Goal: Task Accomplishment & Management: Manage account settings

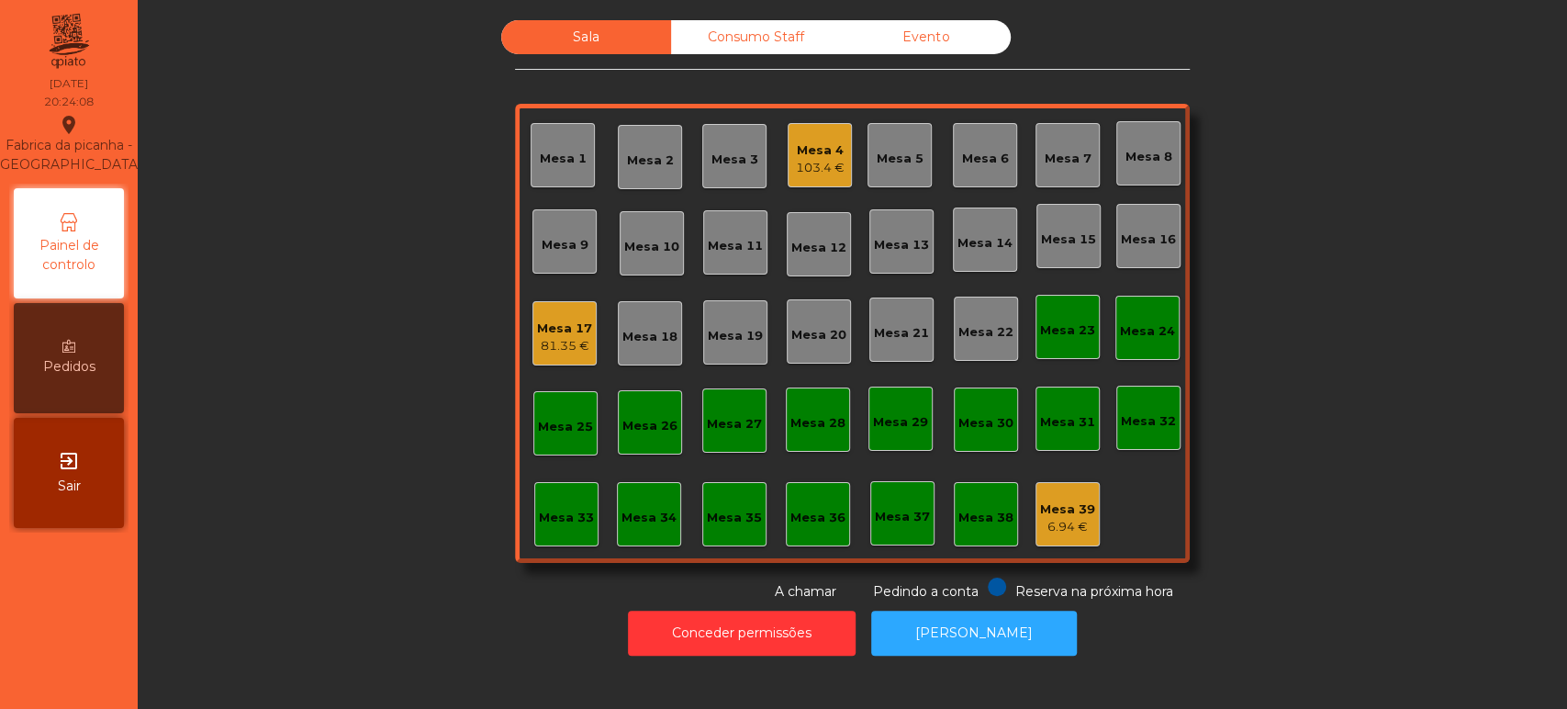
click at [553, 509] on div "Mesa 33" at bounding box center [566, 518] width 55 height 18
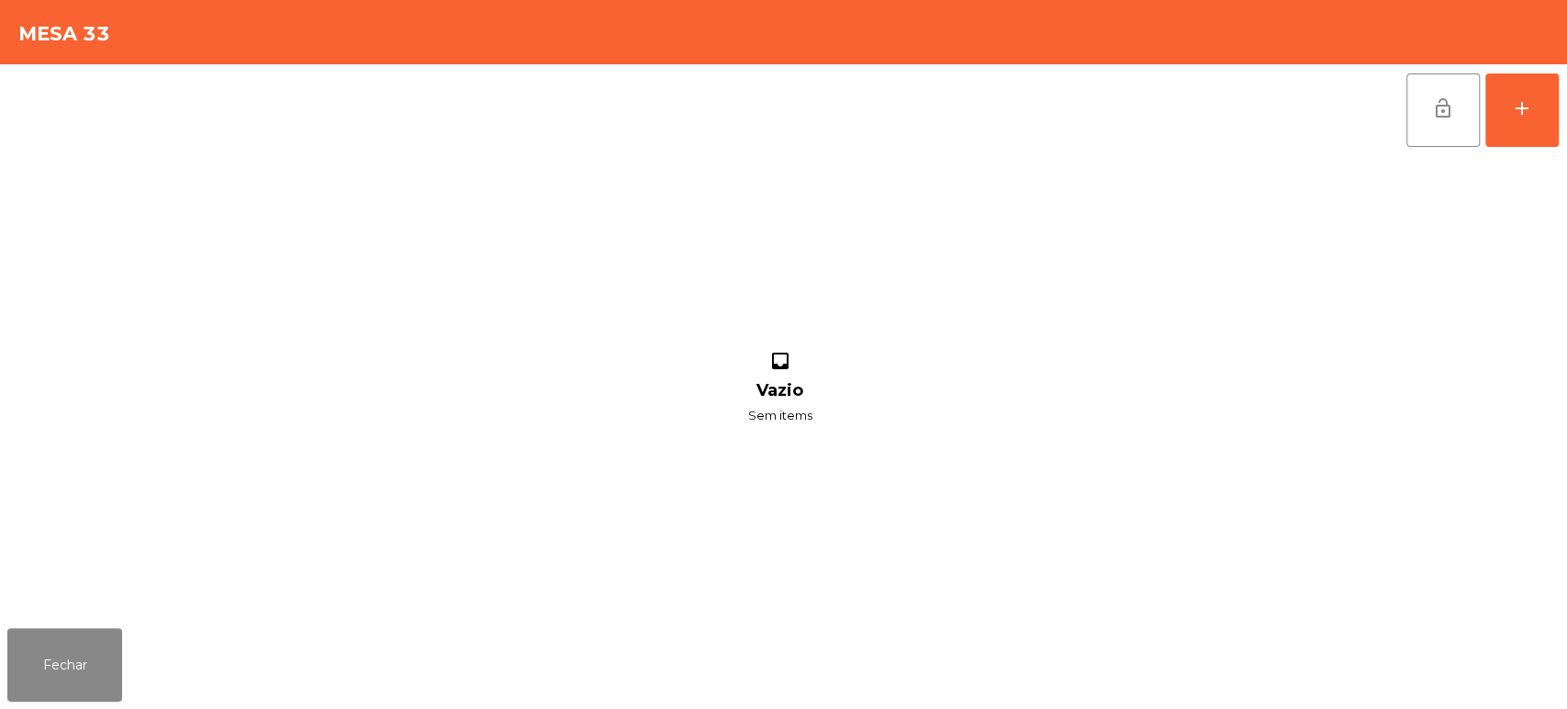
click at [1563, 79] on div "lock_open add inbox Vazio Sem items" at bounding box center [783, 342] width 1567 height 556
click at [1558, 116] on div "lock_open add" at bounding box center [1482, 110] width 154 height 92
click at [1512, 114] on div "add" at bounding box center [1522, 108] width 22 height 22
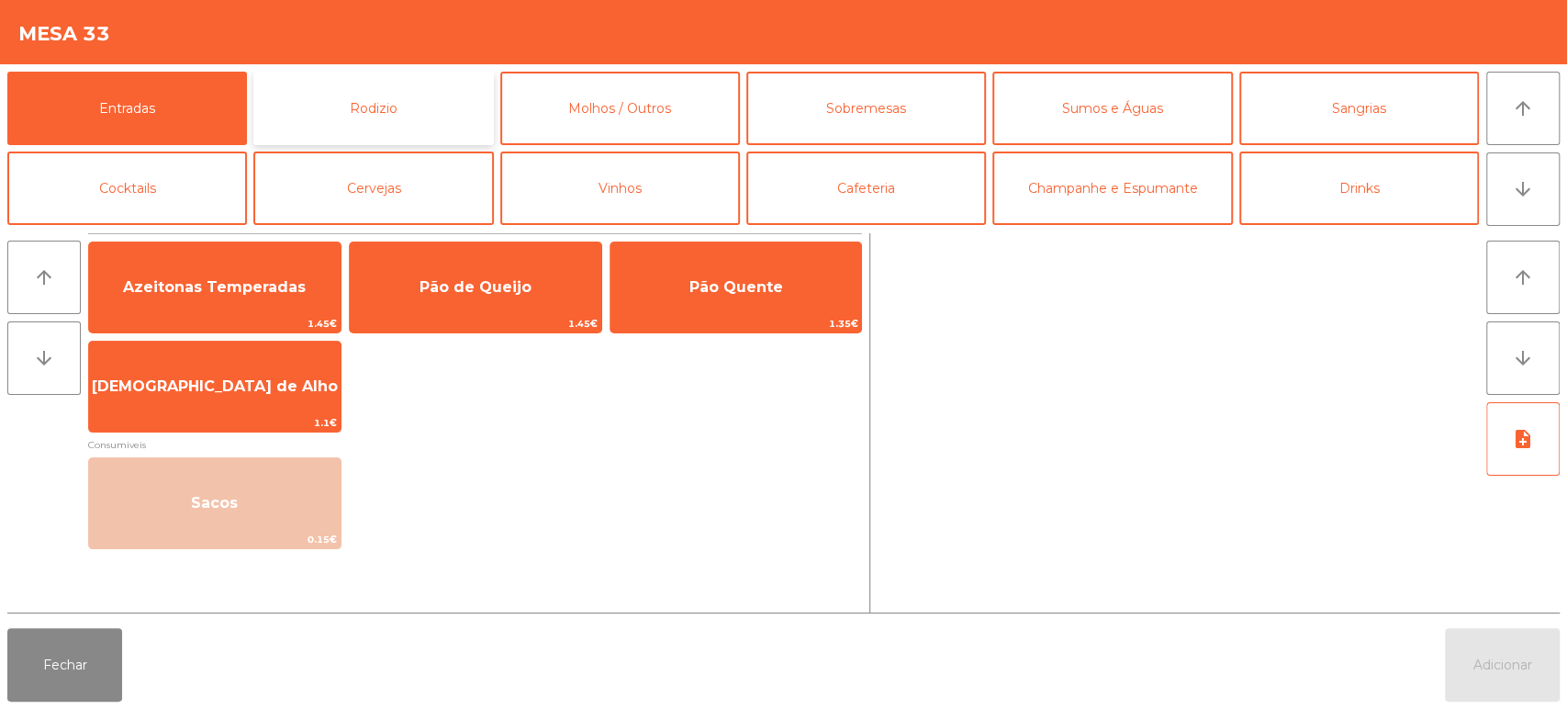
click at [386, 117] on button "Rodizio" at bounding box center [373, 108] width 240 height 73
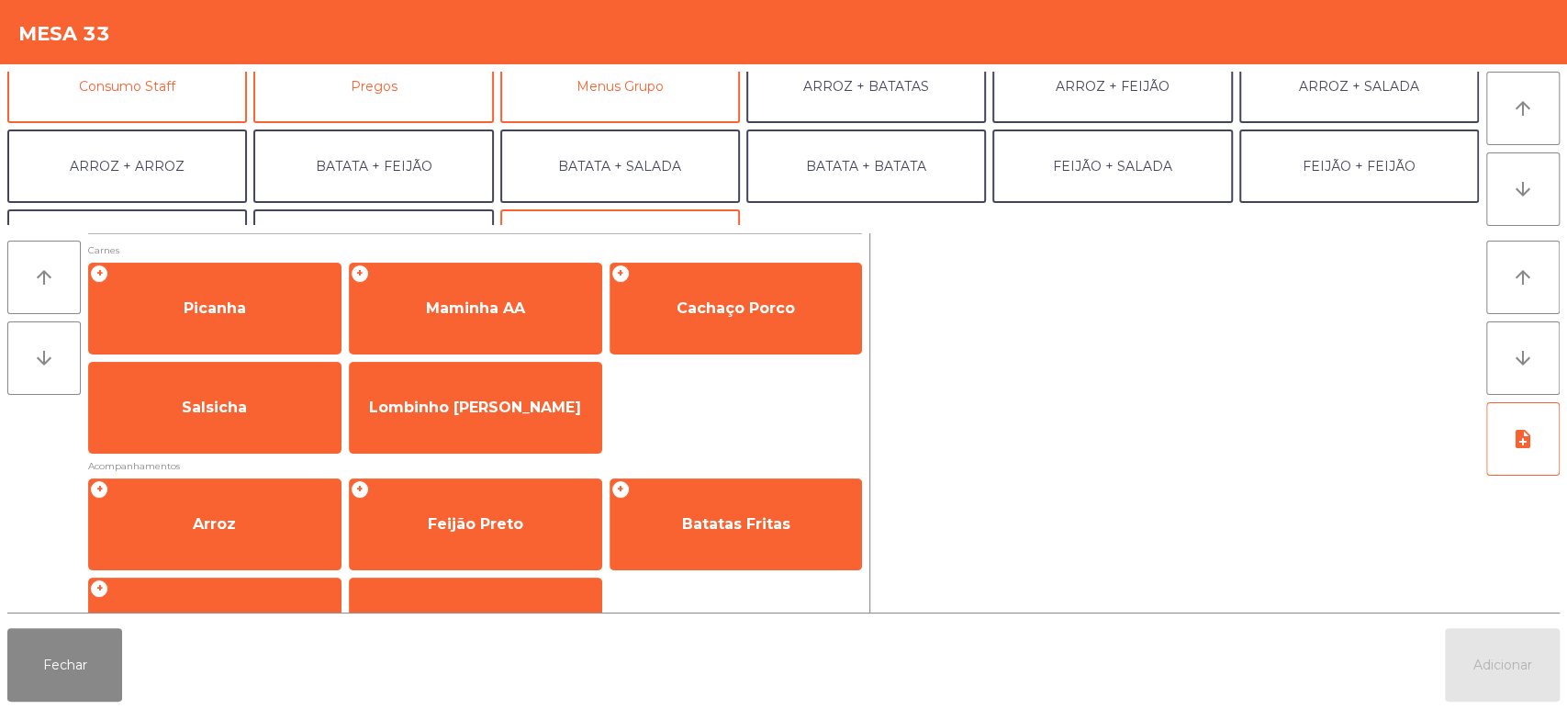
scroll to position [187, 0]
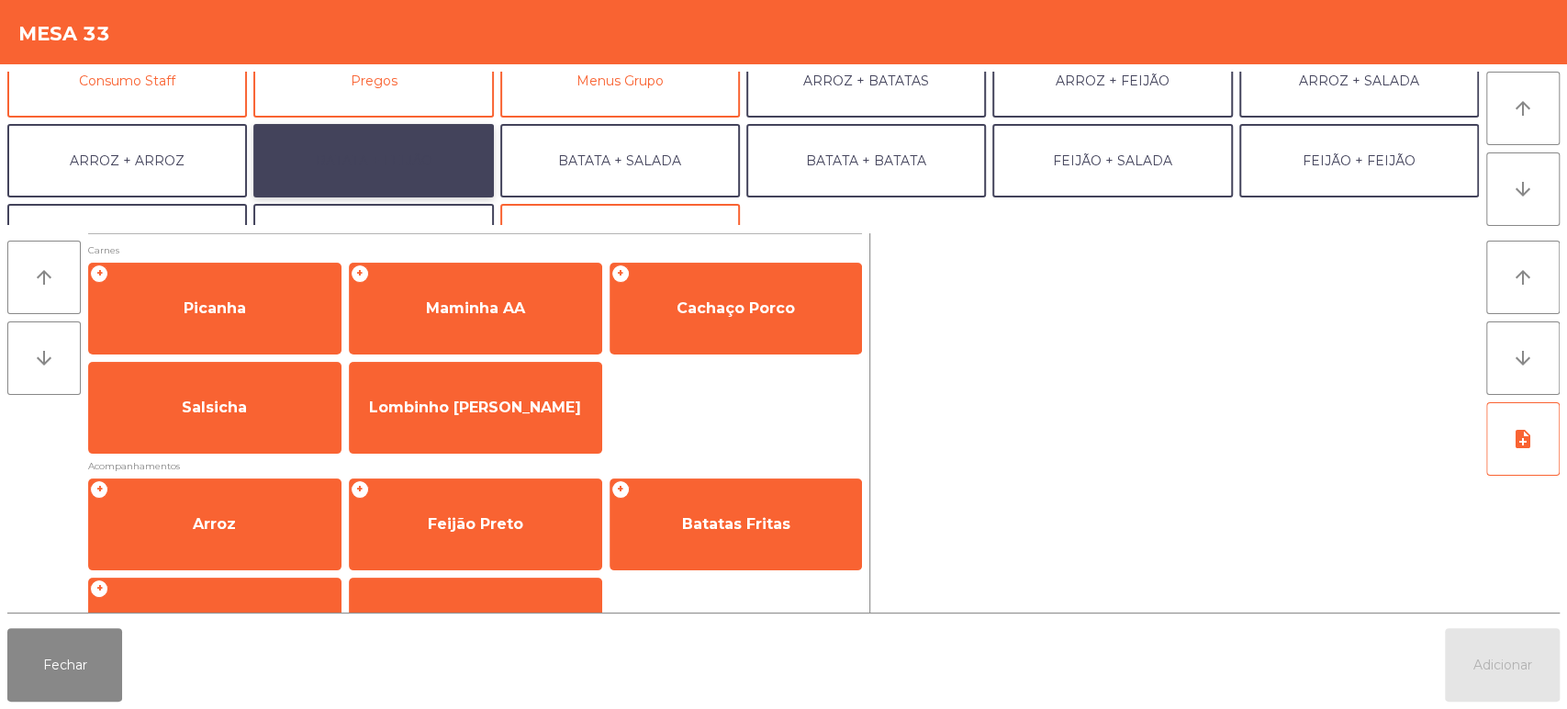
click at [404, 159] on button "BATATA + FEIJÃO" at bounding box center [373, 160] width 240 height 73
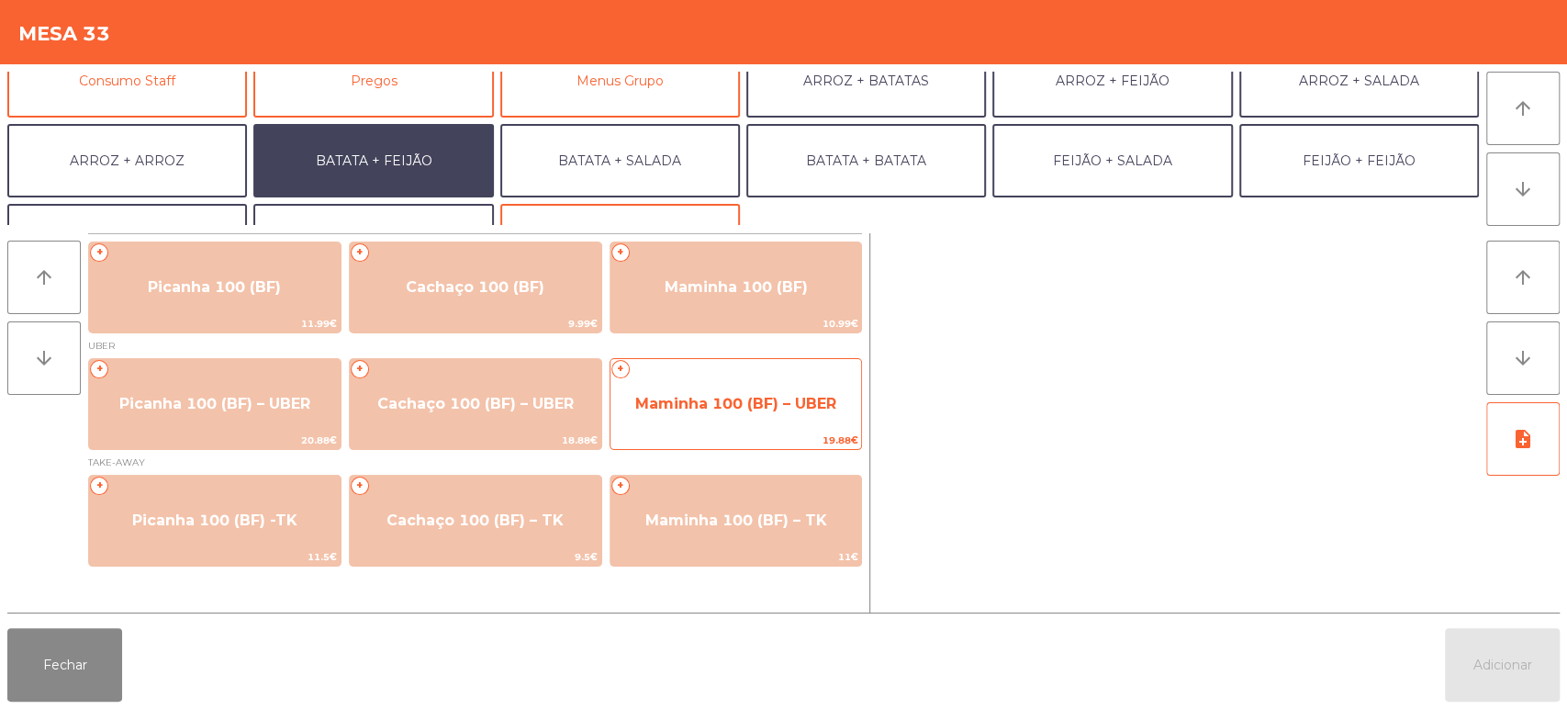
click at [672, 419] on span "Maminha 100 (BF) – UBER" at bounding box center [736, 404] width 252 height 50
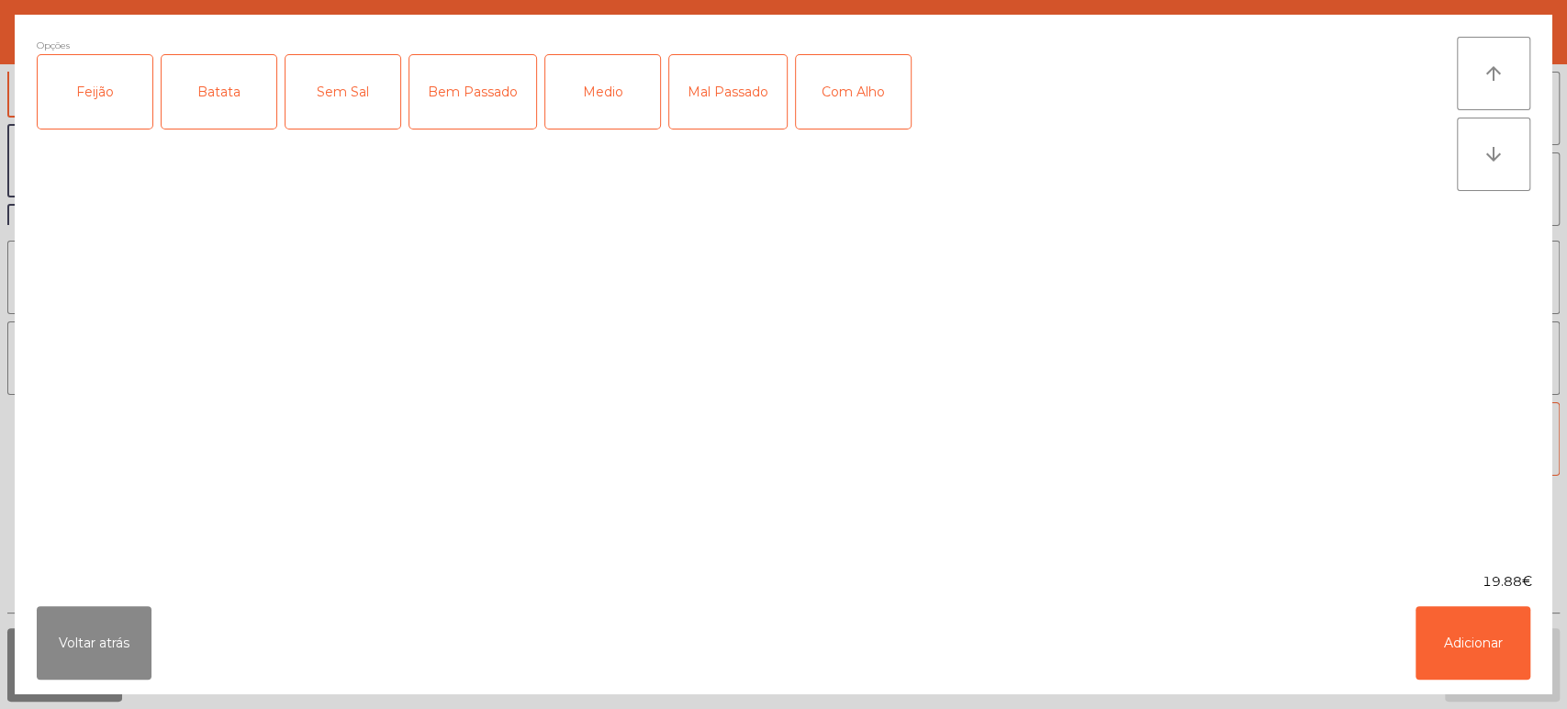
click at [83, 99] on div "Feijão" at bounding box center [95, 91] width 115 height 73
click at [213, 87] on div "Batata" at bounding box center [219, 91] width 115 height 73
click at [587, 117] on div "Medio" at bounding box center [602, 91] width 115 height 73
click at [832, 92] on div "Com Alho" at bounding box center [853, 91] width 115 height 73
click at [1435, 635] on button "Adicionar" at bounding box center [1472, 642] width 115 height 73
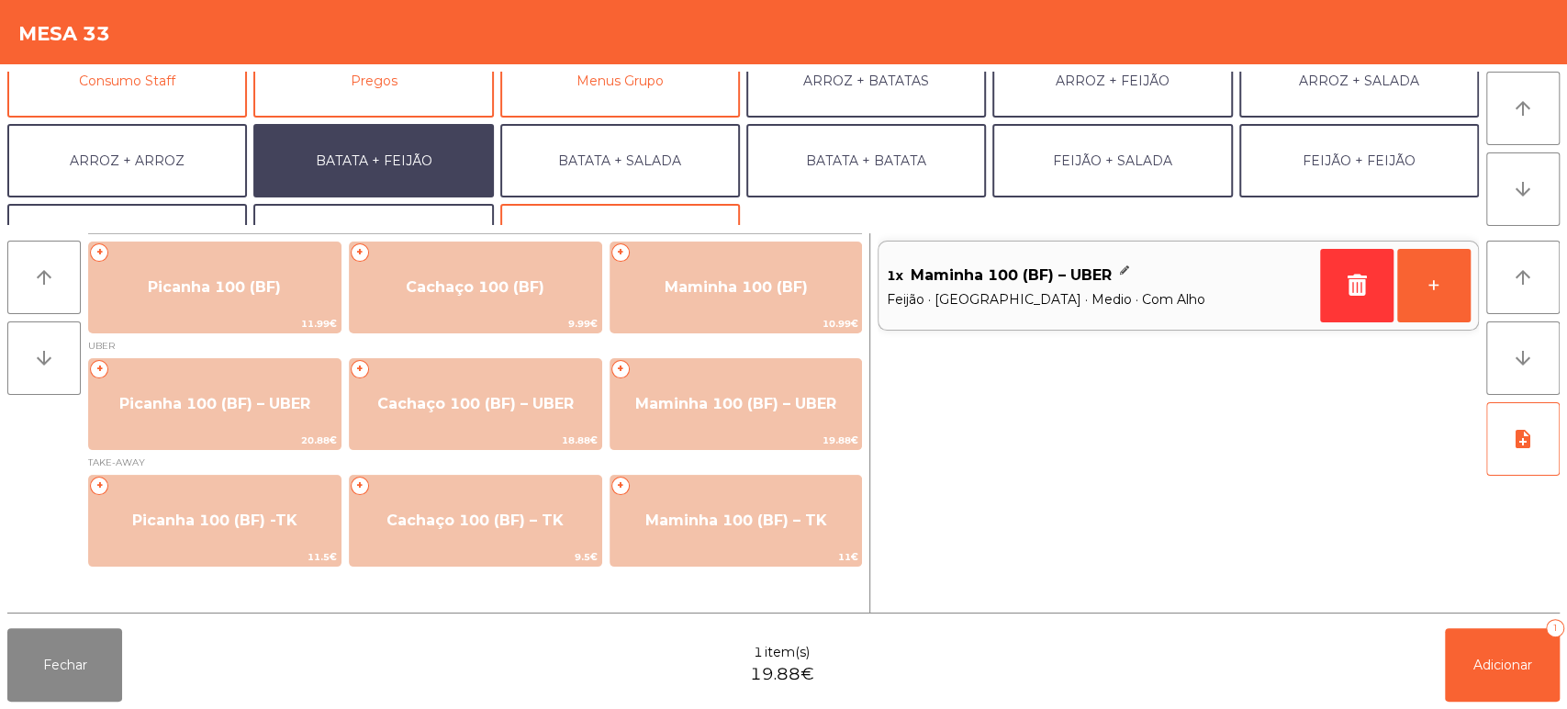
scroll to position [239, 0]
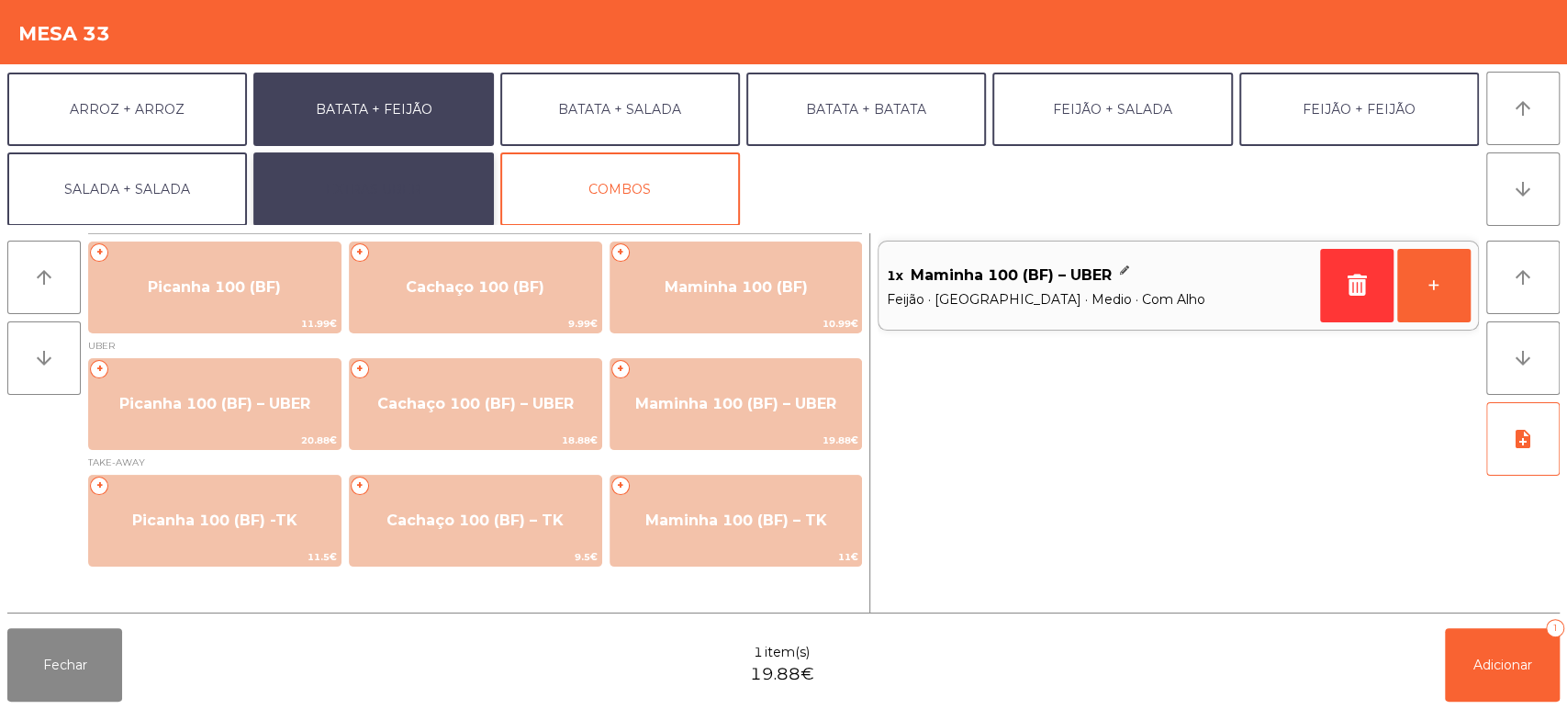
click at [427, 191] on button "EXTRAS UBER" at bounding box center [373, 188] width 240 height 73
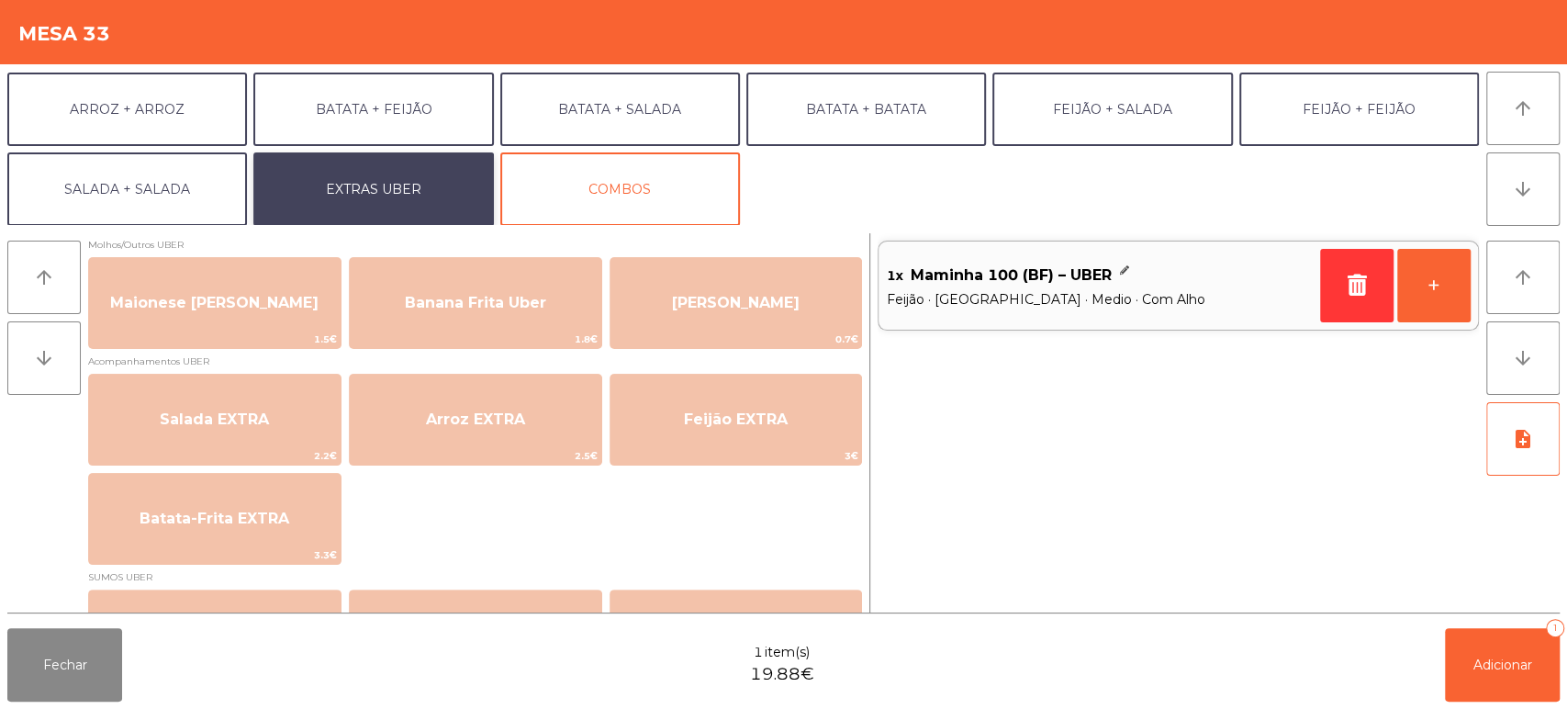
scroll to position [133, 0]
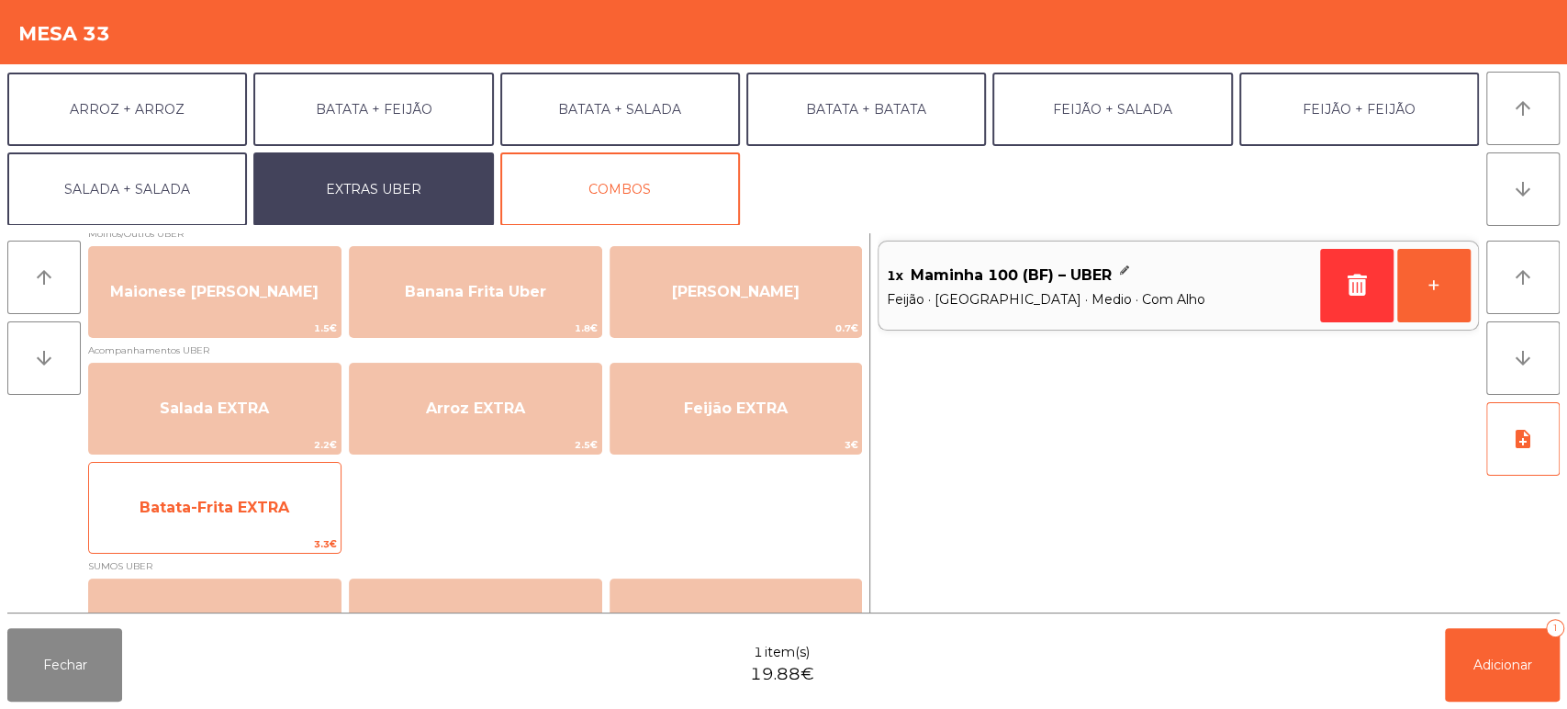
click at [279, 521] on span "Batata-Frita EXTRA" at bounding box center [215, 508] width 252 height 50
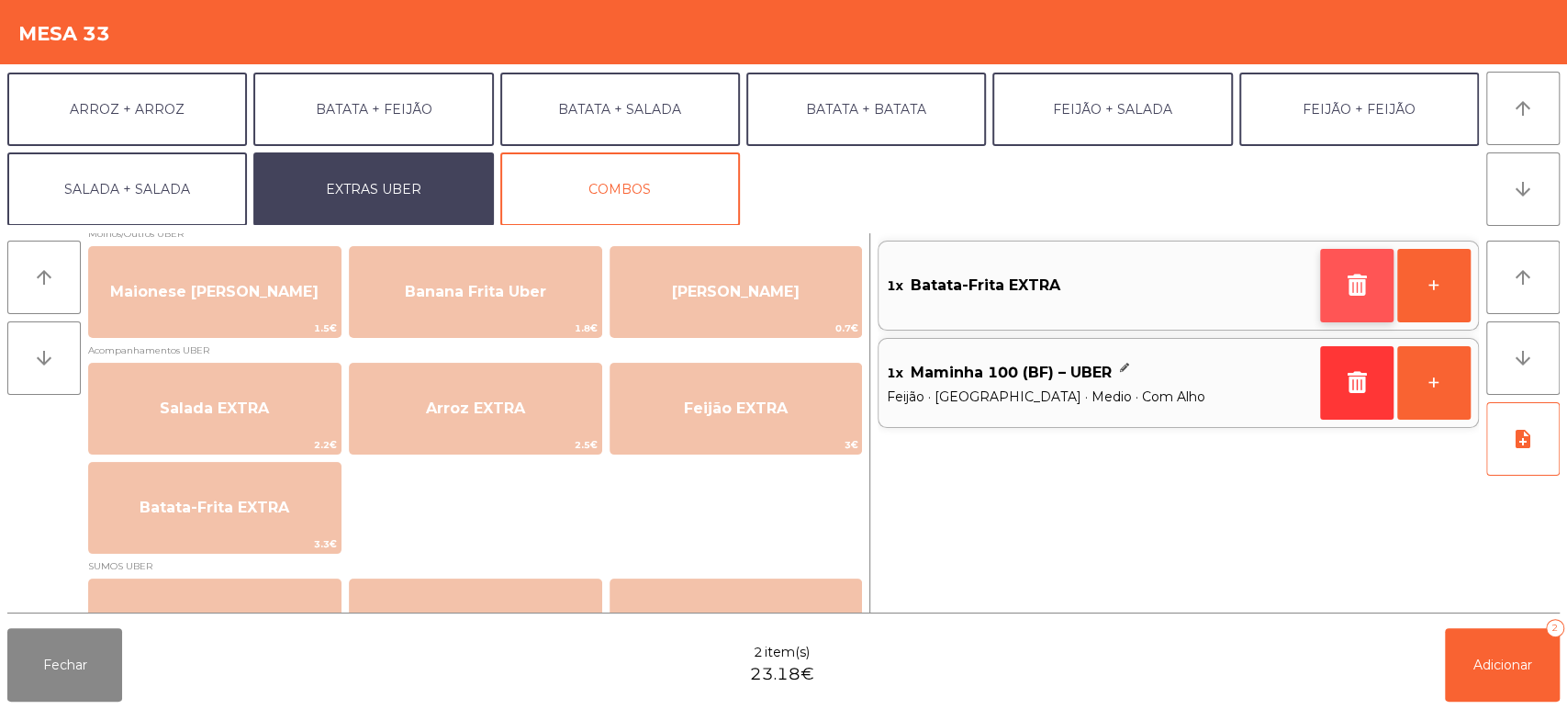
click at [1350, 278] on icon "button" at bounding box center [1357, 285] width 28 height 22
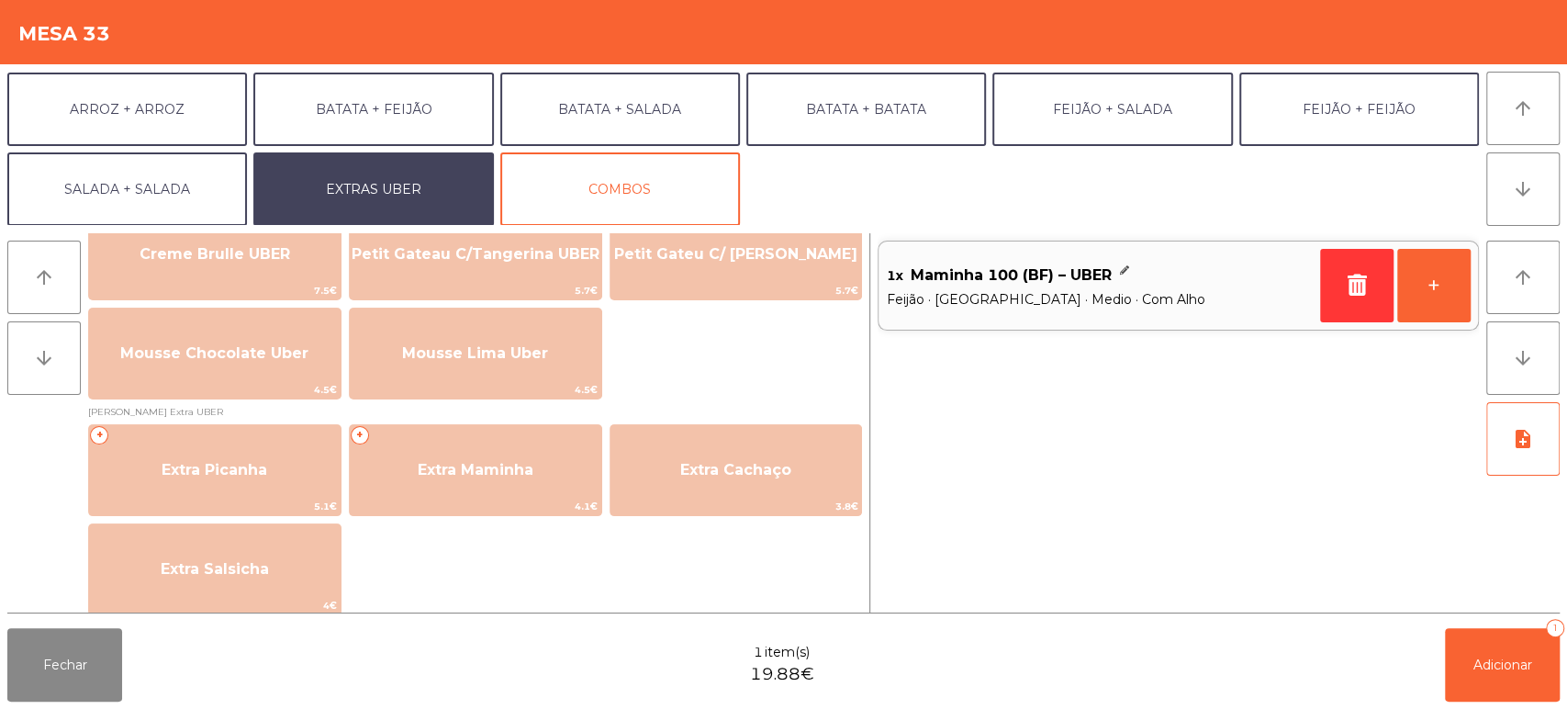
scroll to position [845, 0]
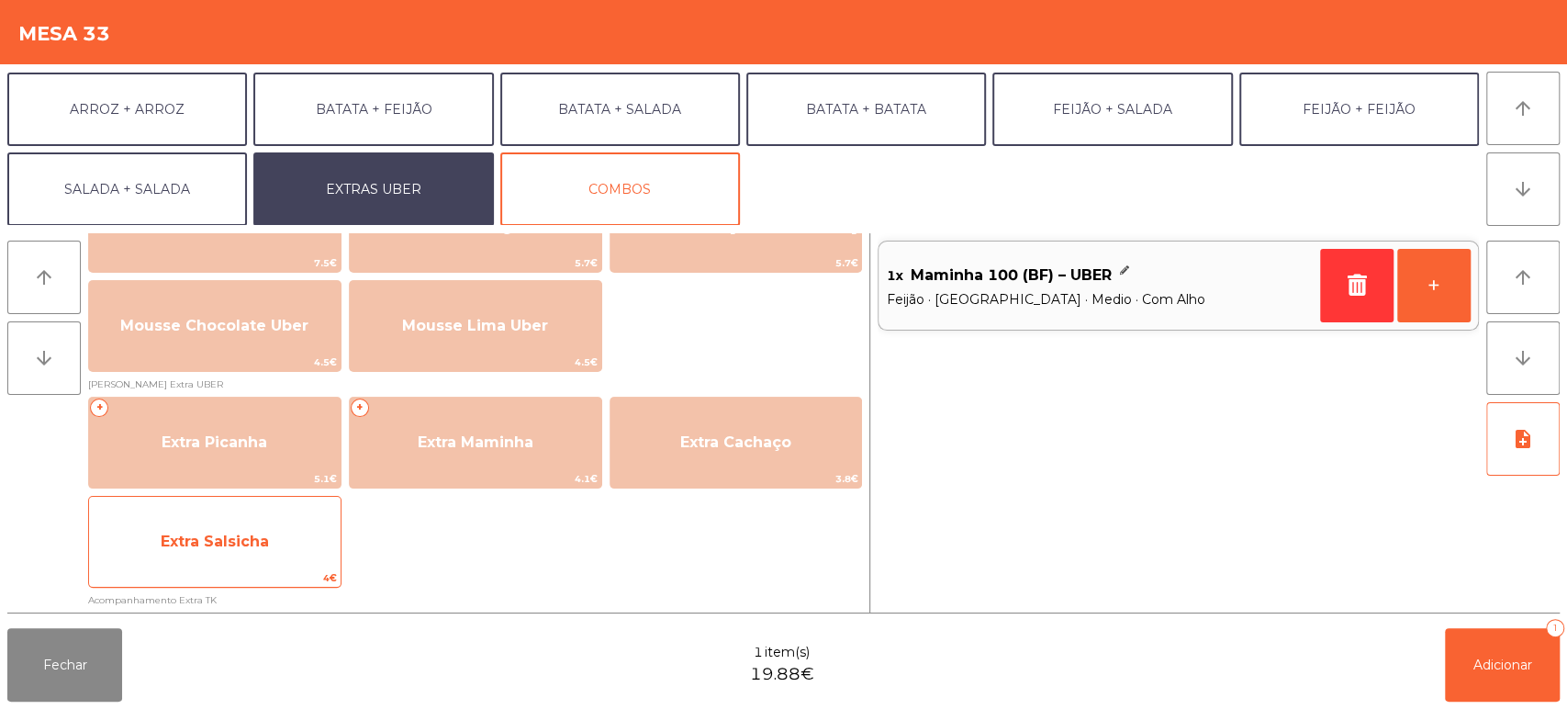
click at [291, 558] on span "Extra Salsicha" at bounding box center [215, 542] width 252 height 50
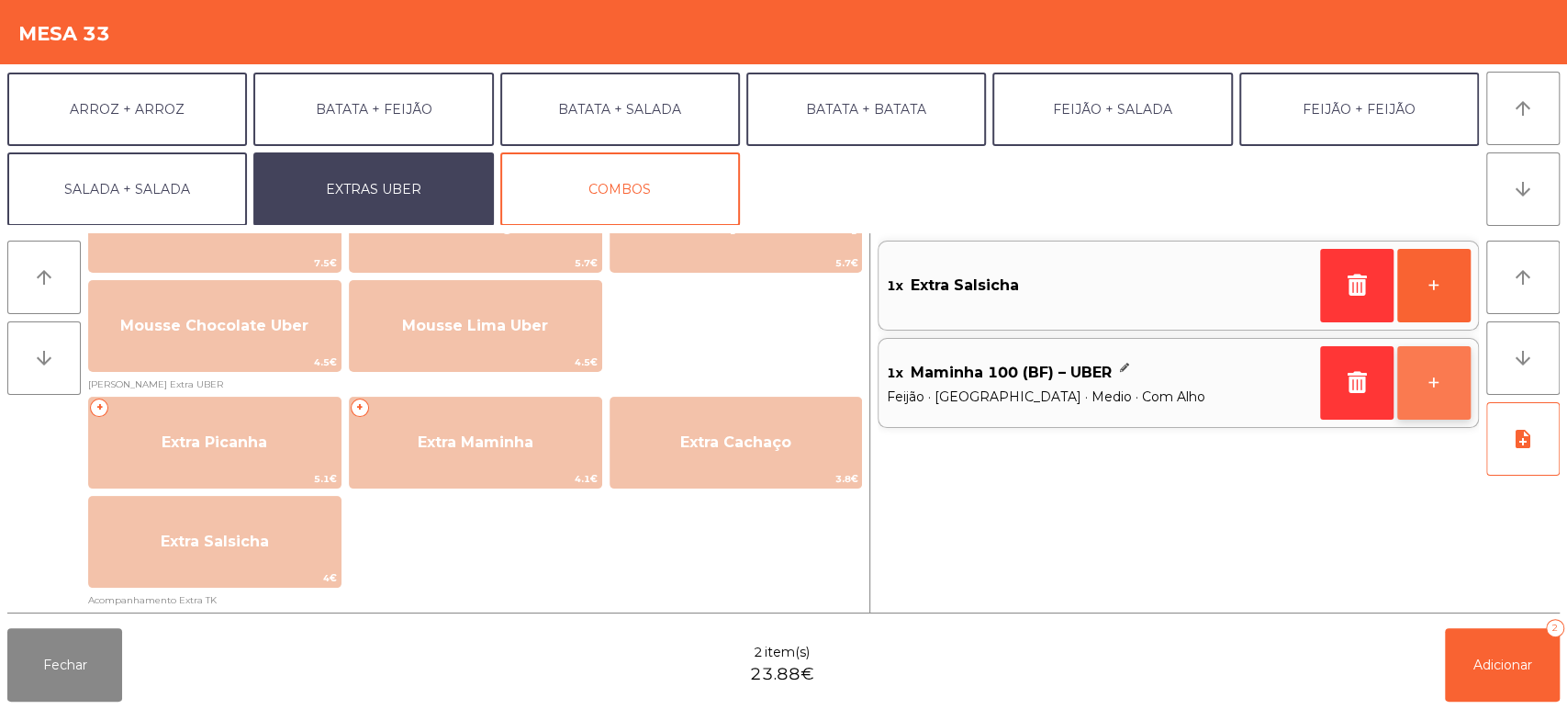
click at [1432, 389] on button "+" at bounding box center [1433, 382] width 73 height 73
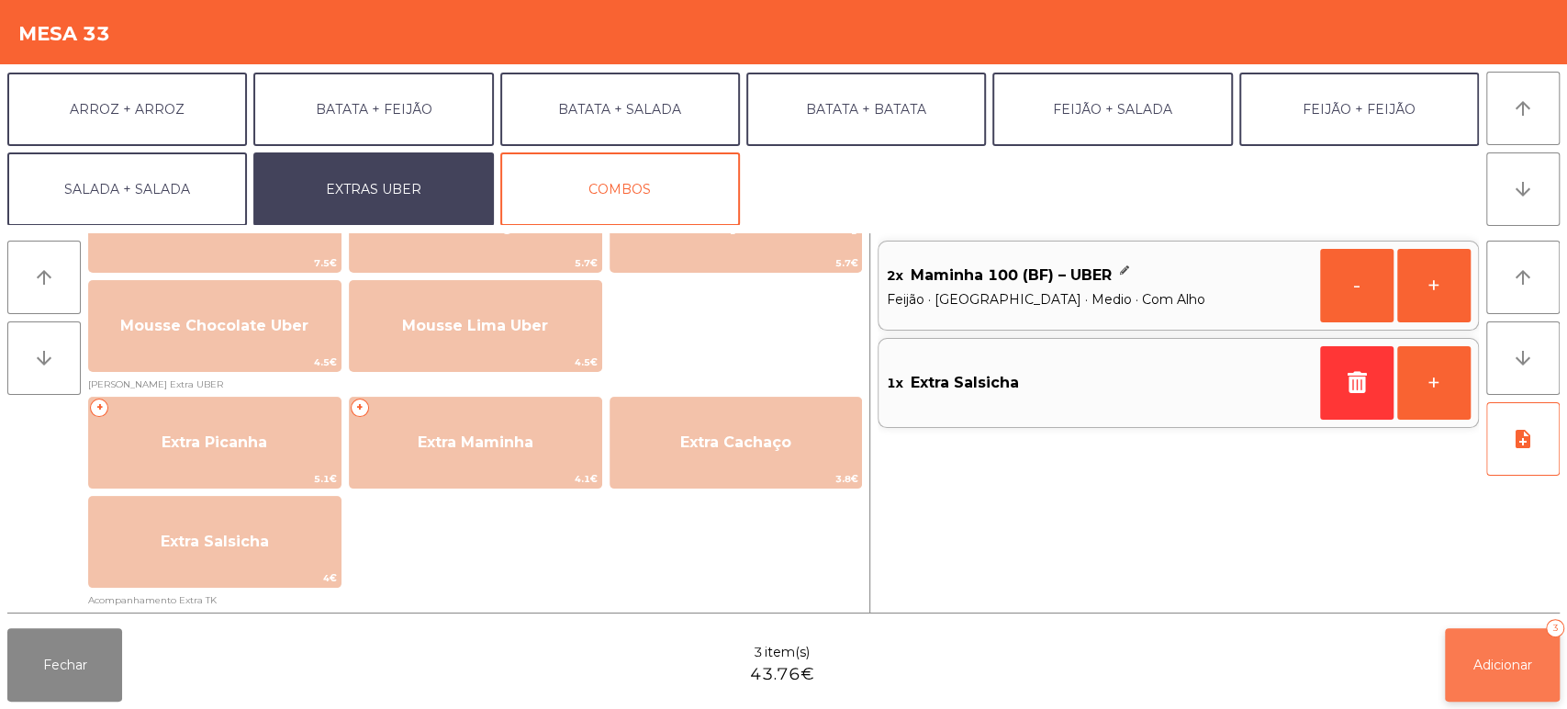
click at [1504, 657] on span "Adicionar" at bounding box center [1502, 664] width 59 height 17
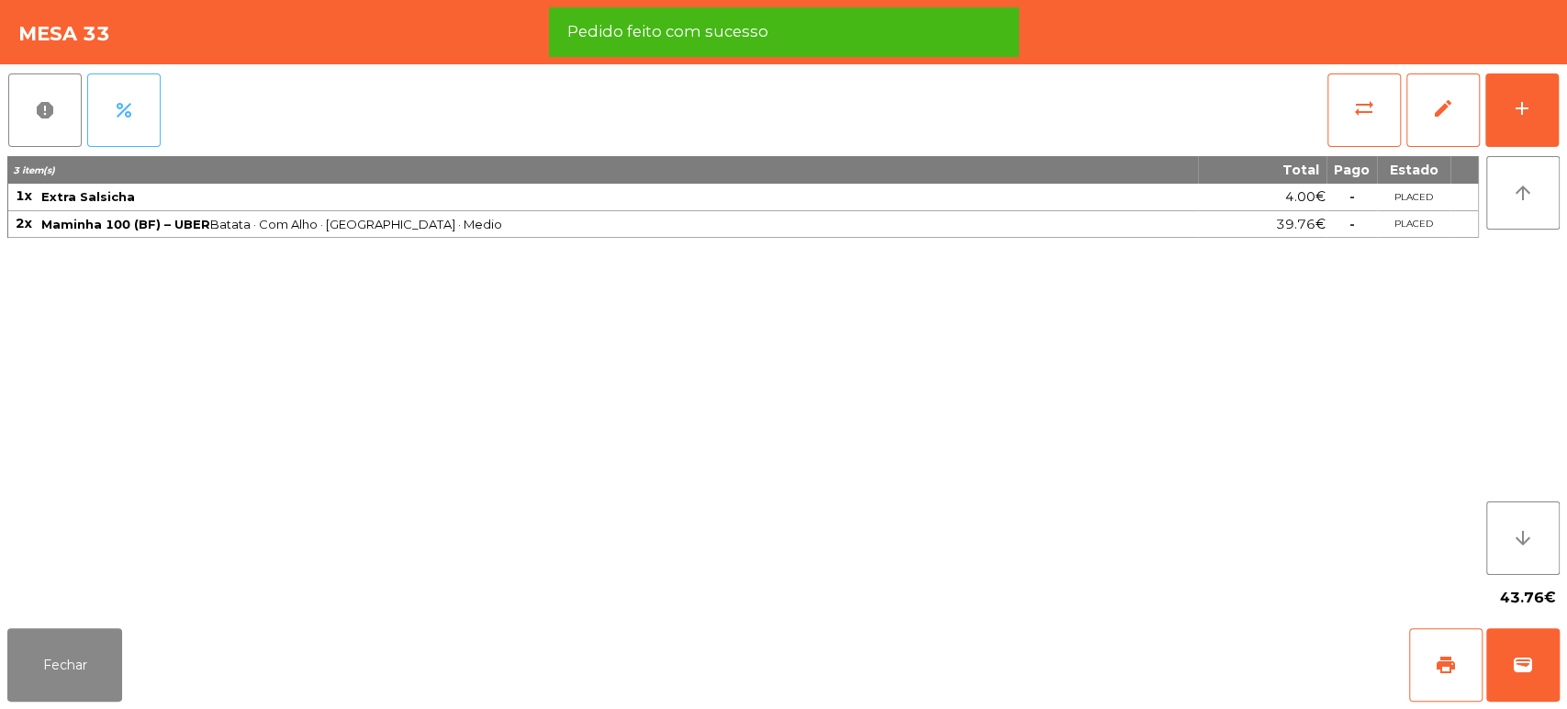
click at [134, 97] on button "percent" at bounding box center [123, 109] width 73 height 73
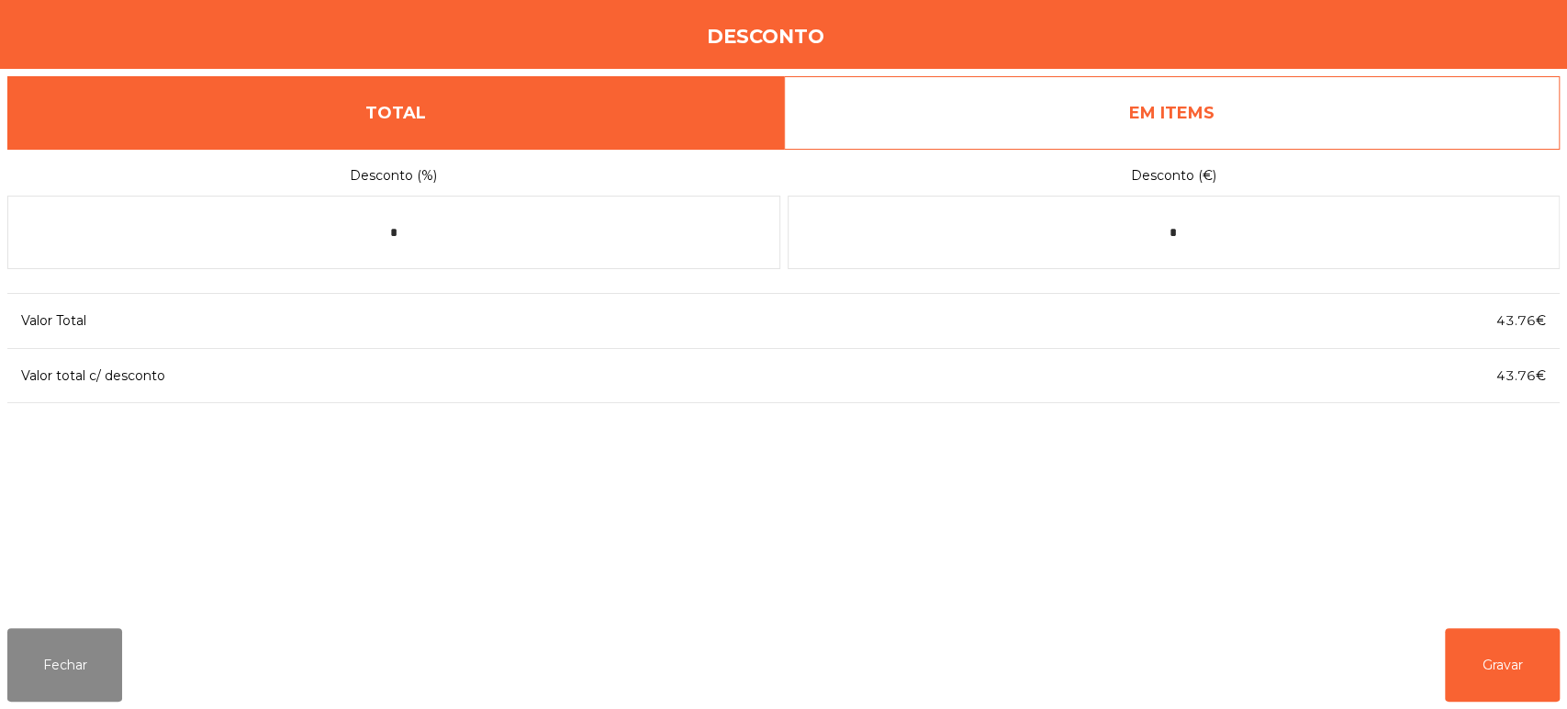
click at [1087, 95] on link "EM ITEMS" at bounding box center [1172, 112] width 777 height 73
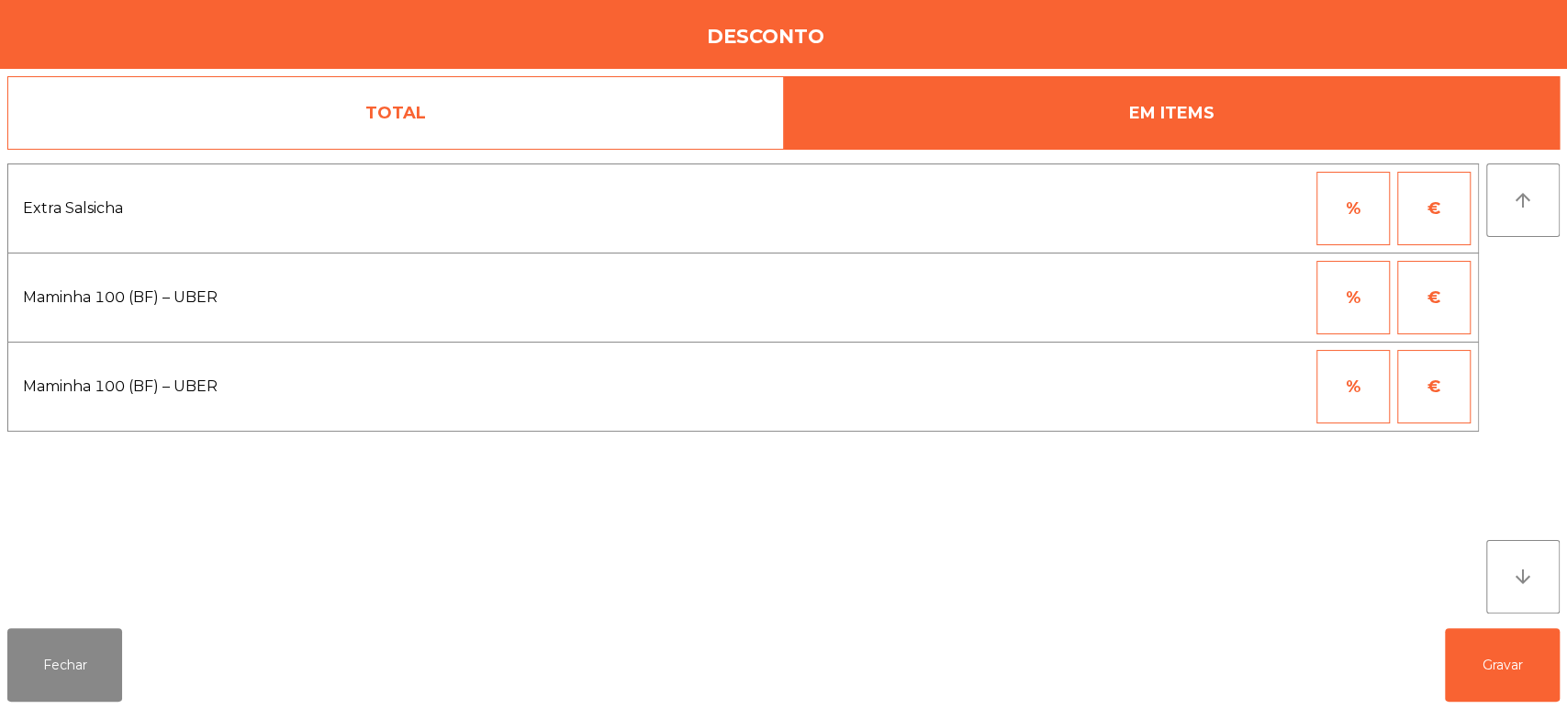
click at [1338, 206] on button "%" at bounding box center [1352, 208] width 73 height 73
click at [1235, 301] on div at bounding box center [1263, 297] width 92 height 73
click at [1348, 304] on button "%" at bounding box center [1352, 297] width 73 height 73
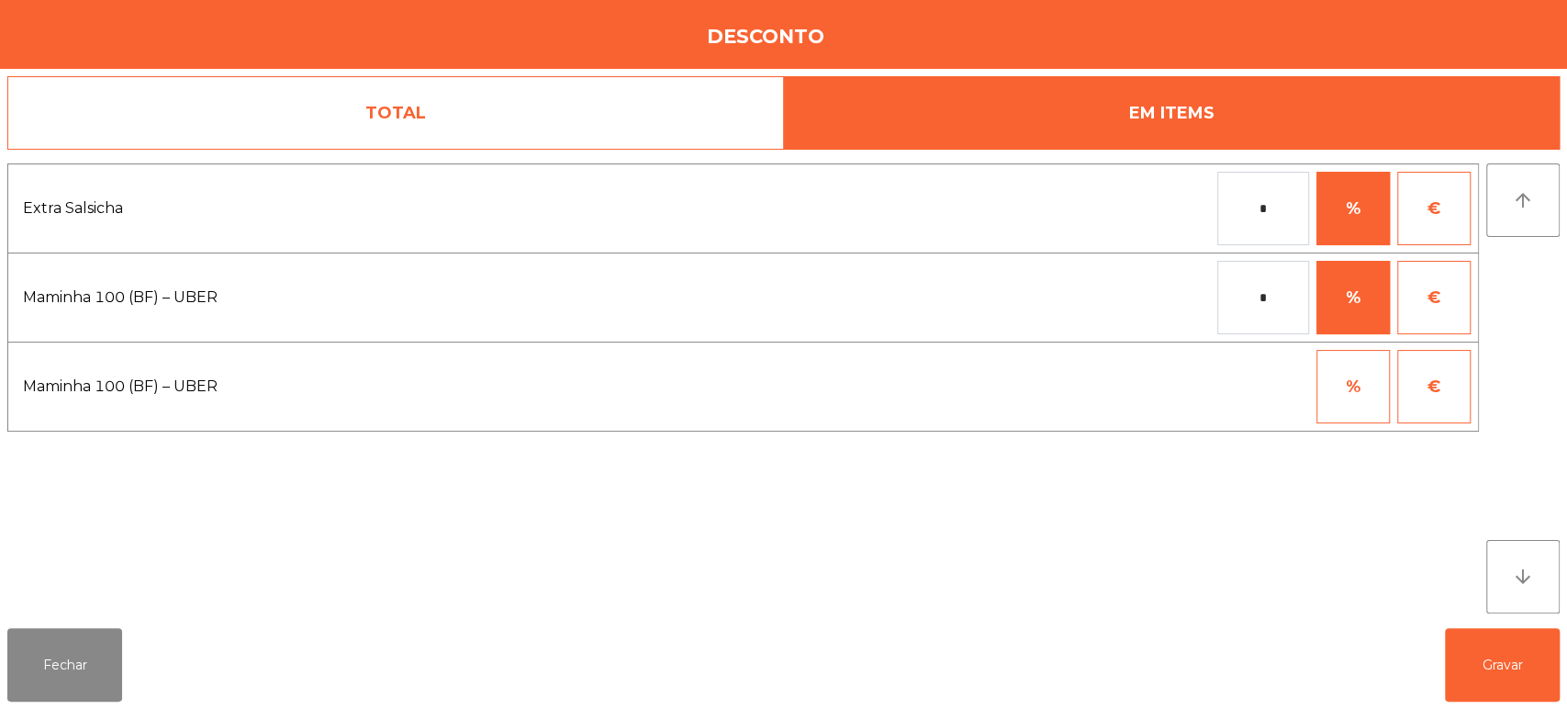
click at [1242, 296] on input "*" at bounding box center [1263, 297] width 92 height 73
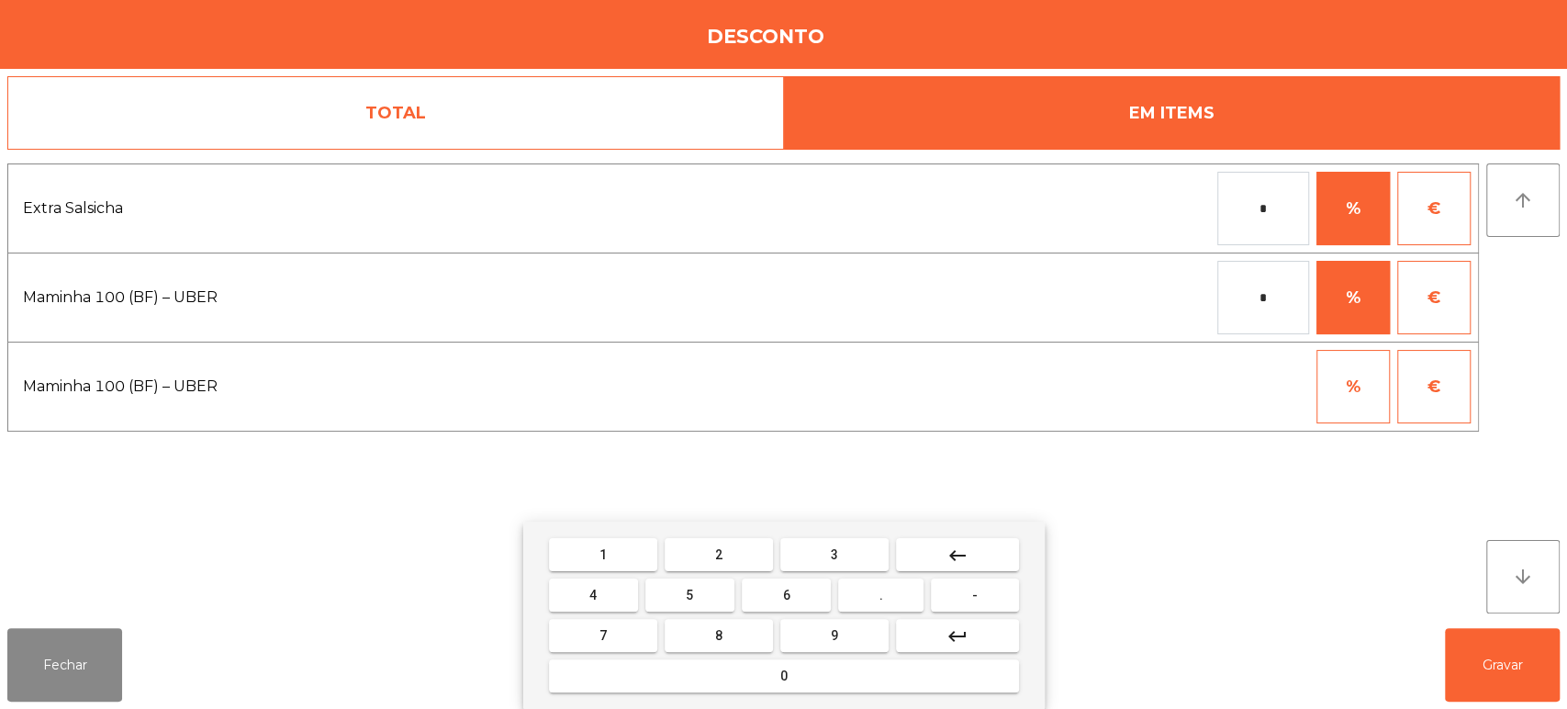
click at [617, 558] on button "1" at bounding box center [603, 554] width 108 height 33
click at [722, 695] on mat-keyboard-key "0" at bounding box center [783, 675] width 477 height 40
click at [721, 689] on button "0" at bounding box center [784, 675] width 470 height 33
type input "***"
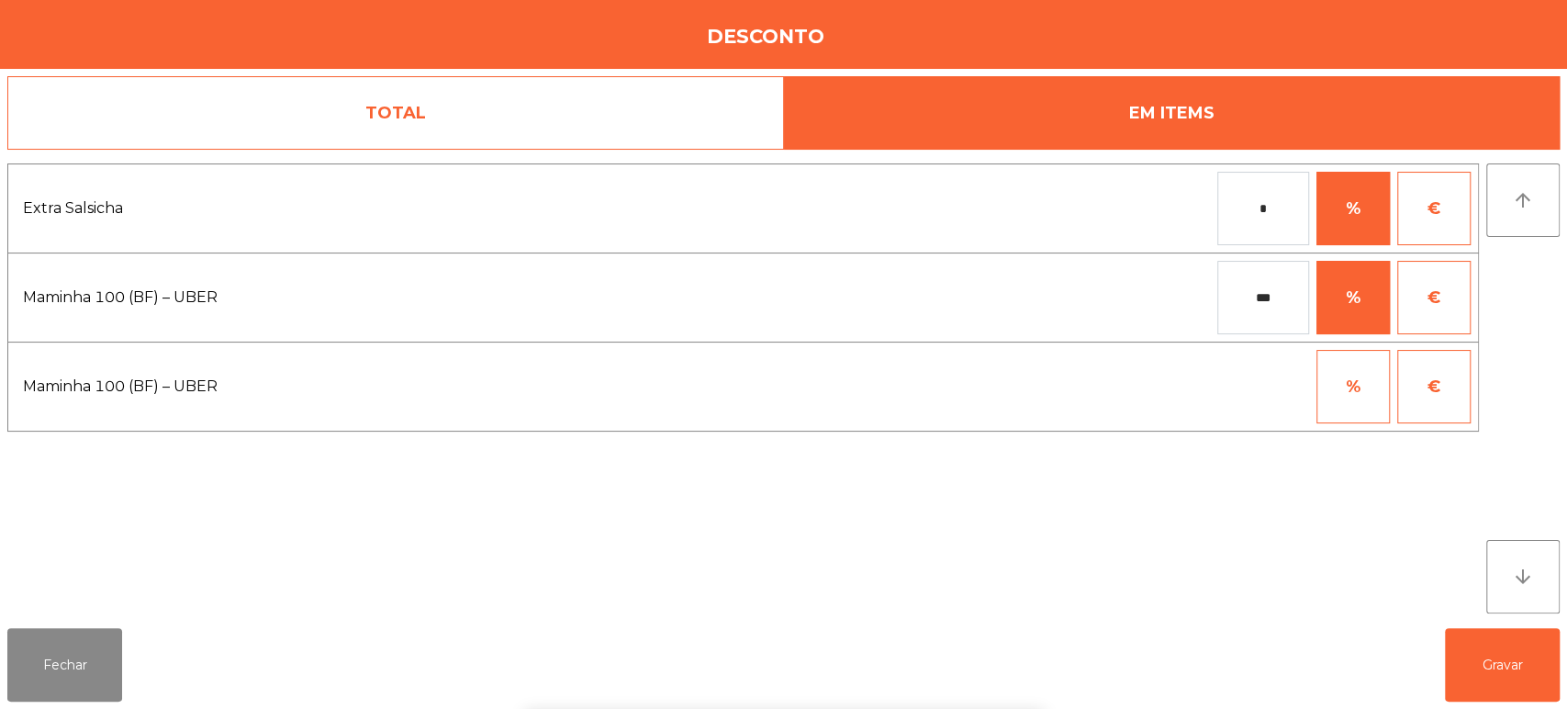
click at [1497, 654] on div "1 2 3 keyboard_backspace 4 5 6 . - 7 8 9 keyboard_return 0" at bounding box center [783, 614] width 1567 height 187
click at [1501, 674] on button "Gravar" at bounding box center [1502, 664] width 115 height 73
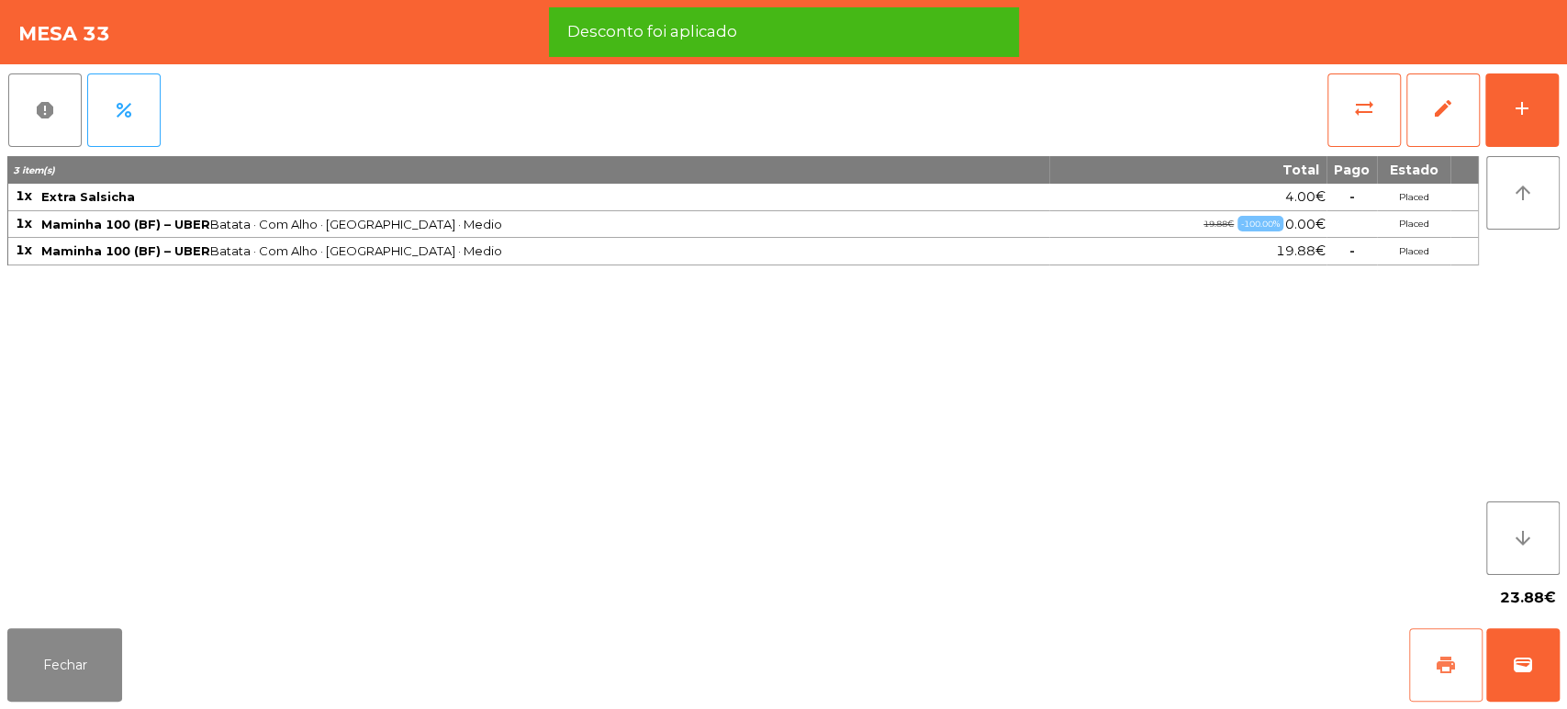
click at [1427, 665] on button "print" at bounding box center [1445, 664] width 73 height 73
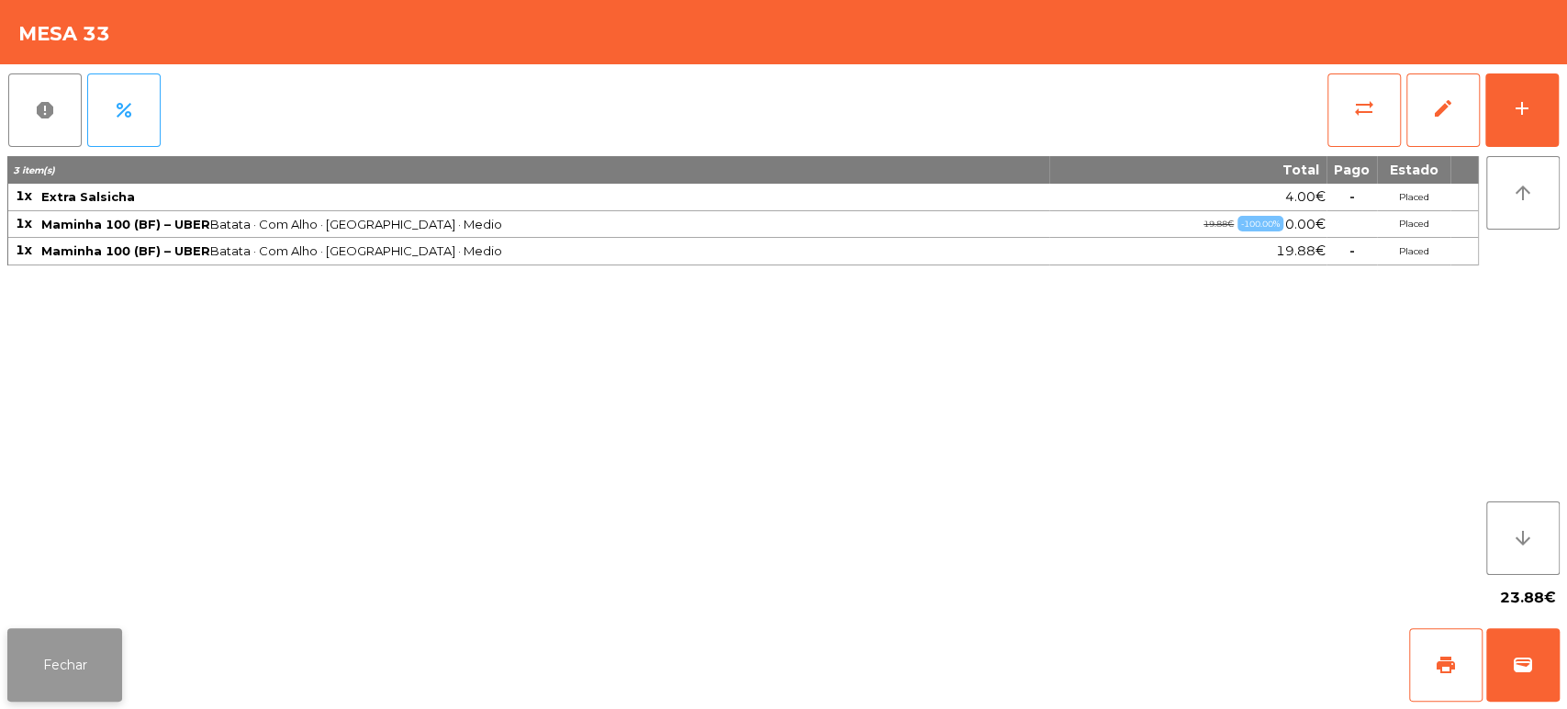
click at [101, 634] on button "Fechar" at bounding box center [64, 664] width 115 height 73
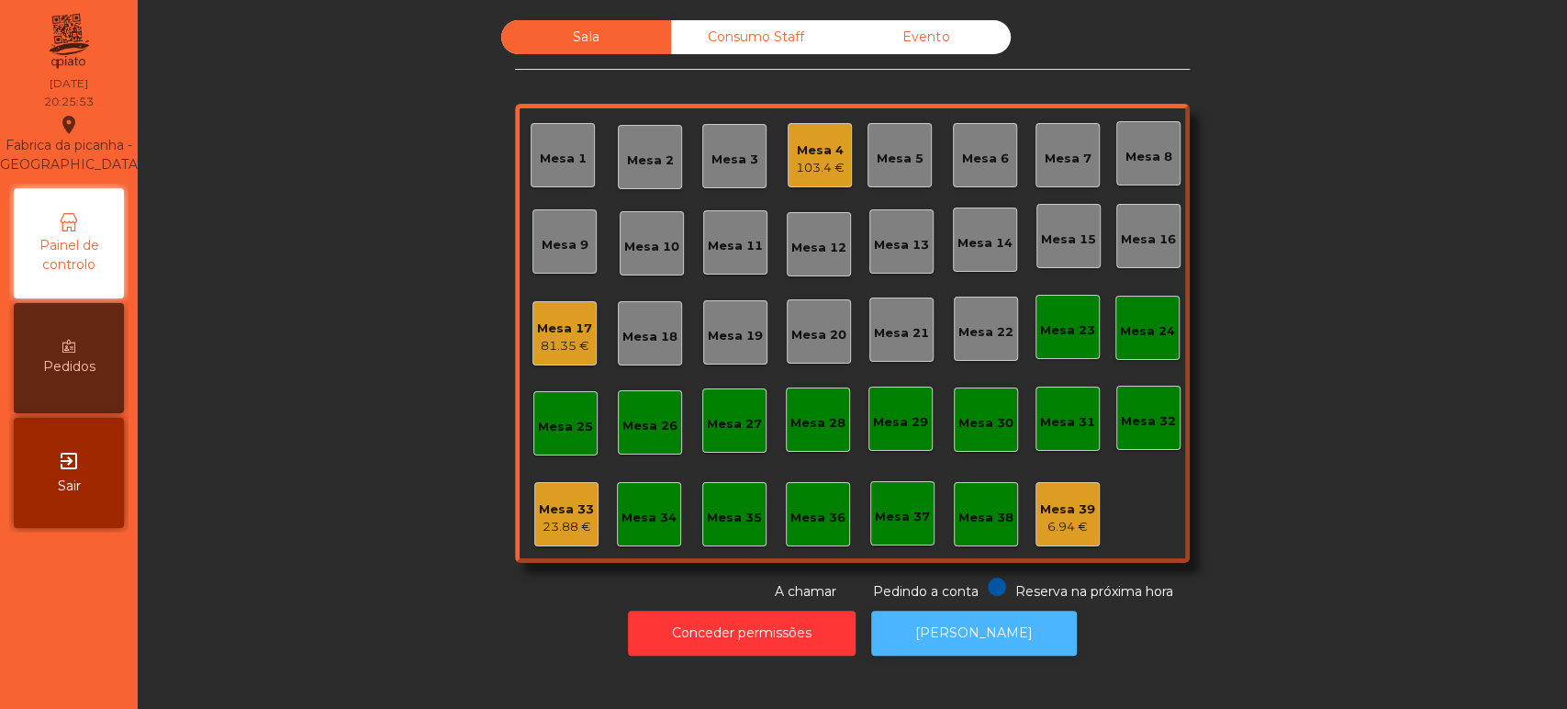
click at [922, 646] on button "[PERSON_NAME]" at bounding box center [974, 632] width 206 height 45
click at [552, 513] on div "Mesa 33" at bounding box center [566, 509] width 55 height 18
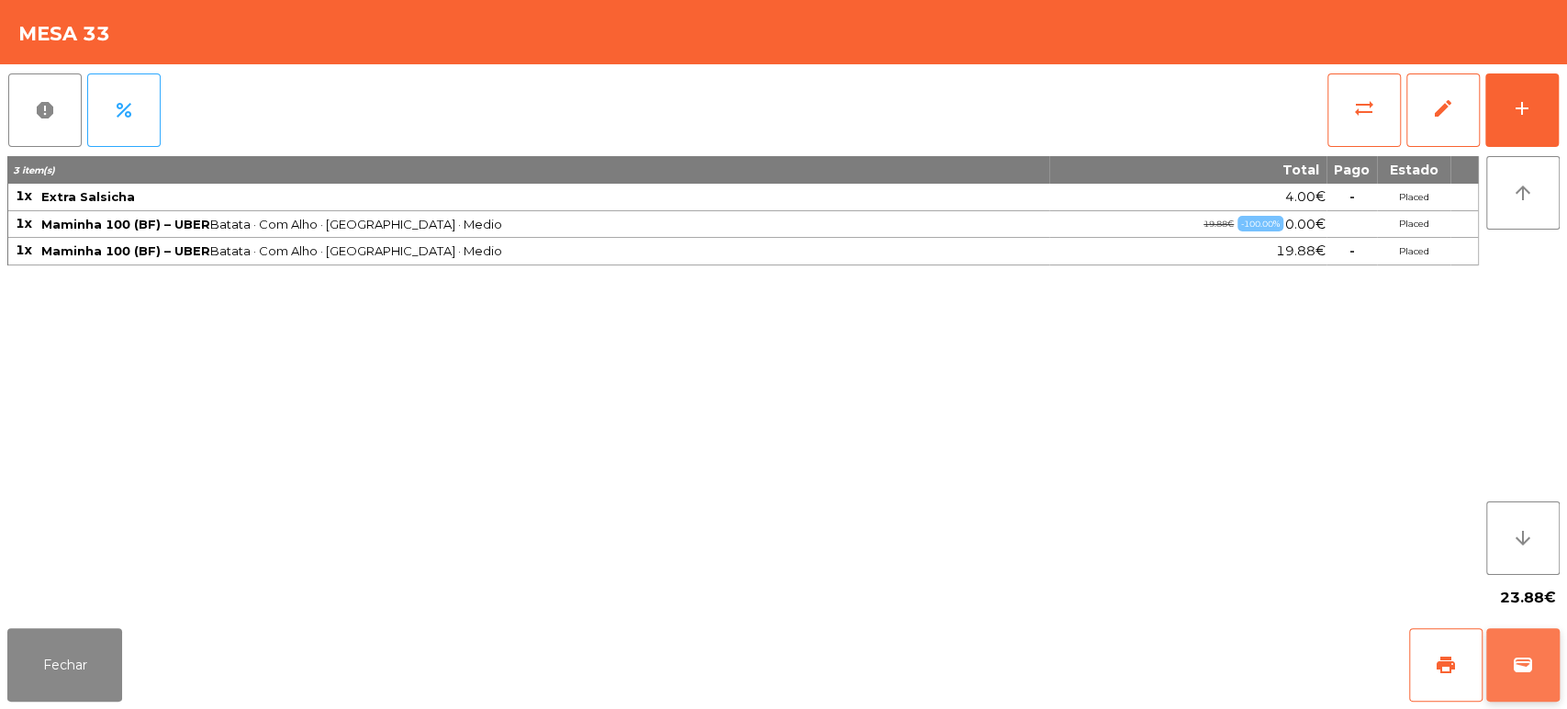
click at [1542, 664] on button "wallet" at bounding box center [1522, 664] width 73 height 73
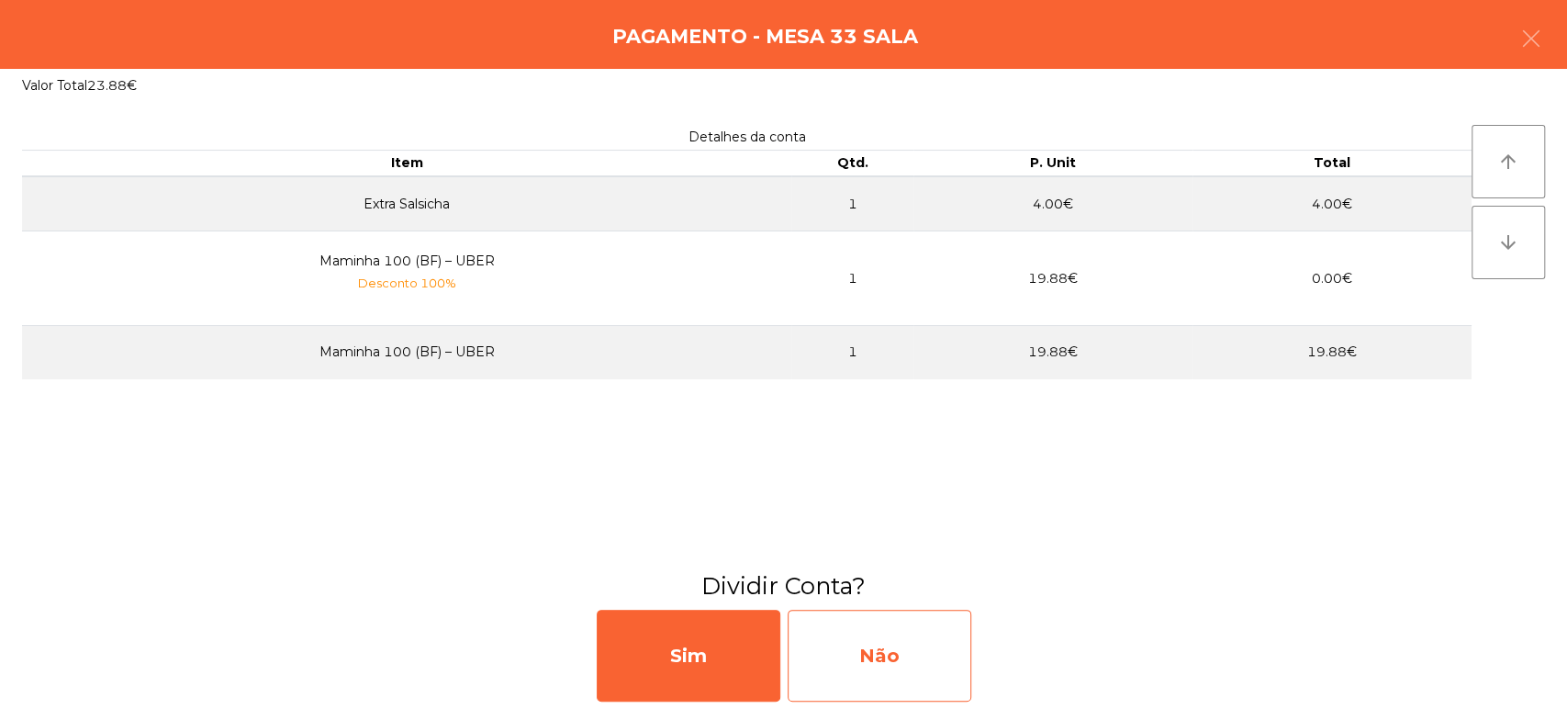
click at [888, 675] on div "Não" at bounding box center [880, 655] width 184 height 92
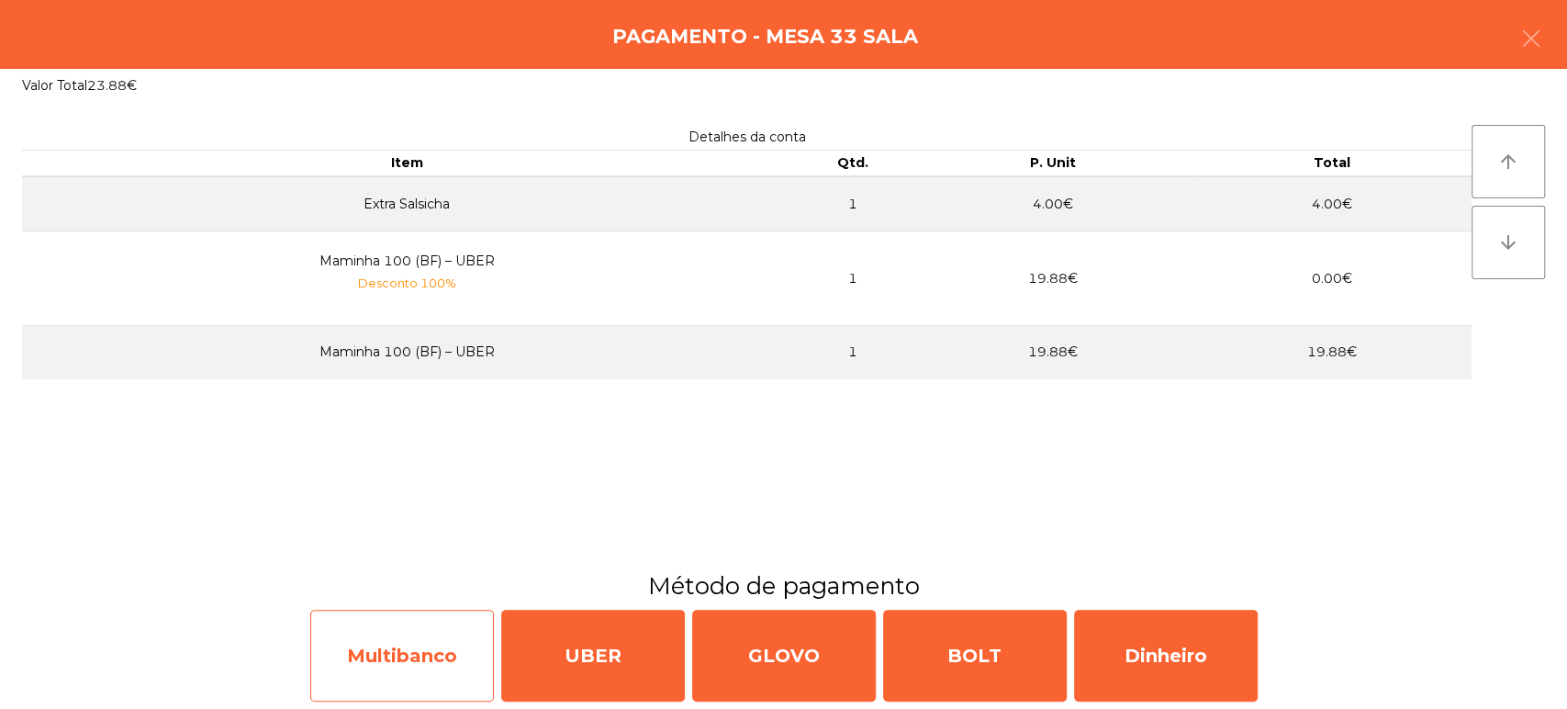
click at [394, 665] on div "Multibanco" at bounding box center [402, 655] width 184 height 92
select select "**"
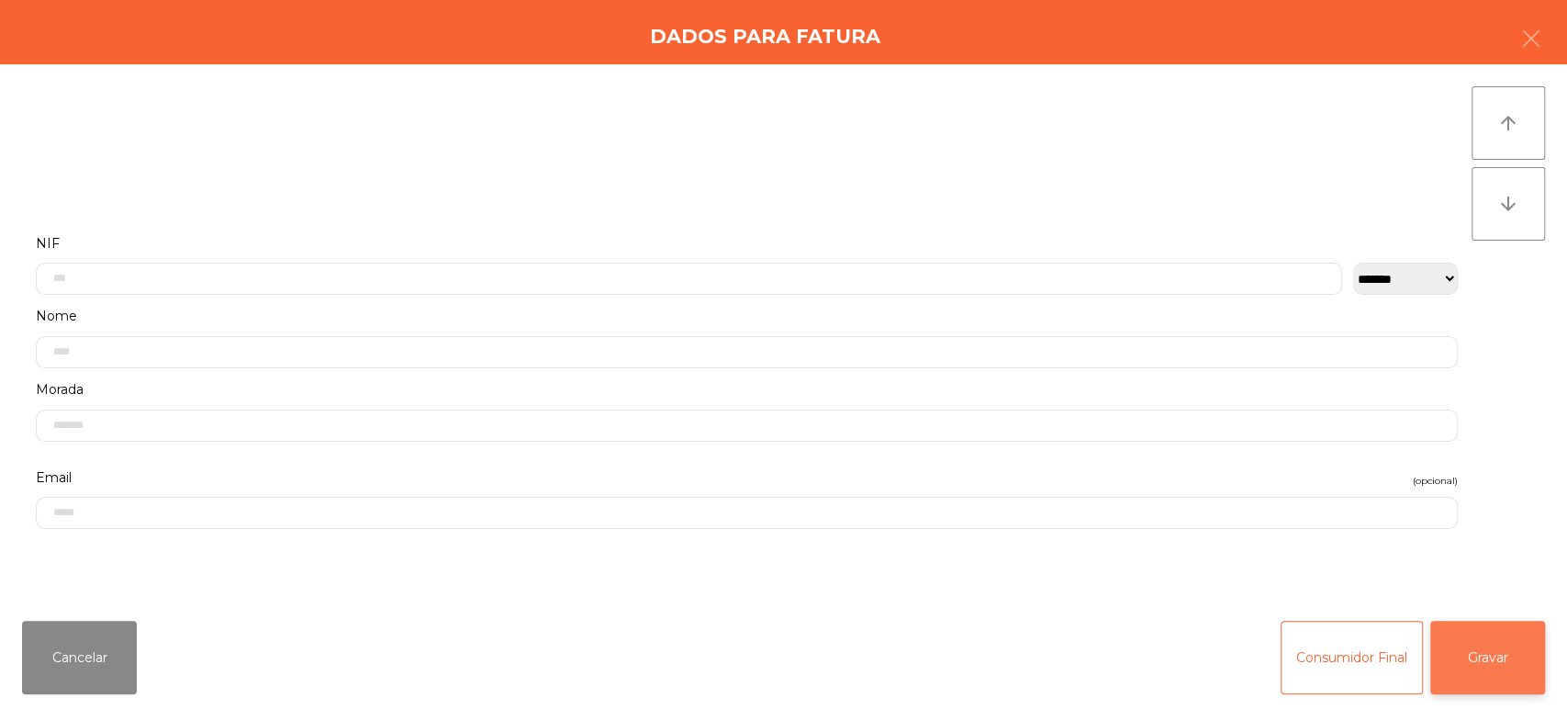
click at [1471, 675] on button "Gravar" at bounding box center [1487, 656] width 115 height 73
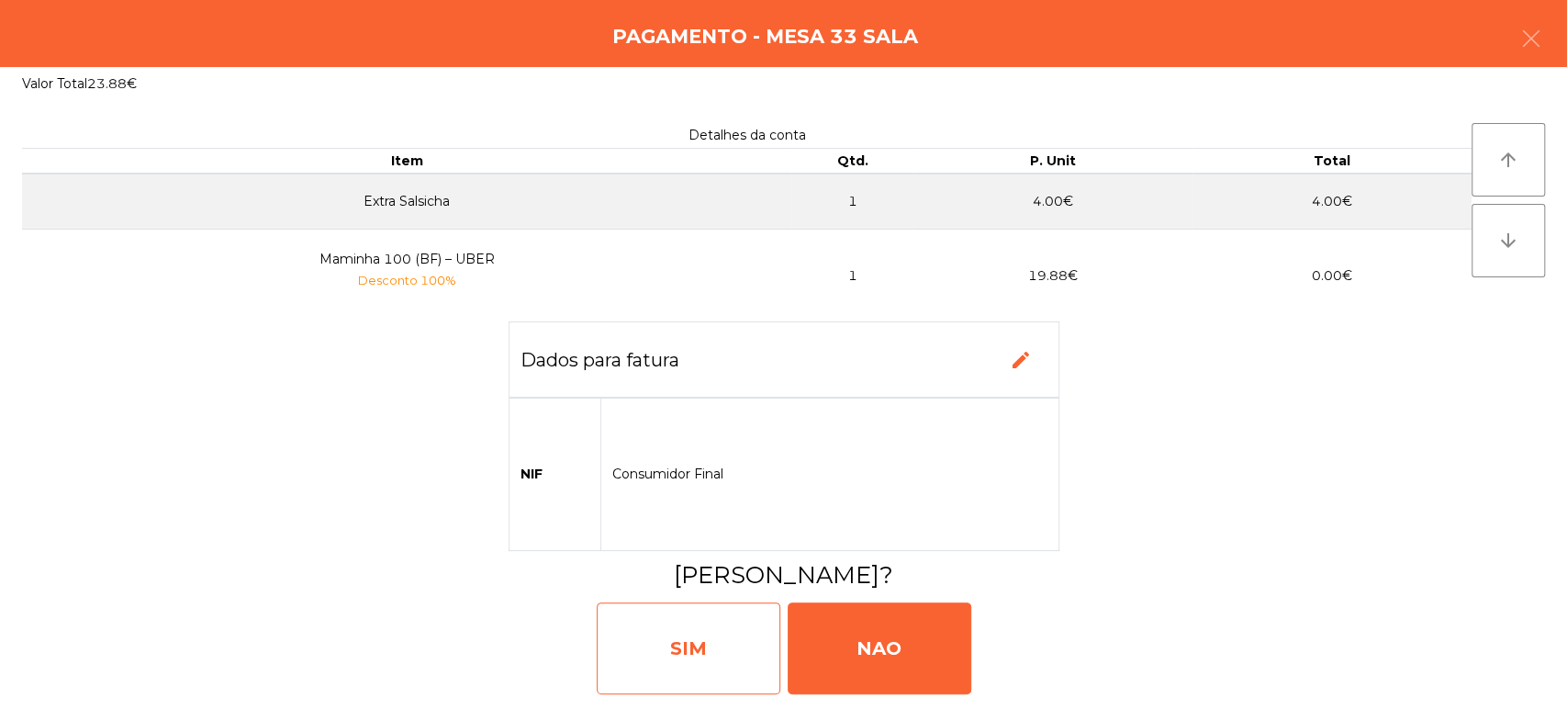
click at [701, 670] on div "SIM" at bounding box center [689, 648] width 184 height 92
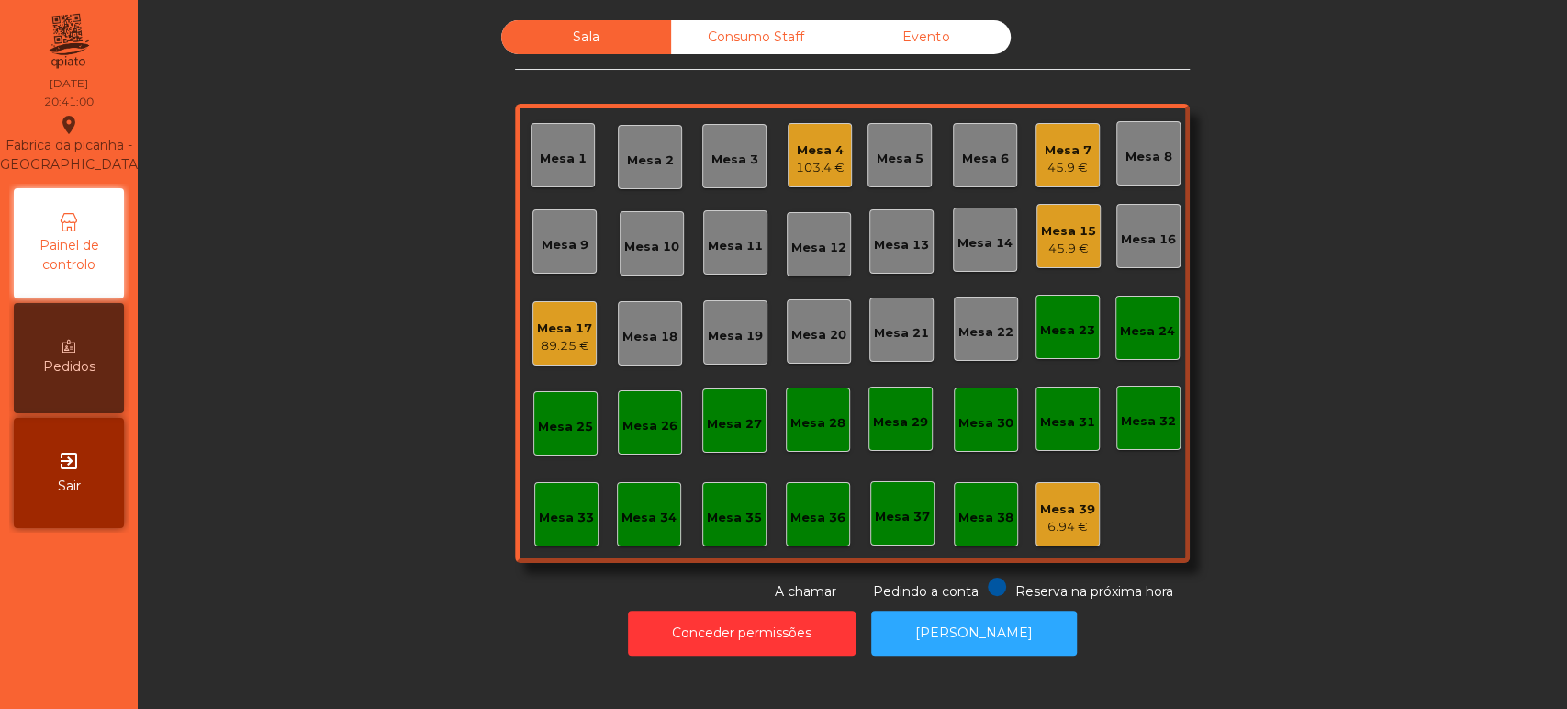
click at [316, 479] on div "Sala Consumo Staff Evento [GEOGRAPHIC_DATA] 3 Mesa 4 103.4 € Mesa 5 Mesa 6 Mesa…" at bounding box center [852, 310] width 1380 height 581
click at [537, 339] on div "89.25 €" at bounding box center [564, 346] width 55 height 18
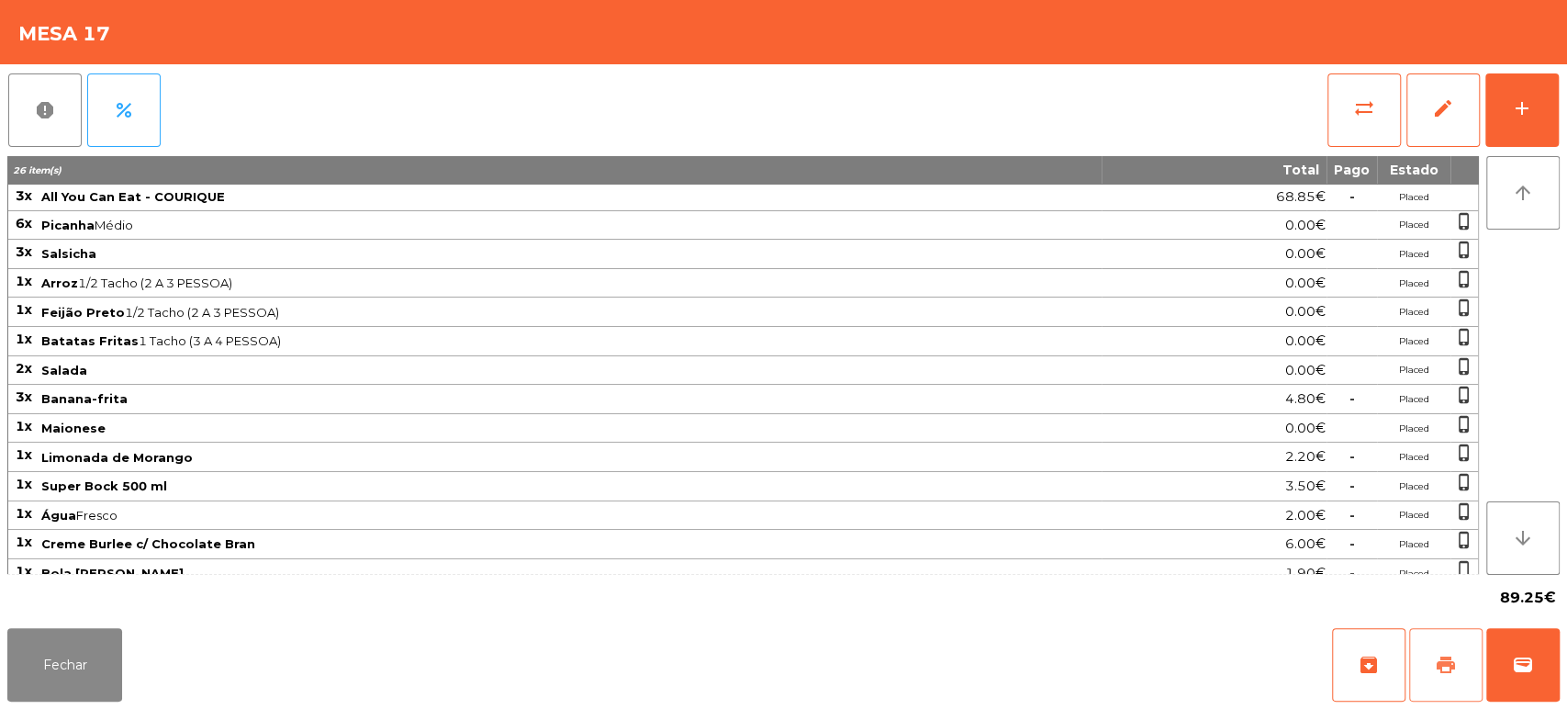
click at [1448, 661] on span "print" at bounding box center [1446, 665] width 22 height 22
click at [1538, 678] on button "wallet" at bounding box center [1522, 664] width 73 height 73
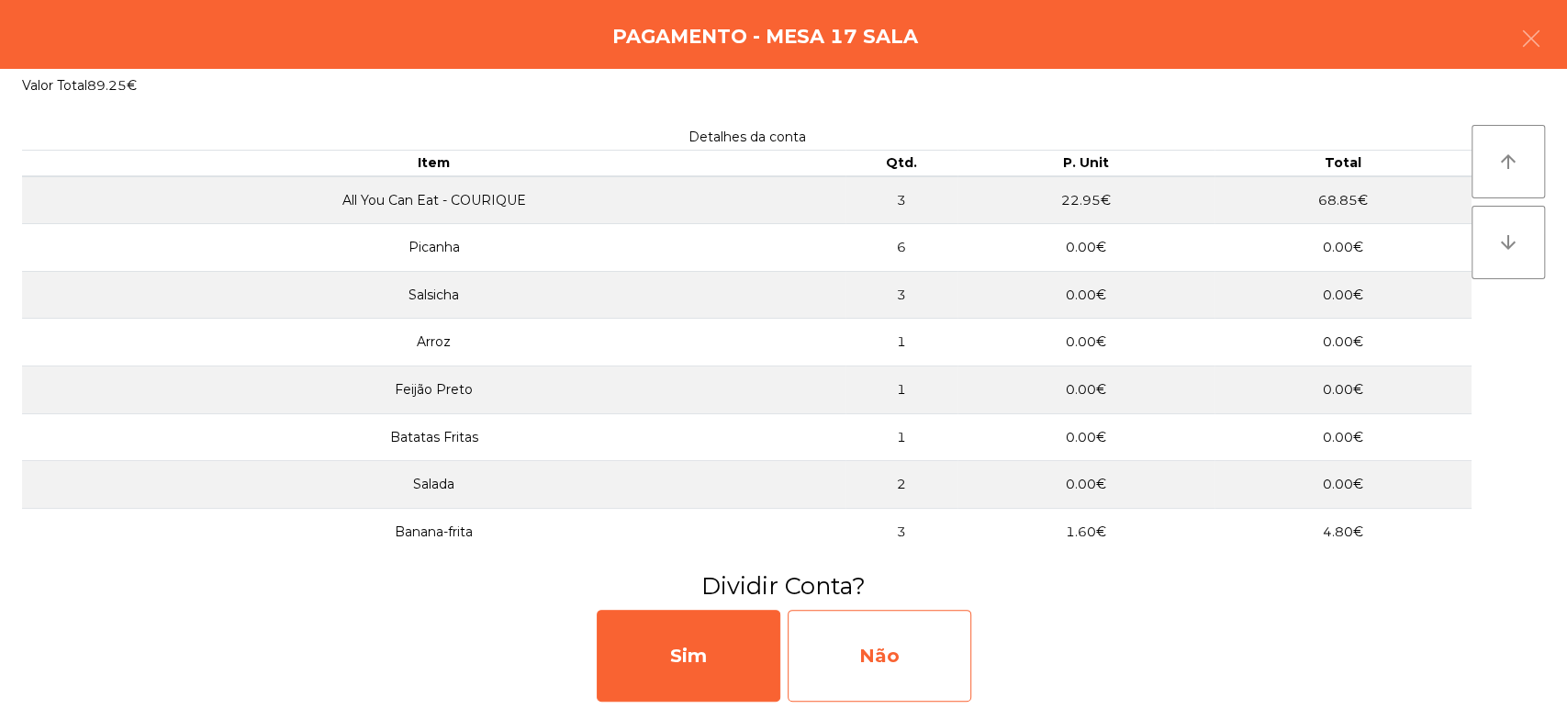
click at [904, 628] on div "Não" at bounding box center [880, 655] width 184 height 92
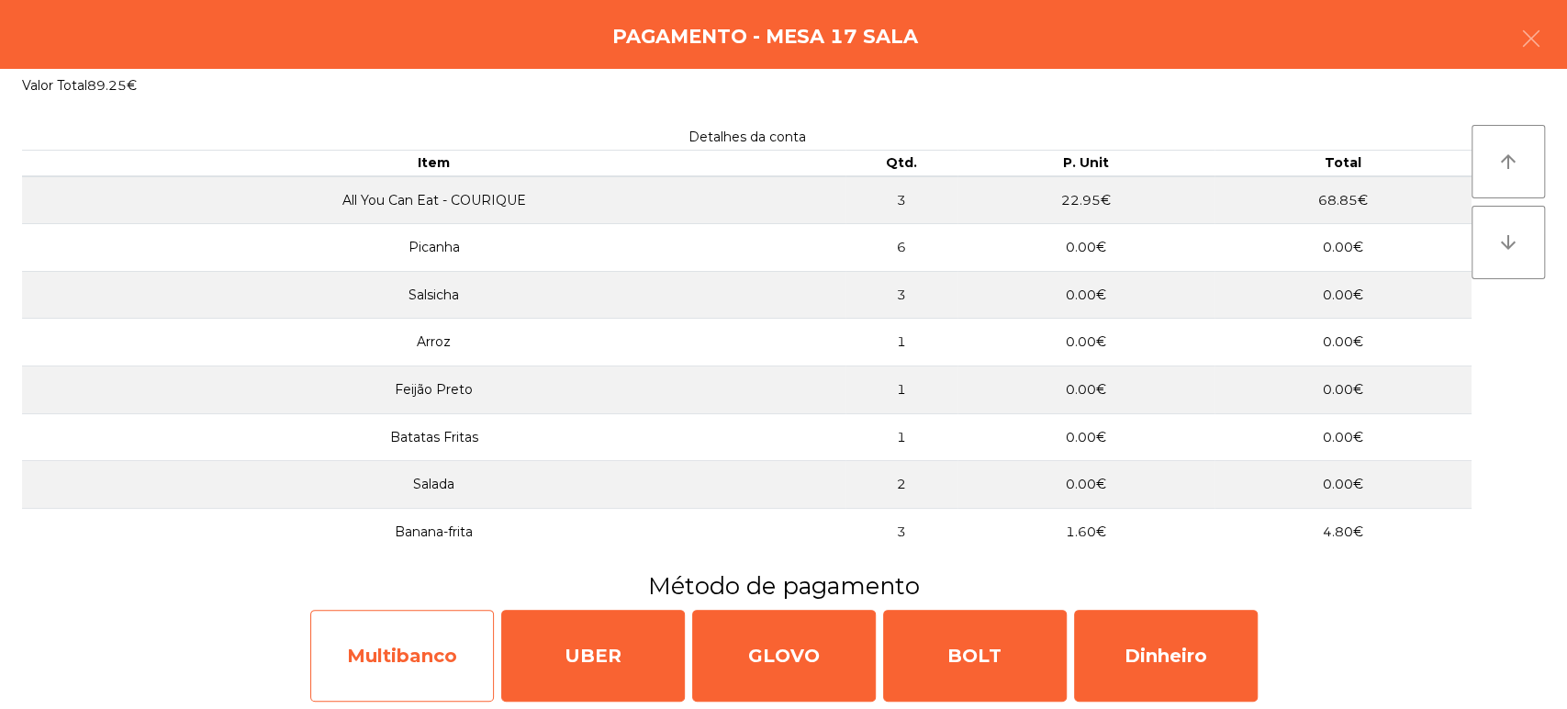
click at [399, 649] on div "Multibanco" at bounding box center [402, 655] width 184 height 92
select select "**"
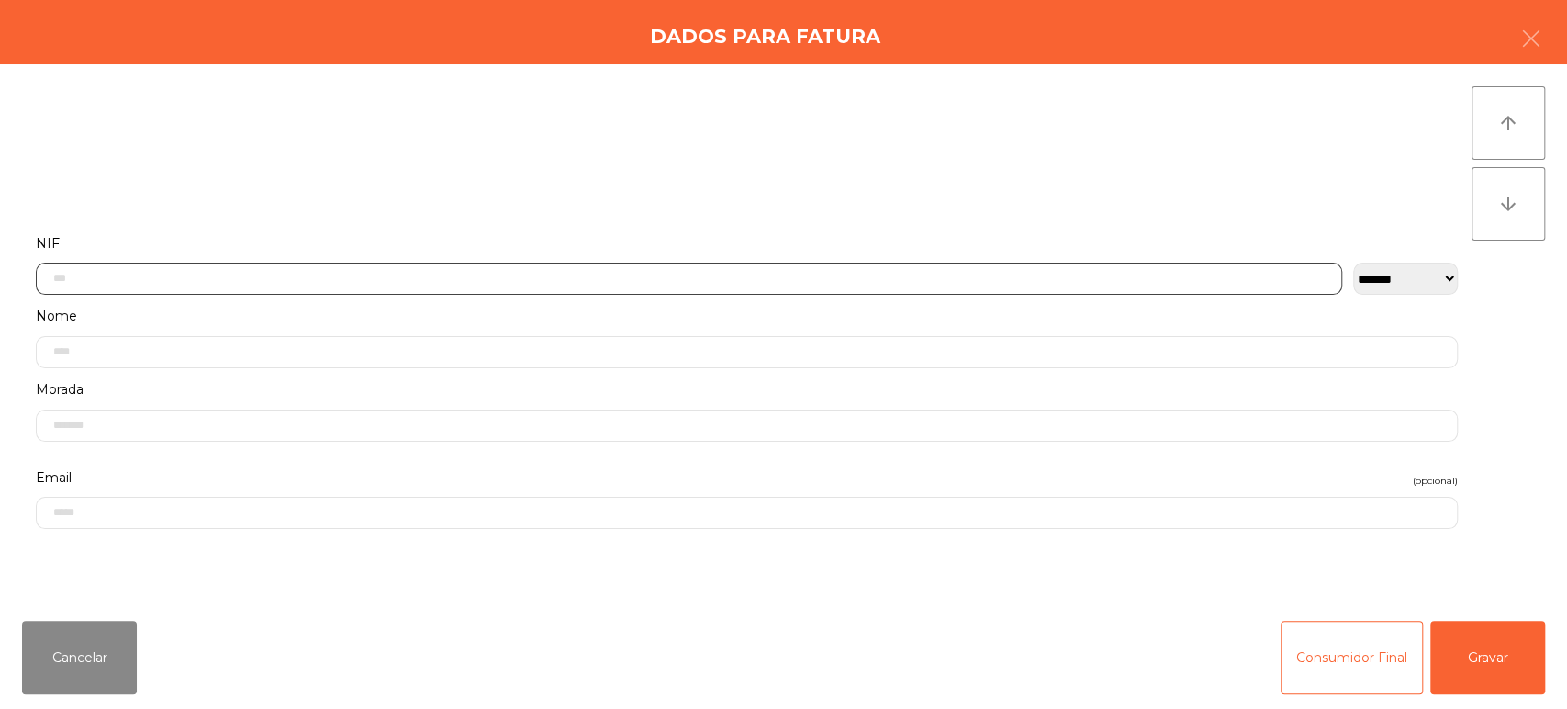
click at [591, 272] on input "text" at bounding box center [689, 279] width 1306 height 32
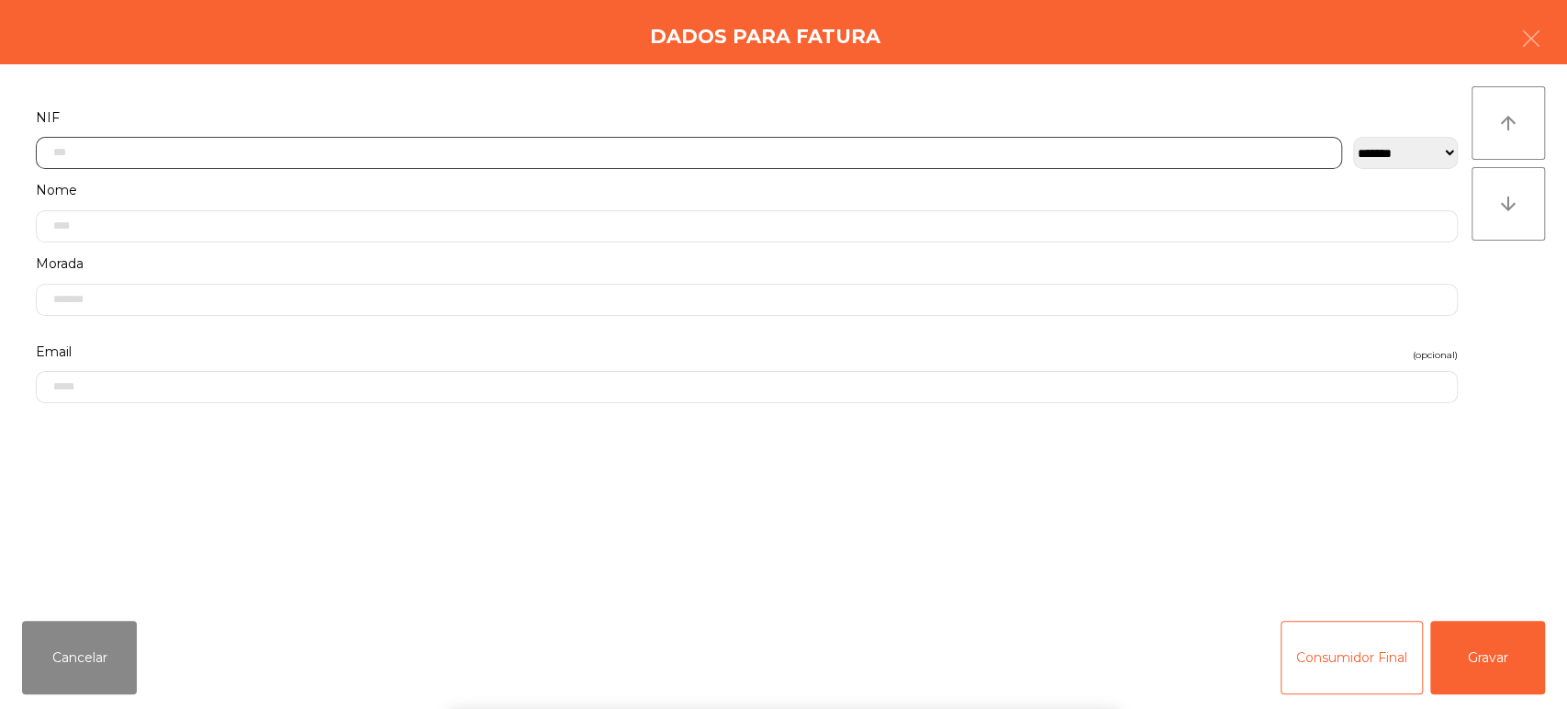
scroll to position [143, 0]
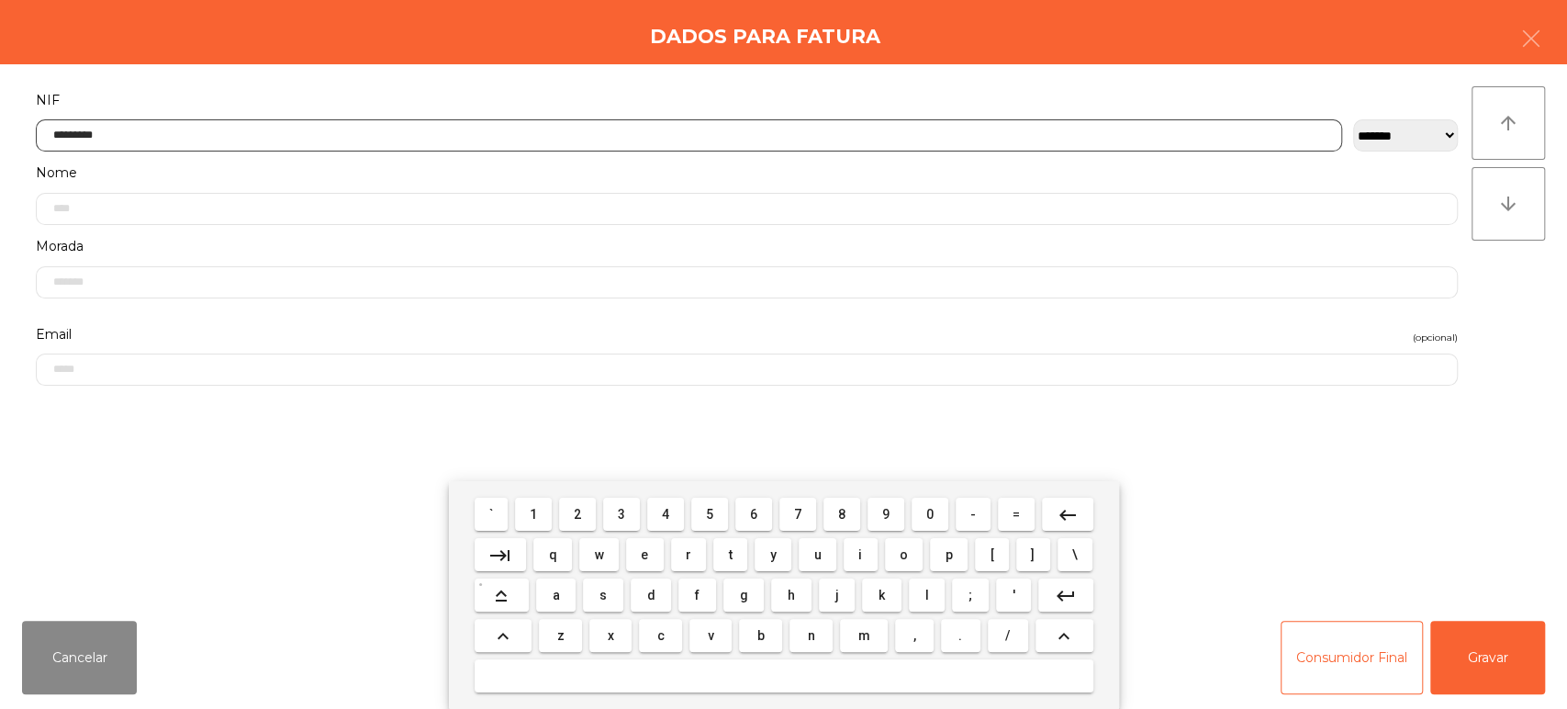
type input "*********"
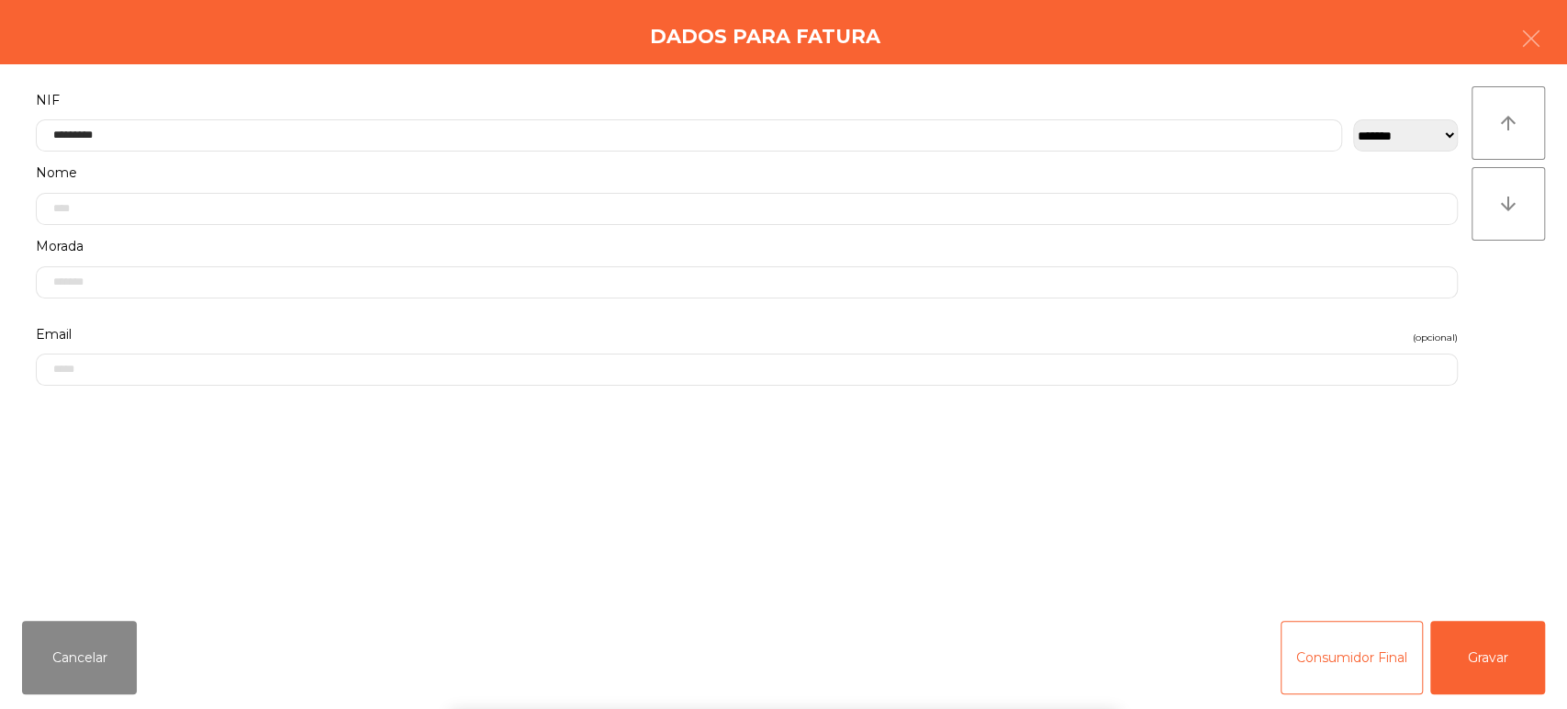
click at [1545, 316] on div "**********" at bounding box center [783, 335] width 1567 height 542
click at [1490, 655] on button "Gravar" at bounding box center [1487, 656] width 115 height 73
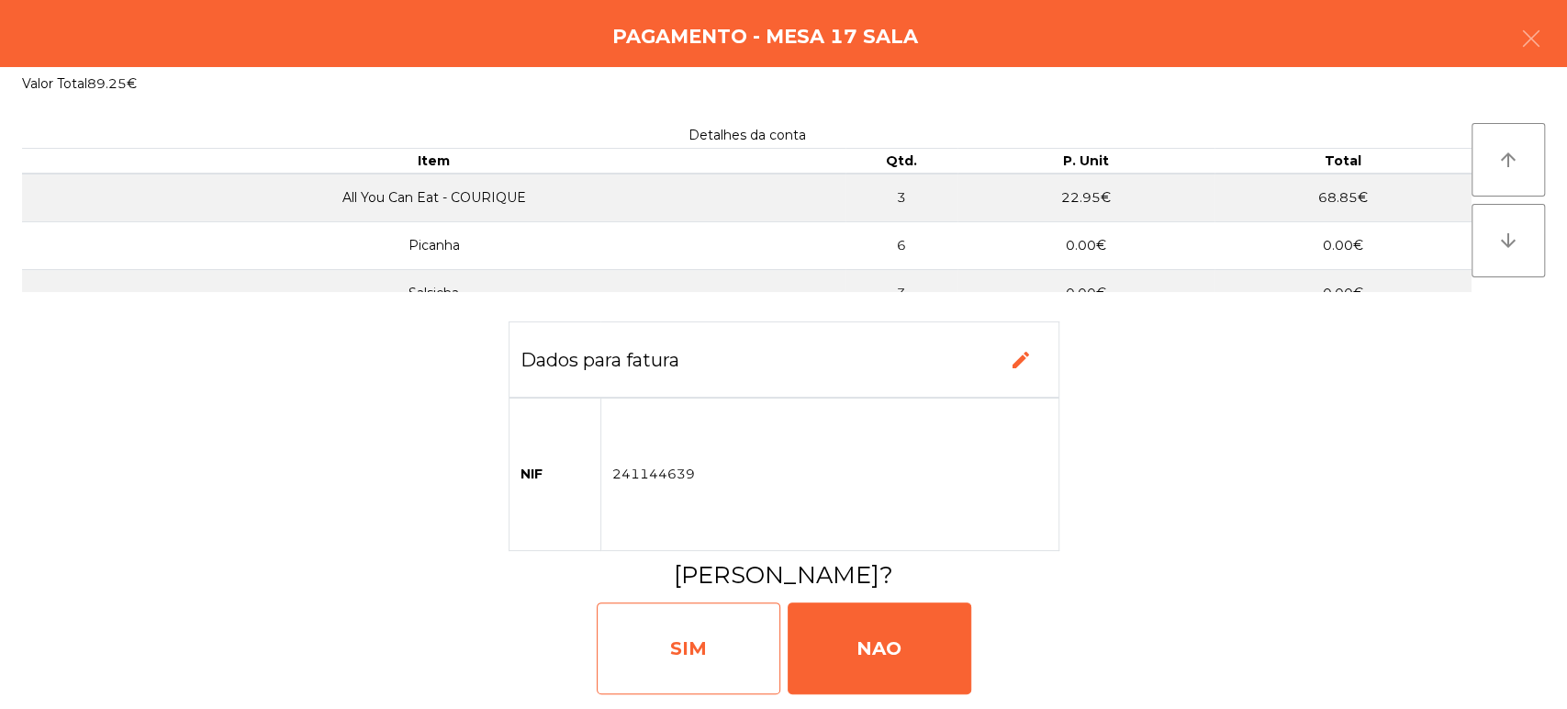
click at [695, 681] on div "SIM" at bounding box center [689, 648] width 184 height 92
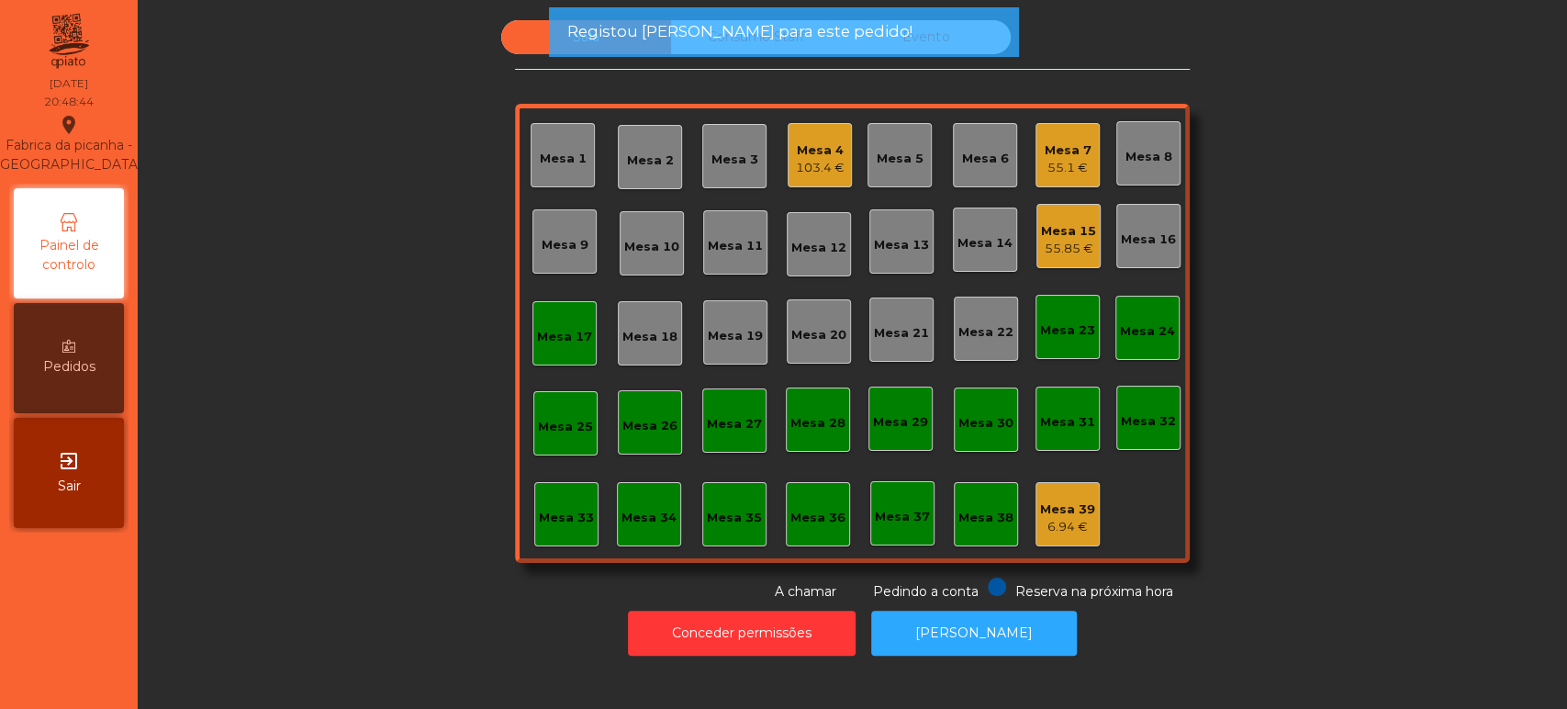
click at [542, 347] on div "Mesa 17" at bounding box center [564, 333] width 64 height 64
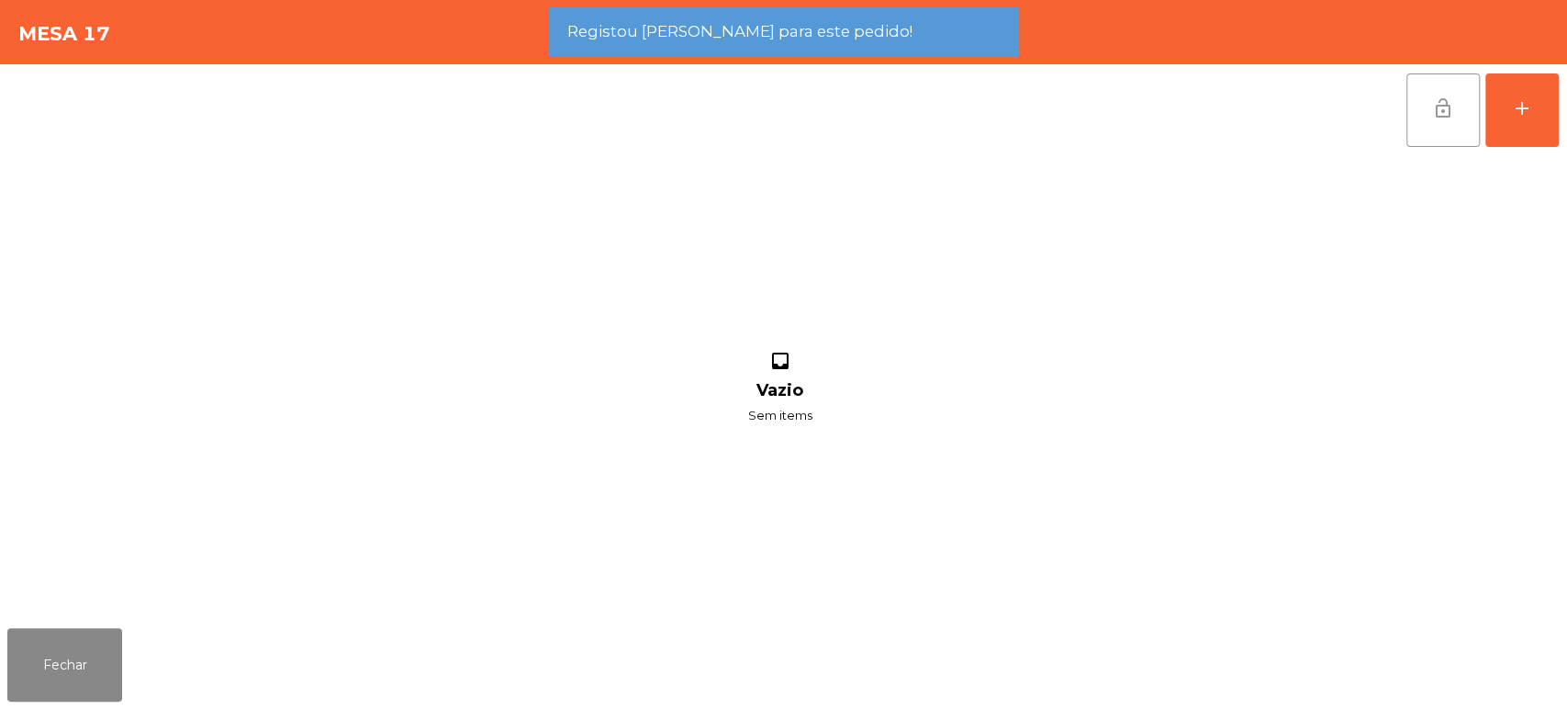
click at [1424, 115] on button "lock_open" at bounding box center [1442, 109] width 73 height 73
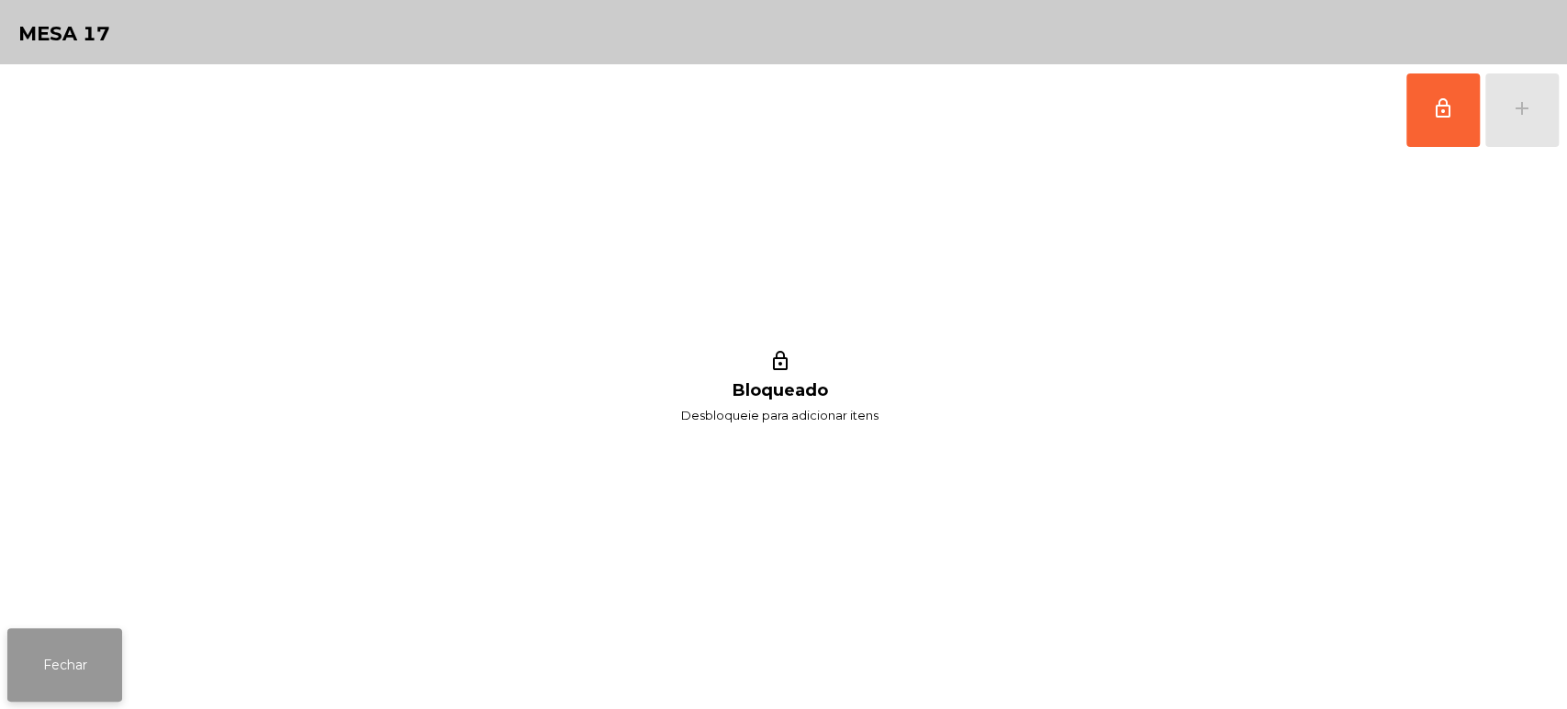
click at [99, 673] on button "Fechar" at bounding box center [64, 664] width 115 height 73
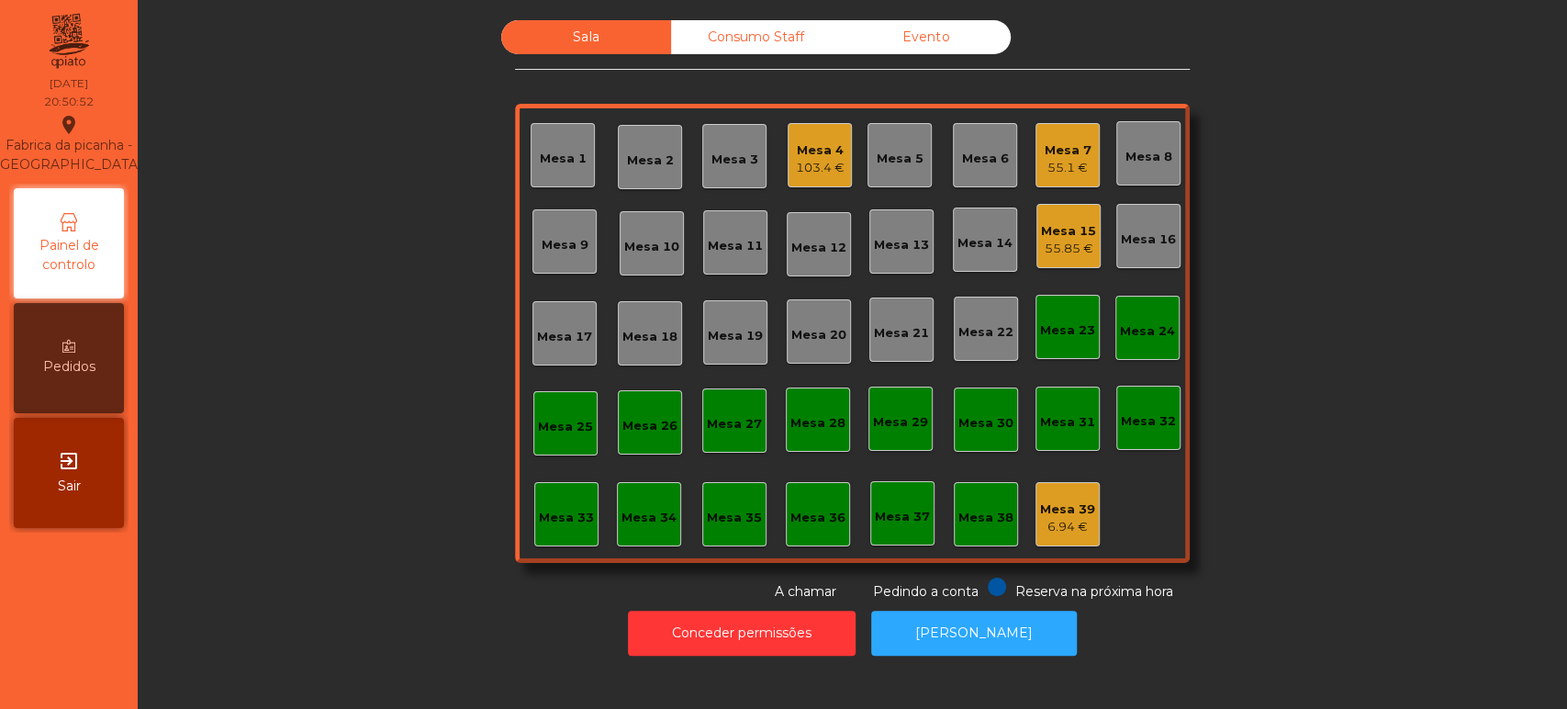
click at [790, 127] on div "Mesa 4 103.4 €" at bounding box center [820, 155] width 64 height 64
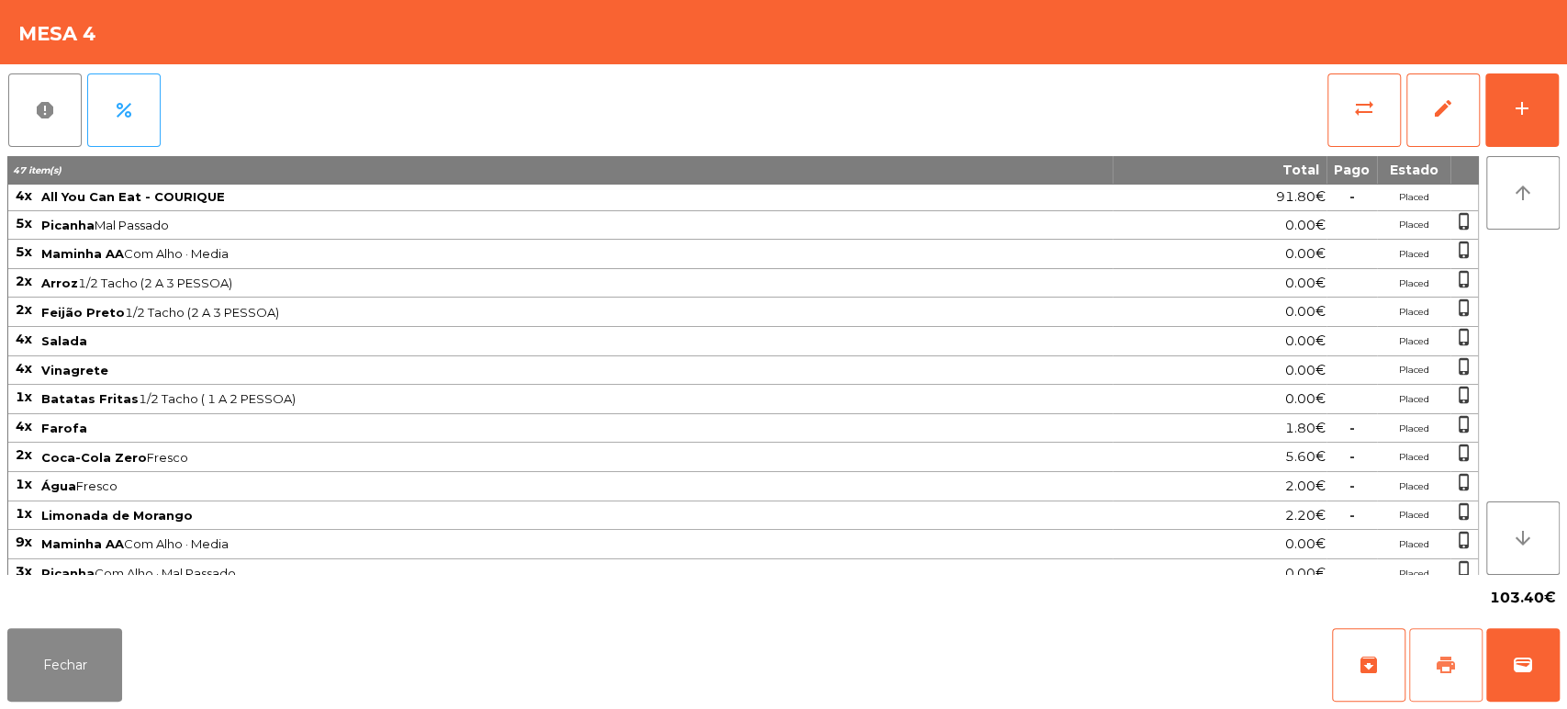
click at [1434, 649] on button "print" at bounding box center [1445, 664] width 73 height 73
click at [64, 656] on button "Fechar" at bounding box center [64, 664] width 115 height 73
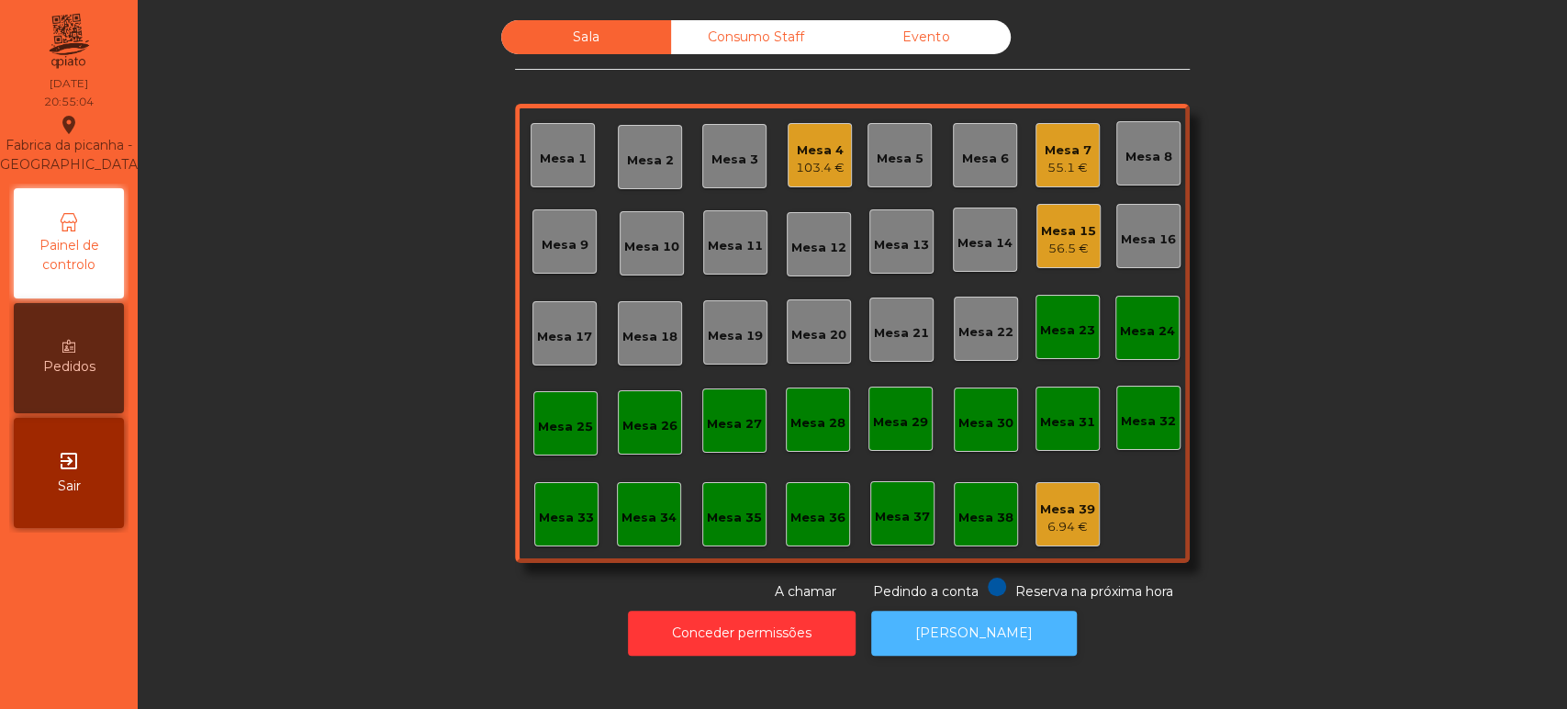
click at [947, 613] on button "[PERSON_NAME]" at bounding box center [974, 632] width 206 height 45
click at [811, 156] on div "Mesa 4" at bounding box center [820, 150] width 49 height 18
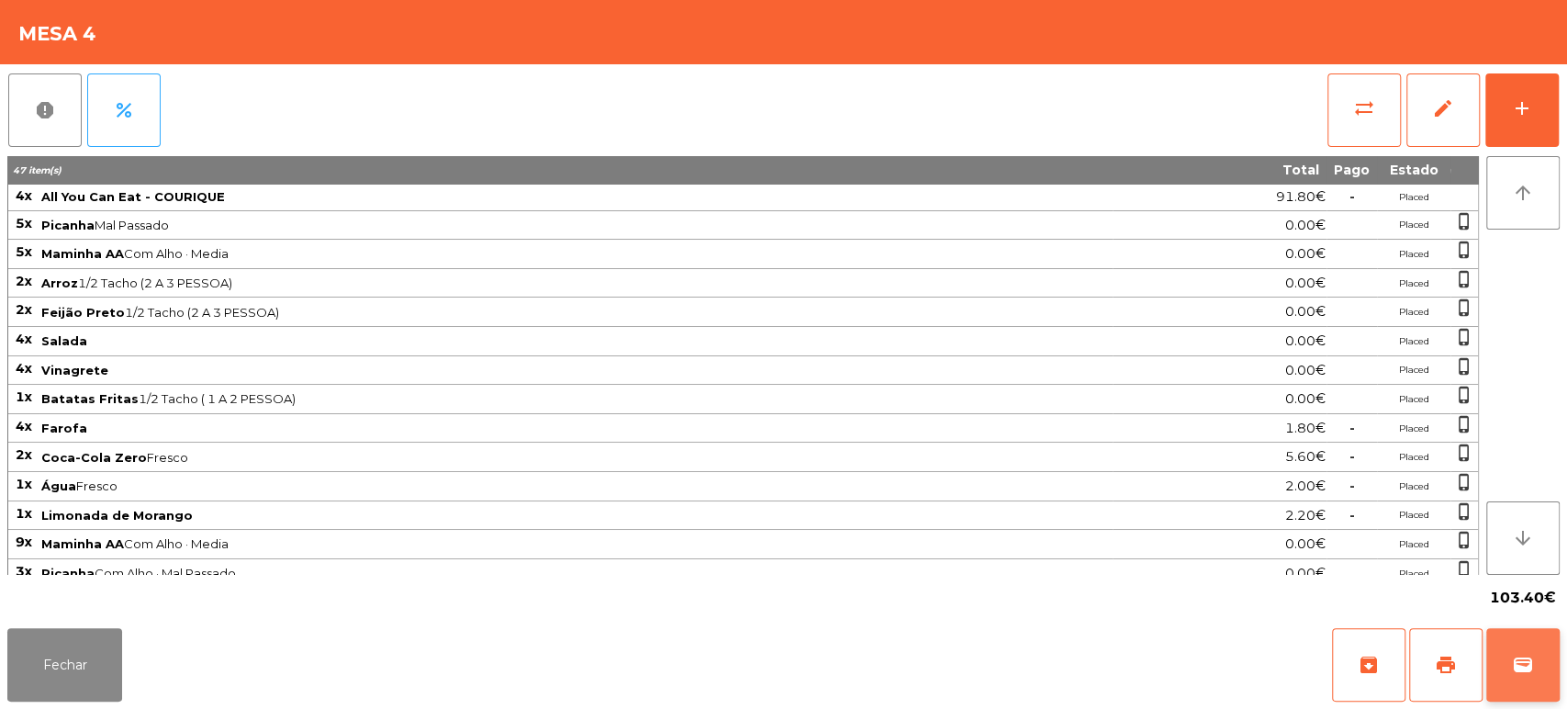
click at [1545, 681] on button "wallet" at bounding box center [1522, 664] width 73 height 73
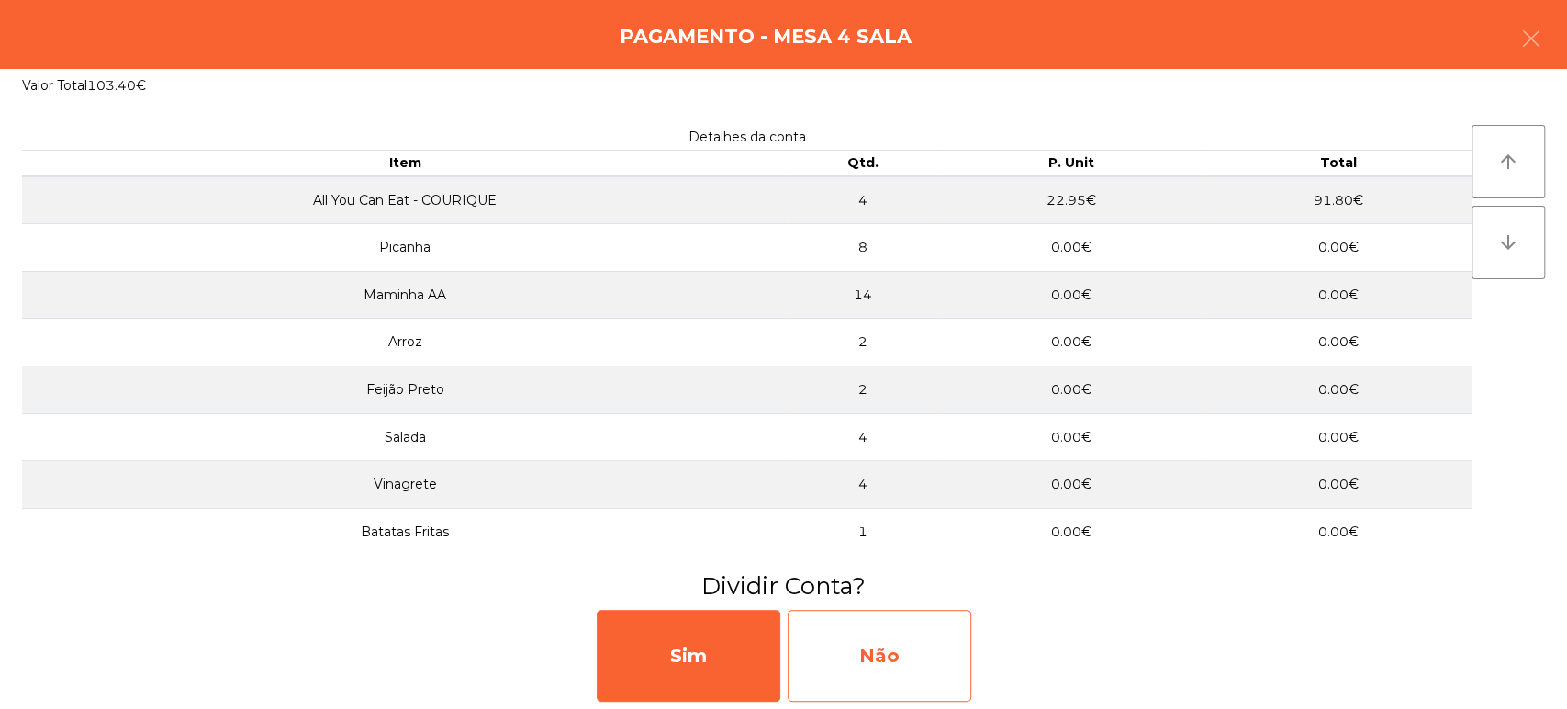
click at [887, 654] on div "Não" at bounding box center [880, 655] width 184 height 92
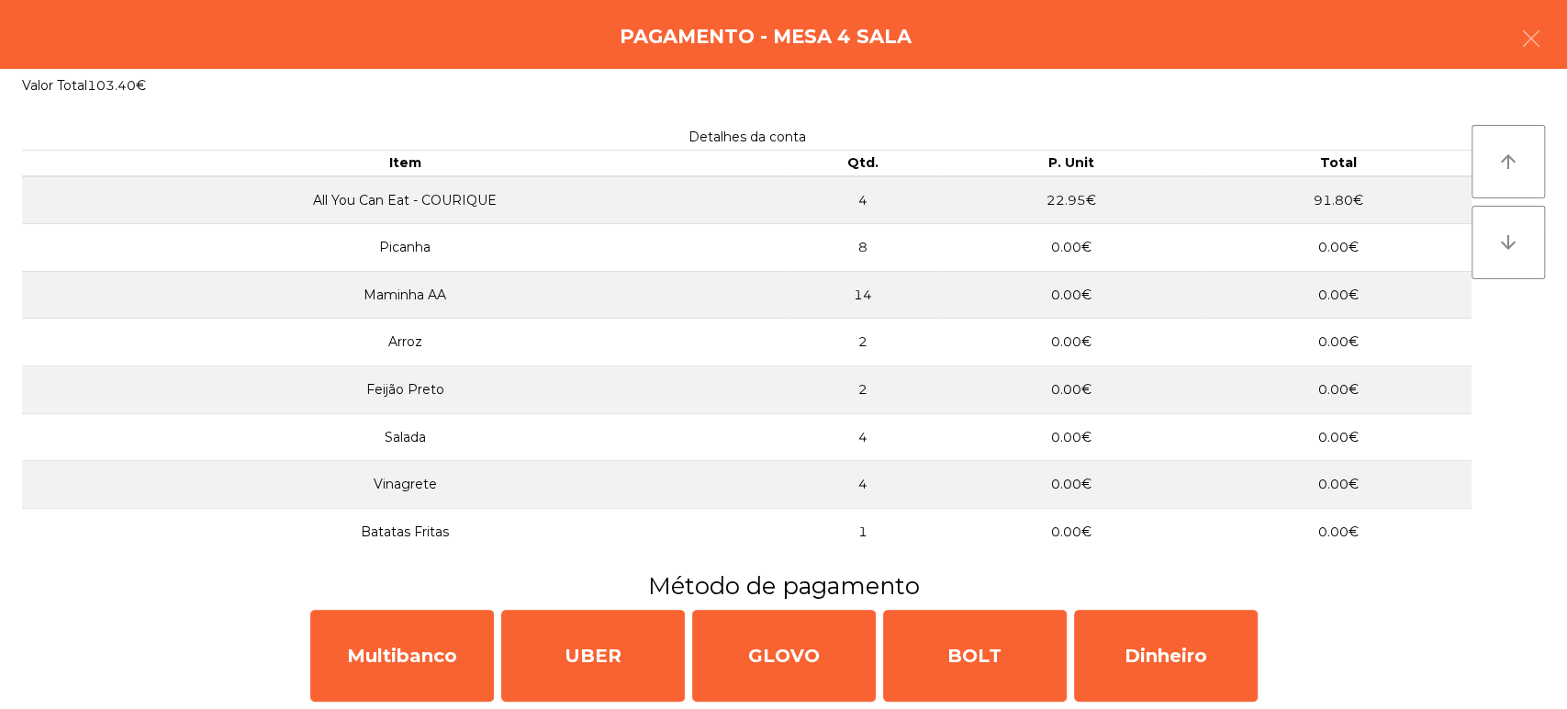
click at [396, 707] on div "Multibanco UBER GLOVO BOLT Dinheiro" at bounding box center [783, 655] width 1567 height 106
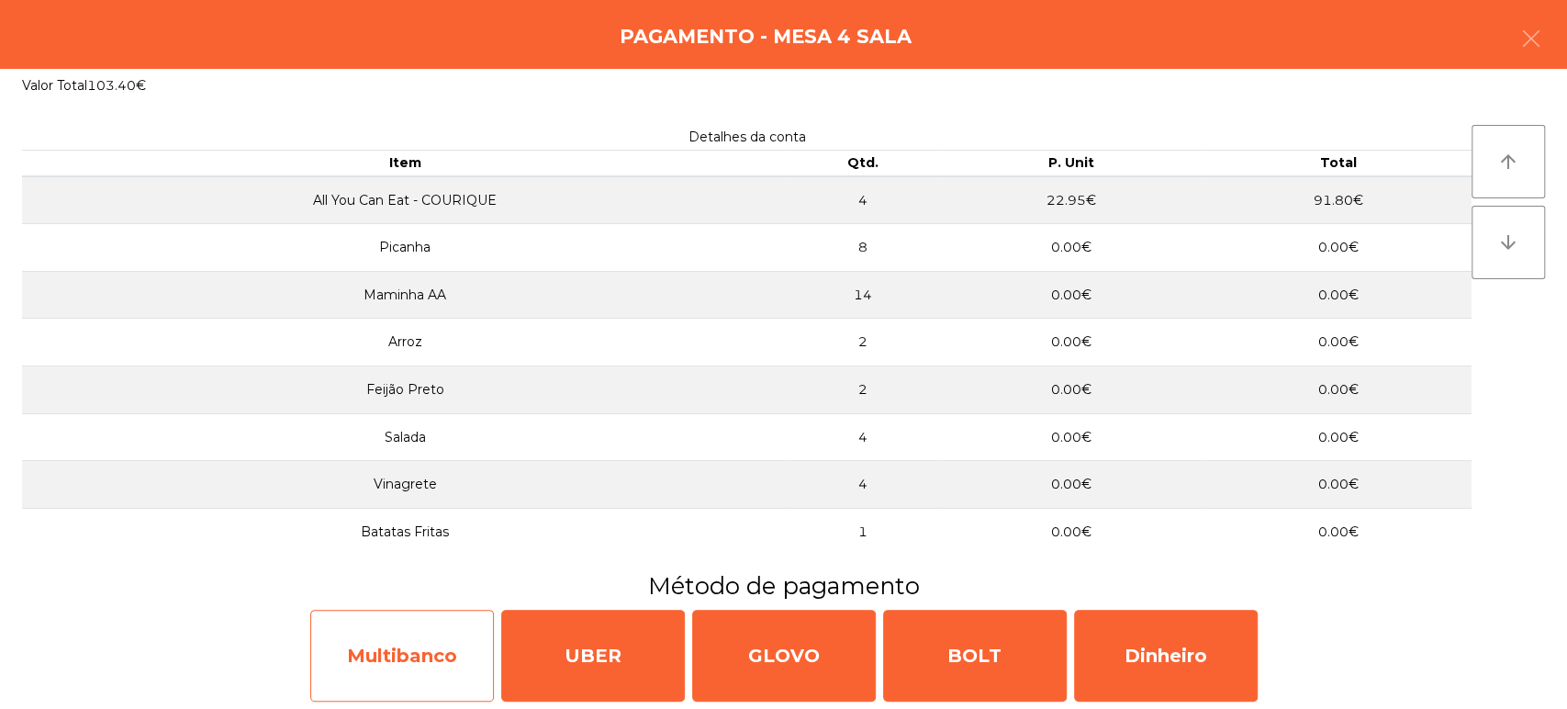
click at [386, 661] on div "Multibanco" at bounding box center [402, 655] width 184 height 92
select select "**"
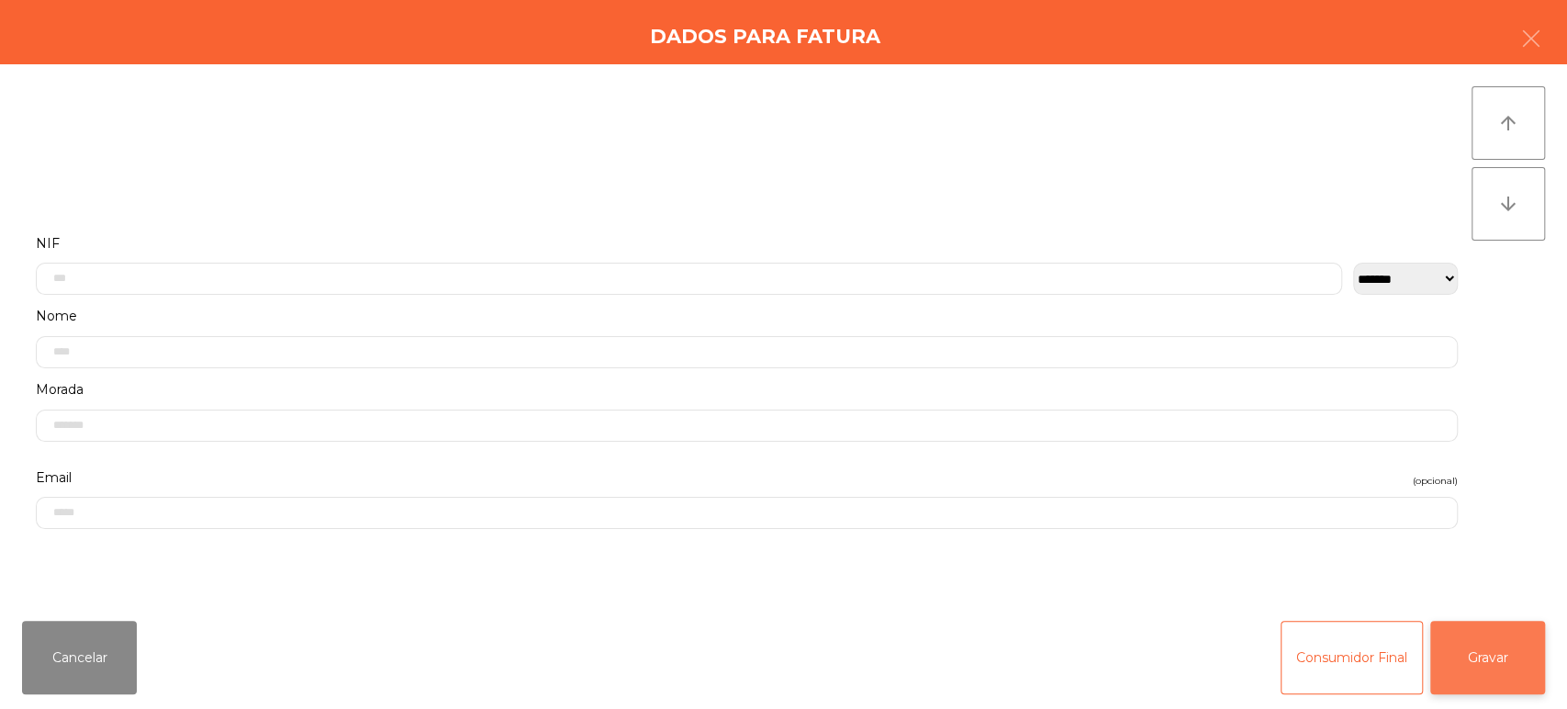
click at [1537, 664] on button "Gravar" at bounding box center [1487, 656] width 115 height 73
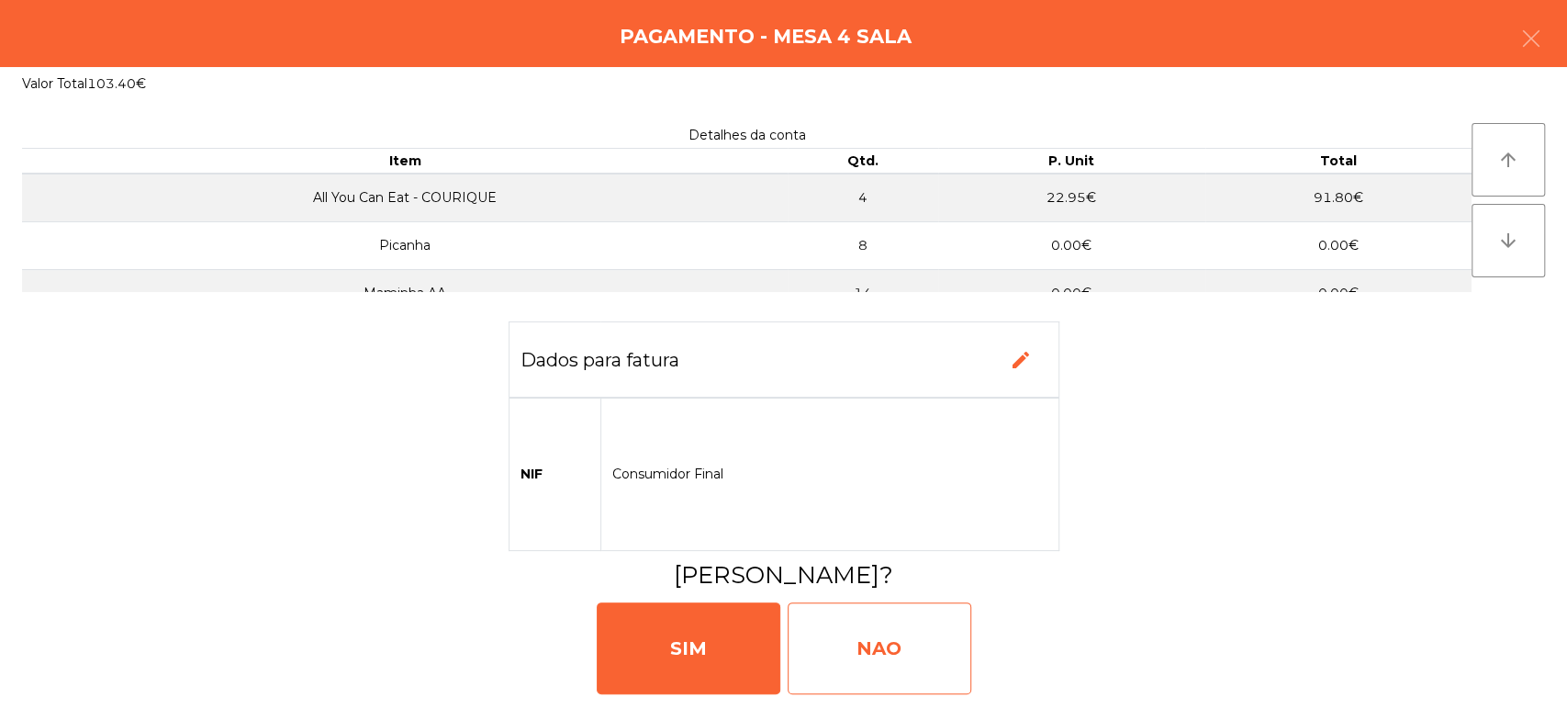
click at [933, 637] on div "NAO" at bounding box center [880, 648] width 184 height 92
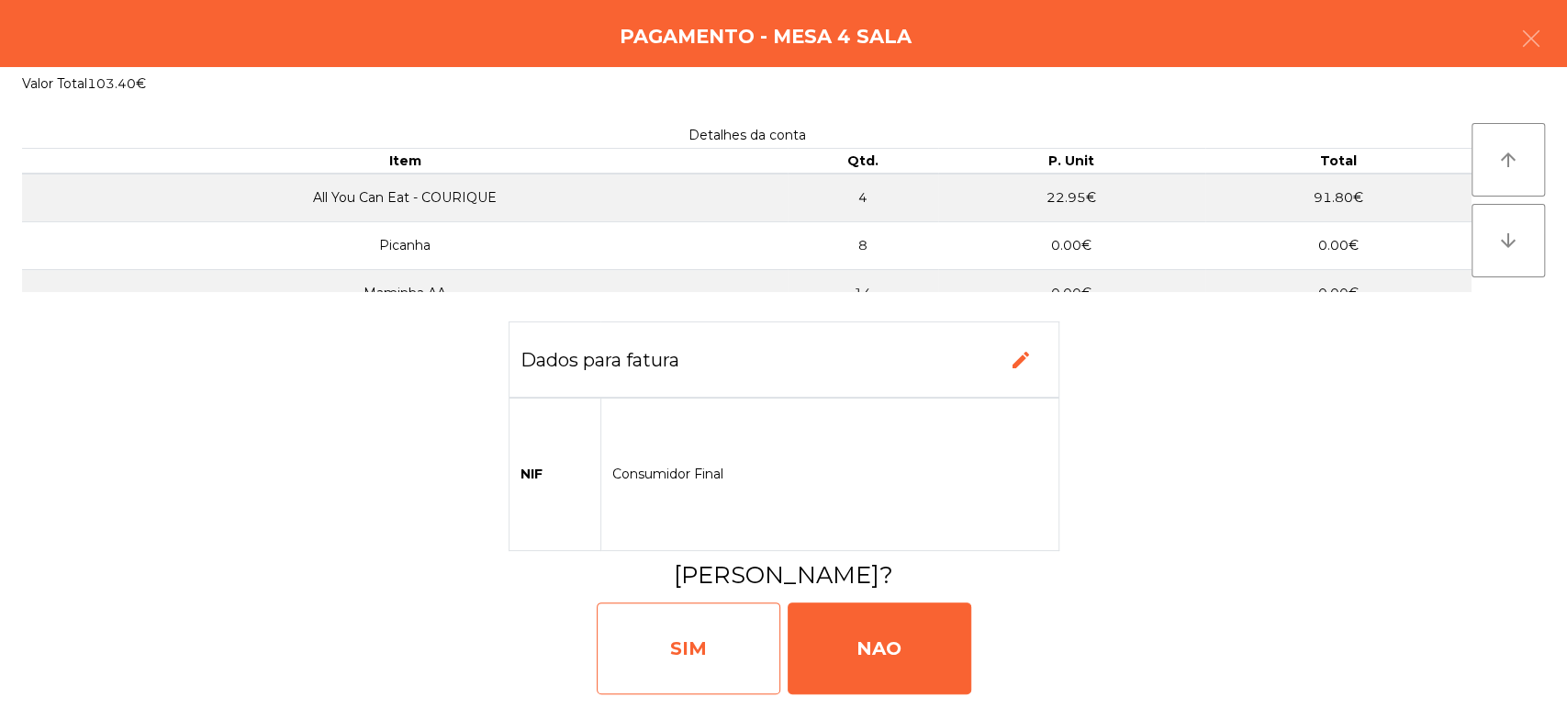
click at [669, 660] on div "SIM" at bounding box center [689, 648] width 184 height 92
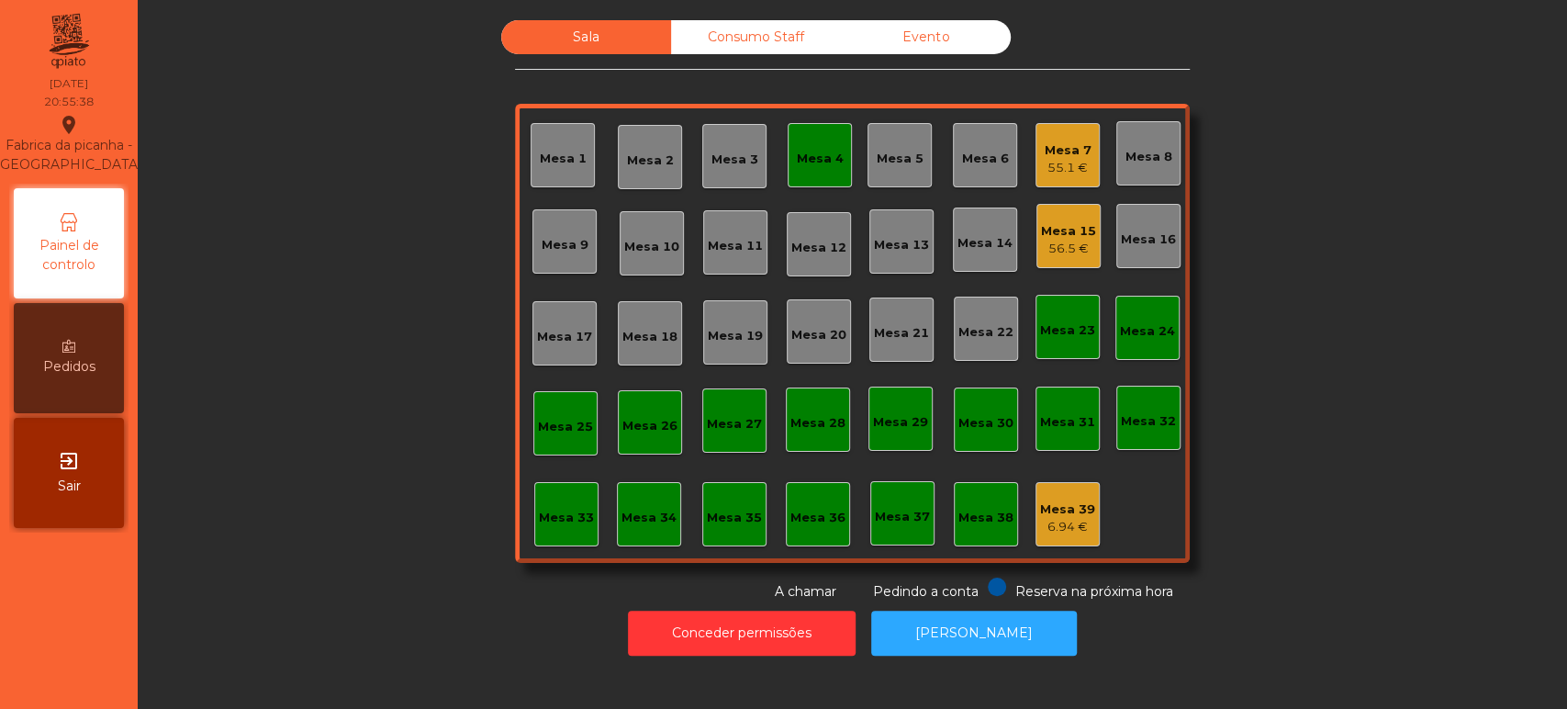
click at [824, 158] on div "Mesa 4" at bounding box center [820, 159] width 47 height 18
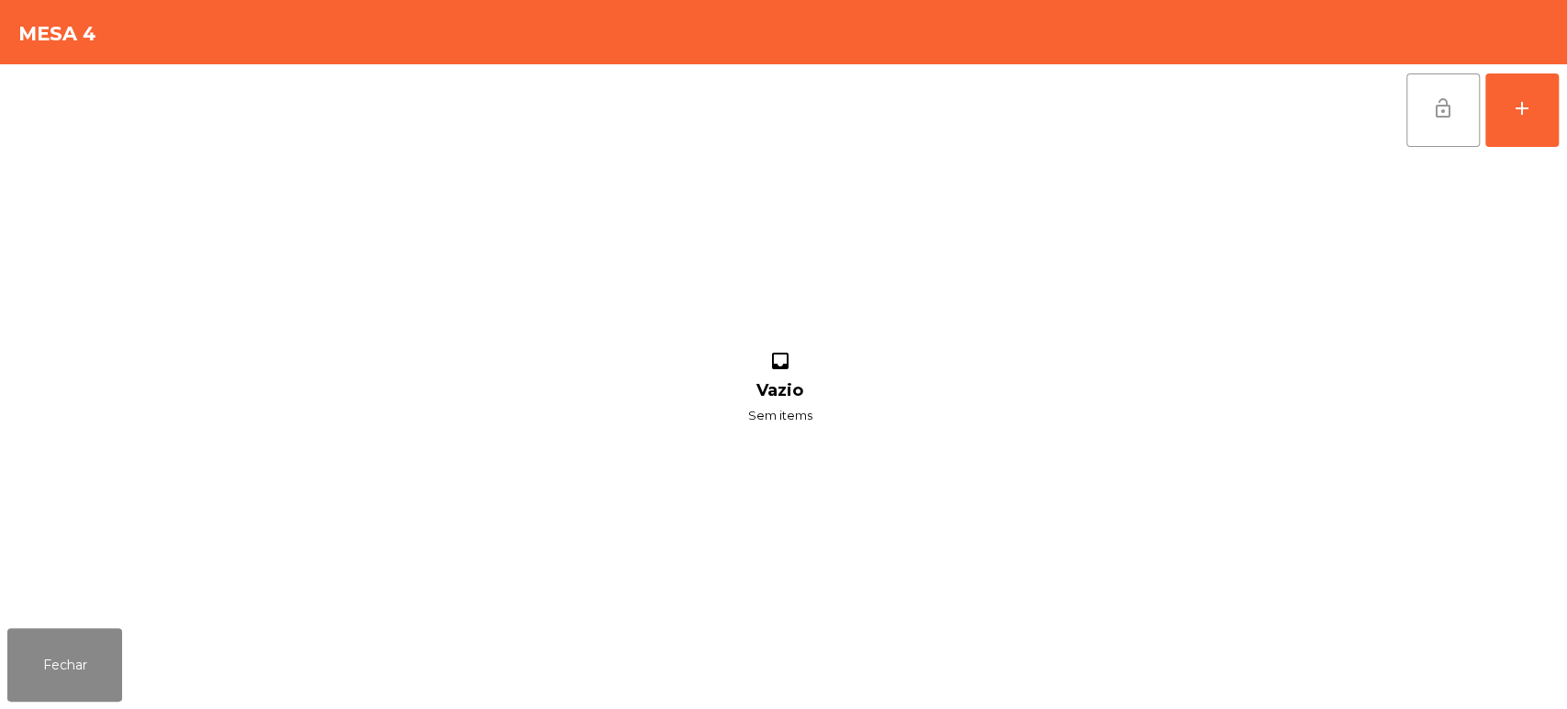
click at [1445, 113] on span "lock_open" at bounding box center [1443, 108] width 22 height 22
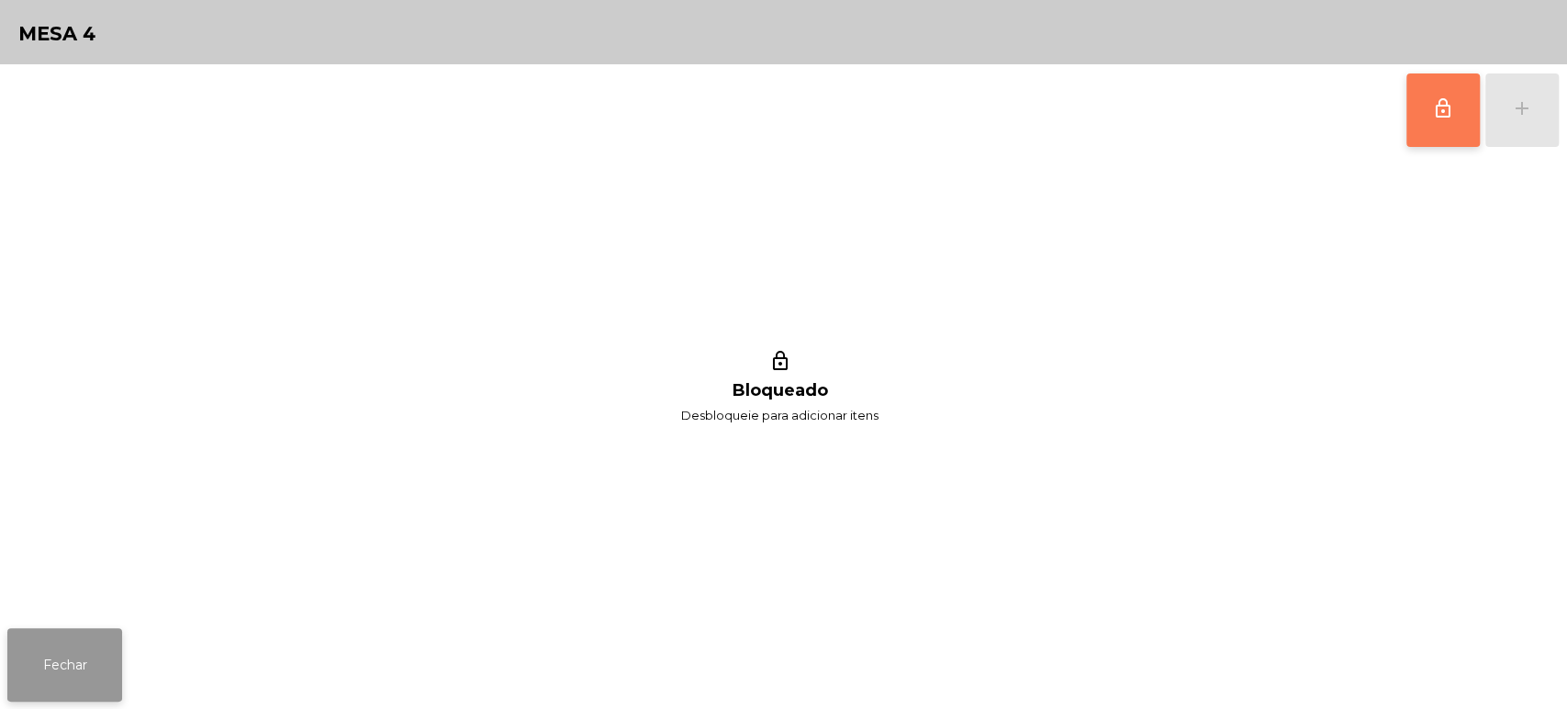
click at [64, 654] on button "Fechar" at bounding box center [64, 664] width 115 height 73
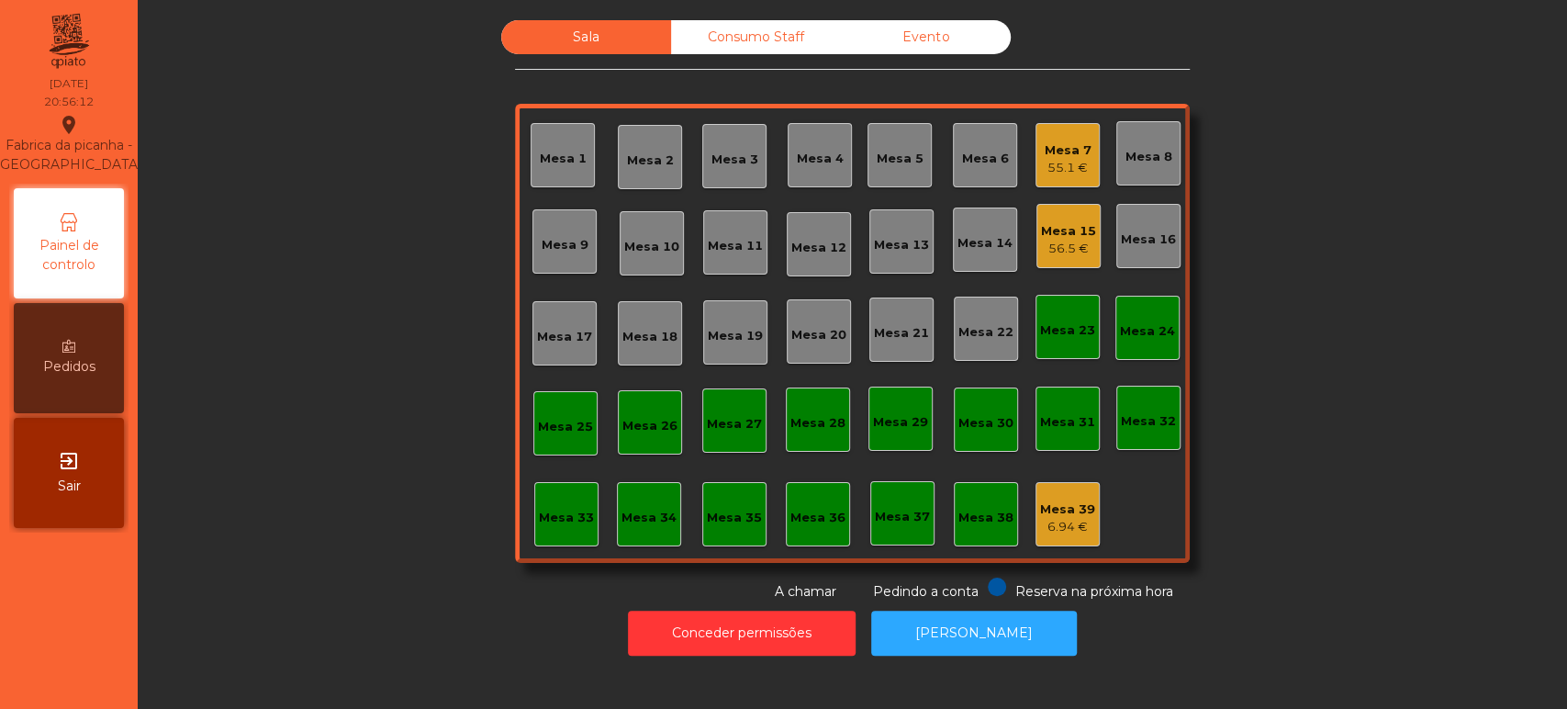
click at [554, 328] on div "Mesa 17" at bounding box center [564, 337] width 55 height 18
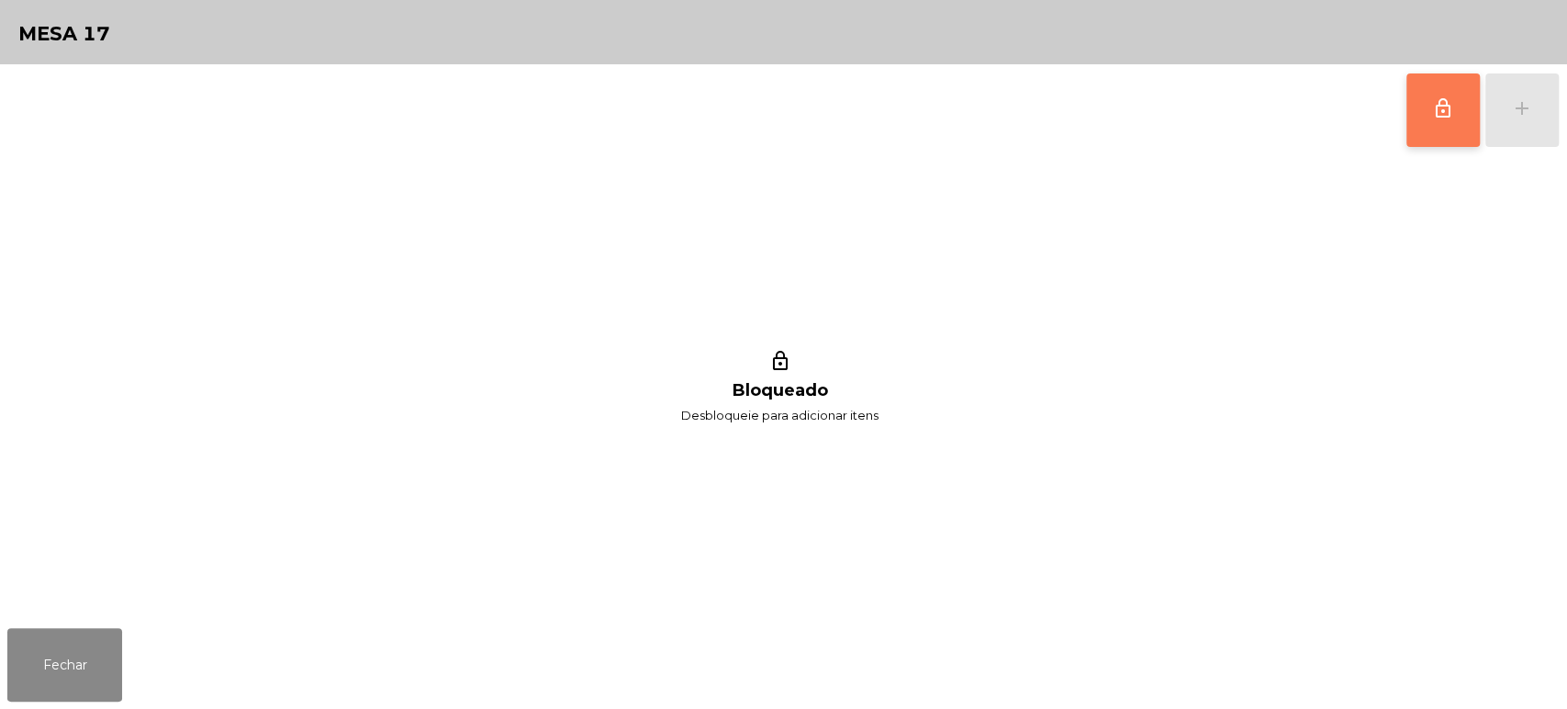
click at [1406, 127] on button "lock_outline" at bounding box center [1442, 109] width 73 height 73
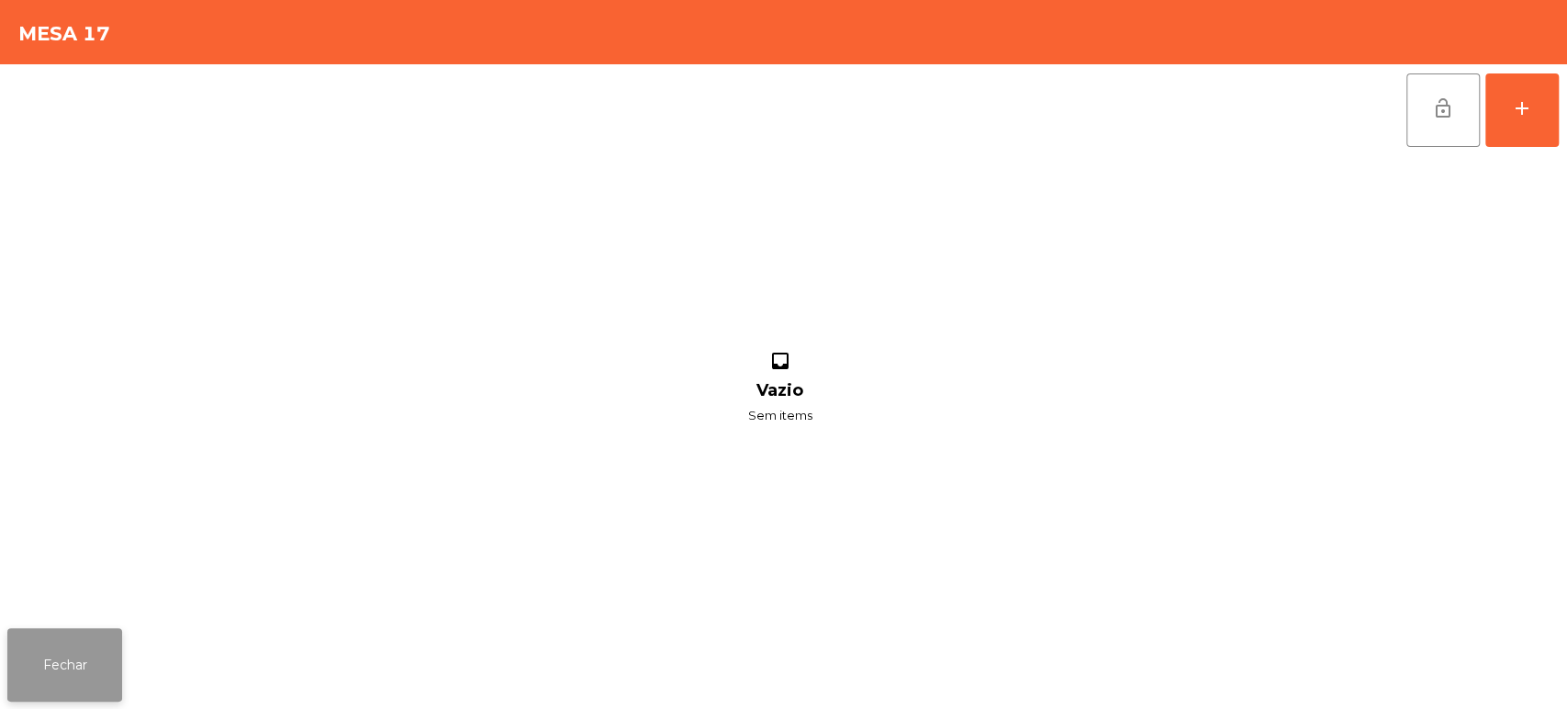
click at [59, 693] on button "Fechar" at bounding box center [64, 664] width 115 height 73
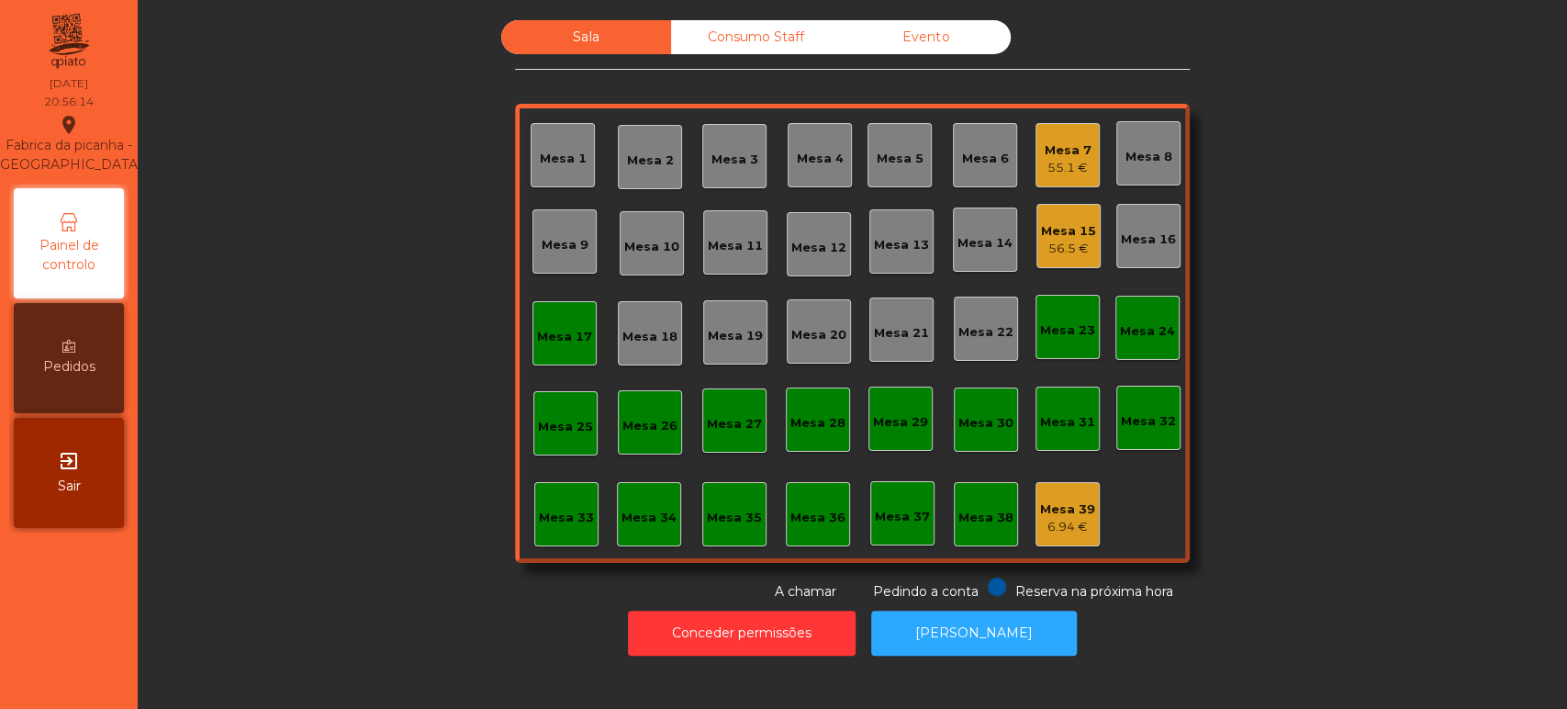
click at [1087, 245] on div "Mesa 15 56.5 €" at bounding box center [1068, 236] width 64 height 64
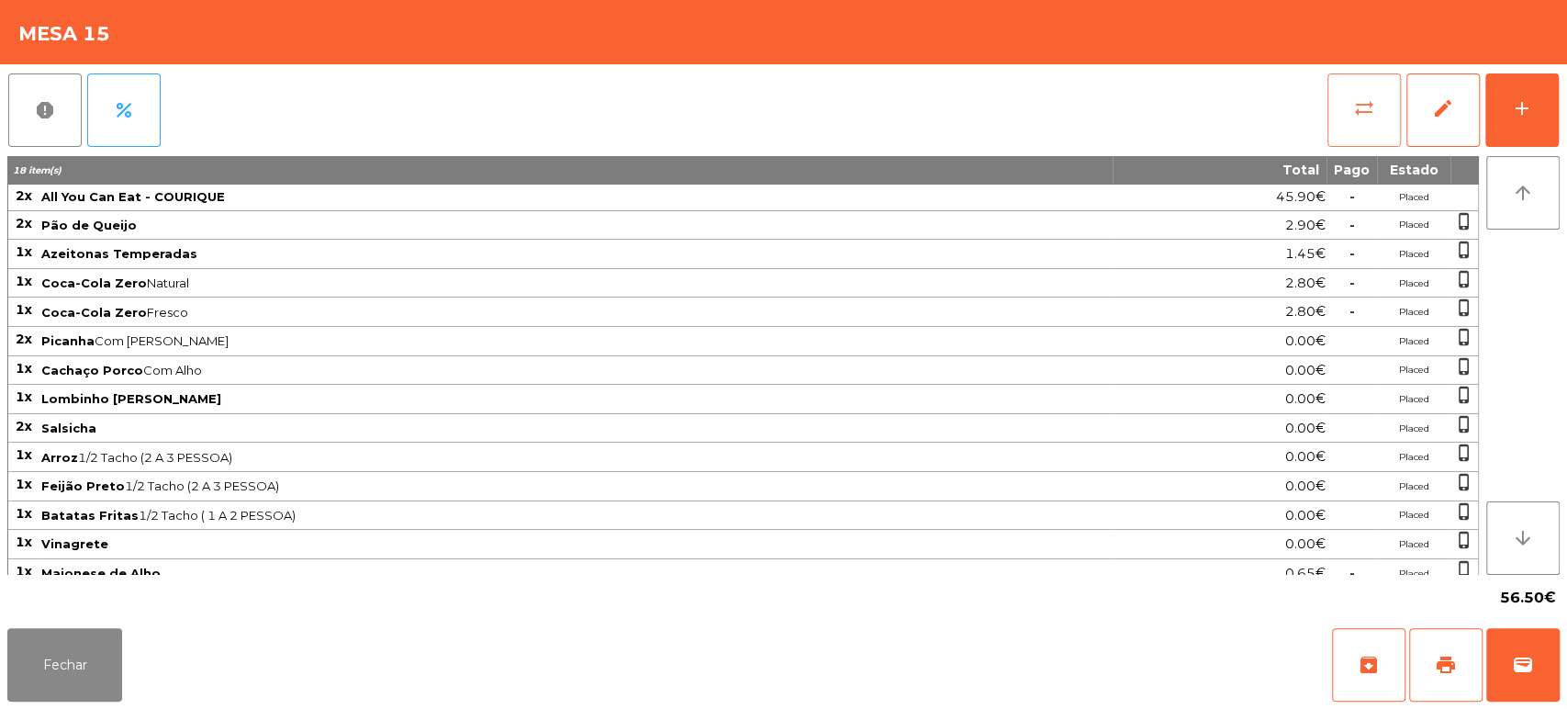
click at [1351, 128] on button "sync_alt" at bounding box center [1363, 109] width 73 height 73
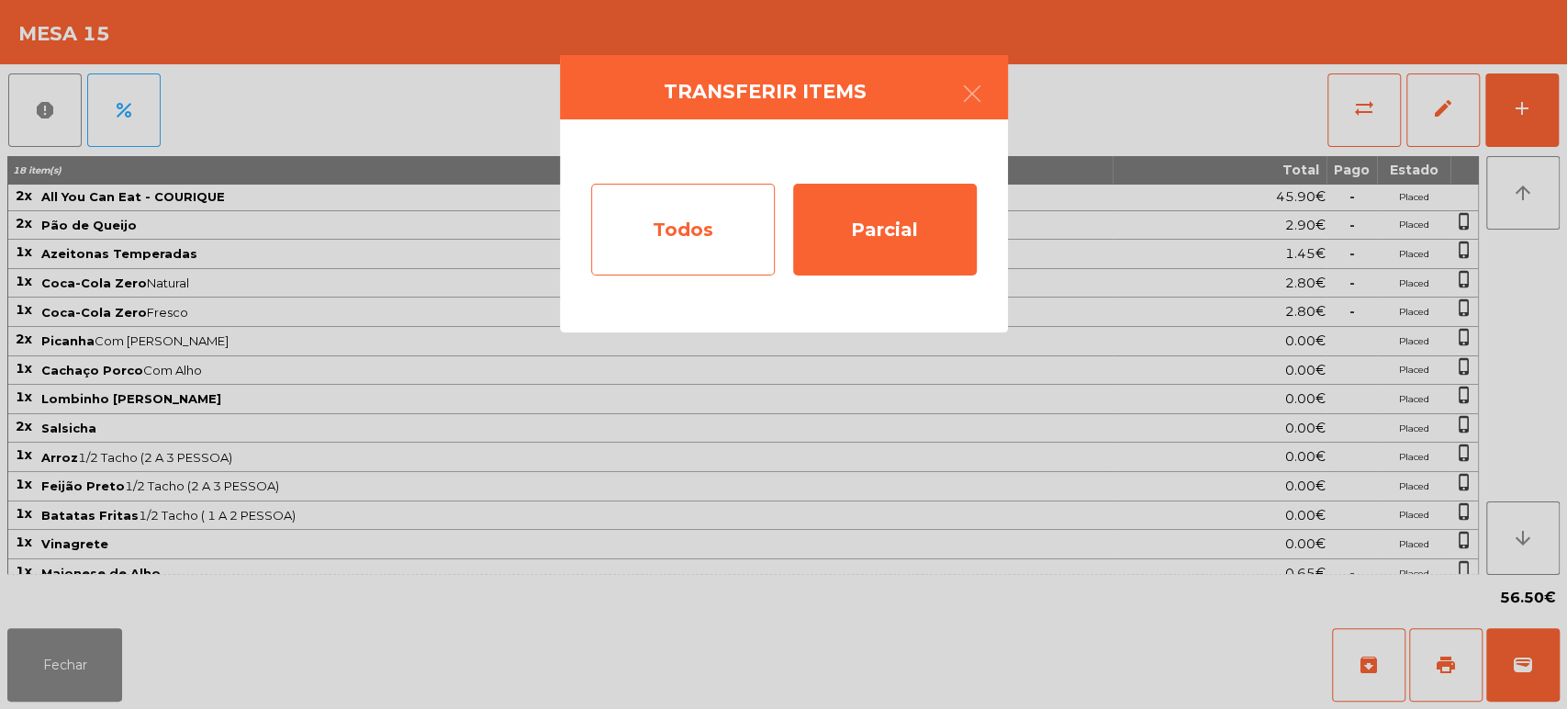
click at [674, 228] on div "Todos" at bounding box center [683, 230] width 184 height 92
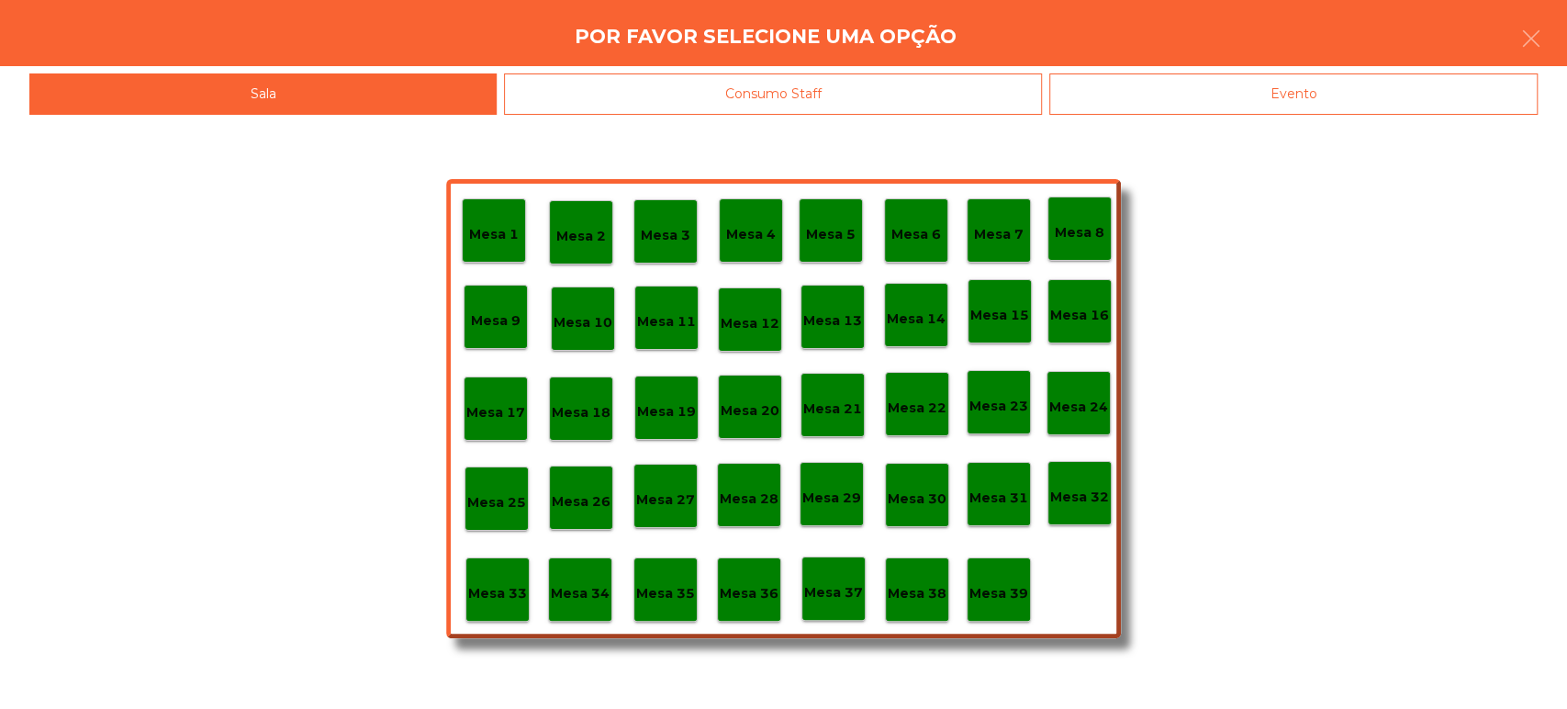
click at [497, 398] on div "Mesa 17" at bounding box center [495, 409] width 59 height 28
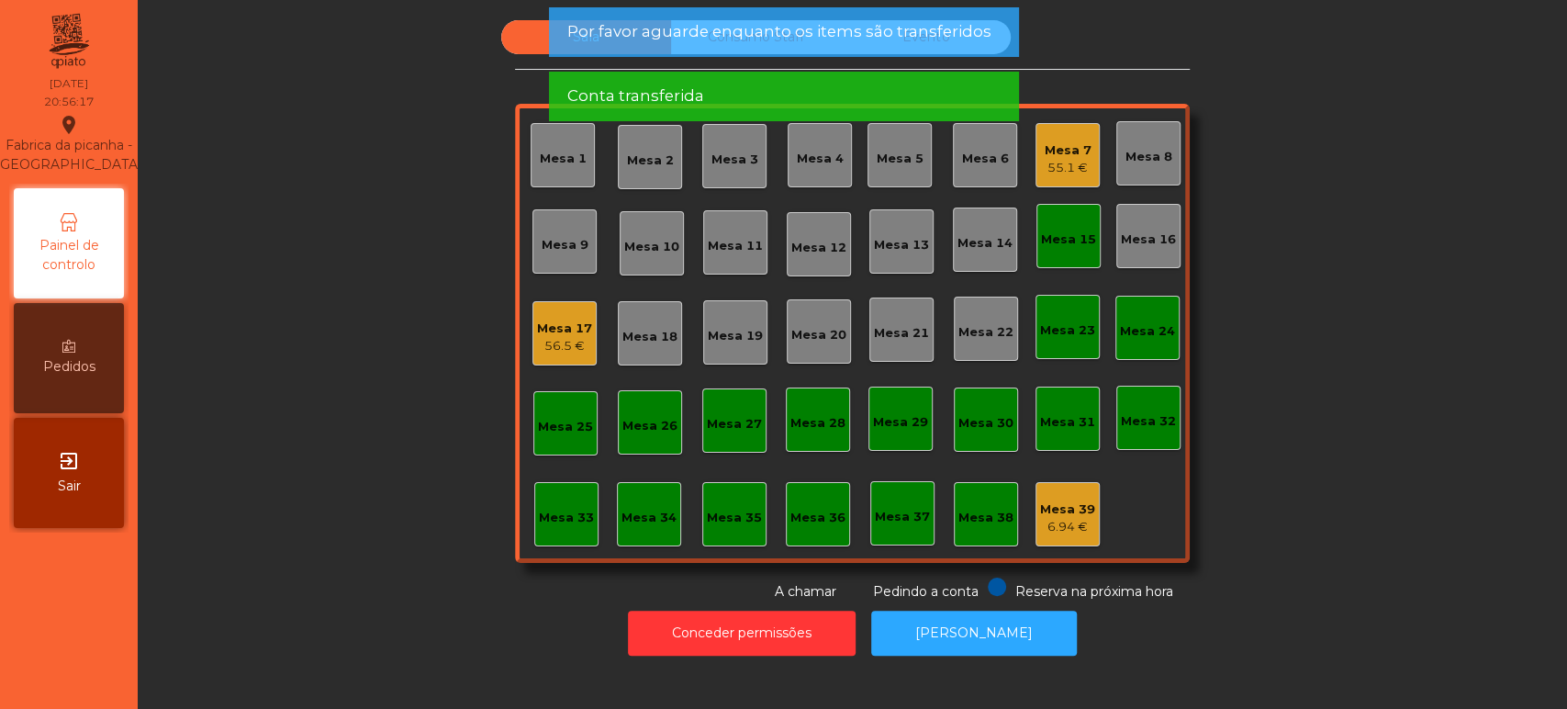
click at [1056, 256] on div "Mesa 15" at bounding box center [1068, 236] width 64 height 64
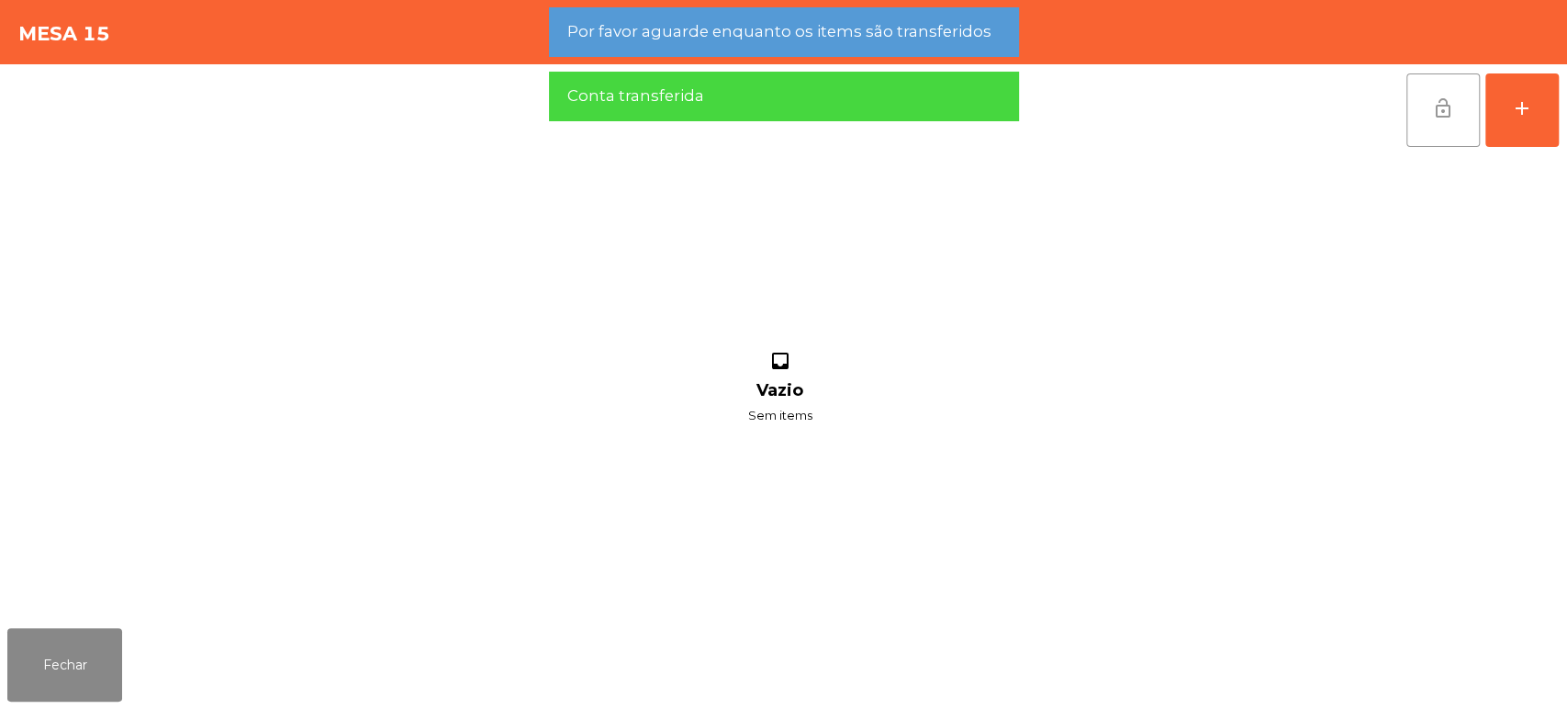
click at [1463, 112] on button "lock_open" at bounding box center [1442, 109] width 73 height 73
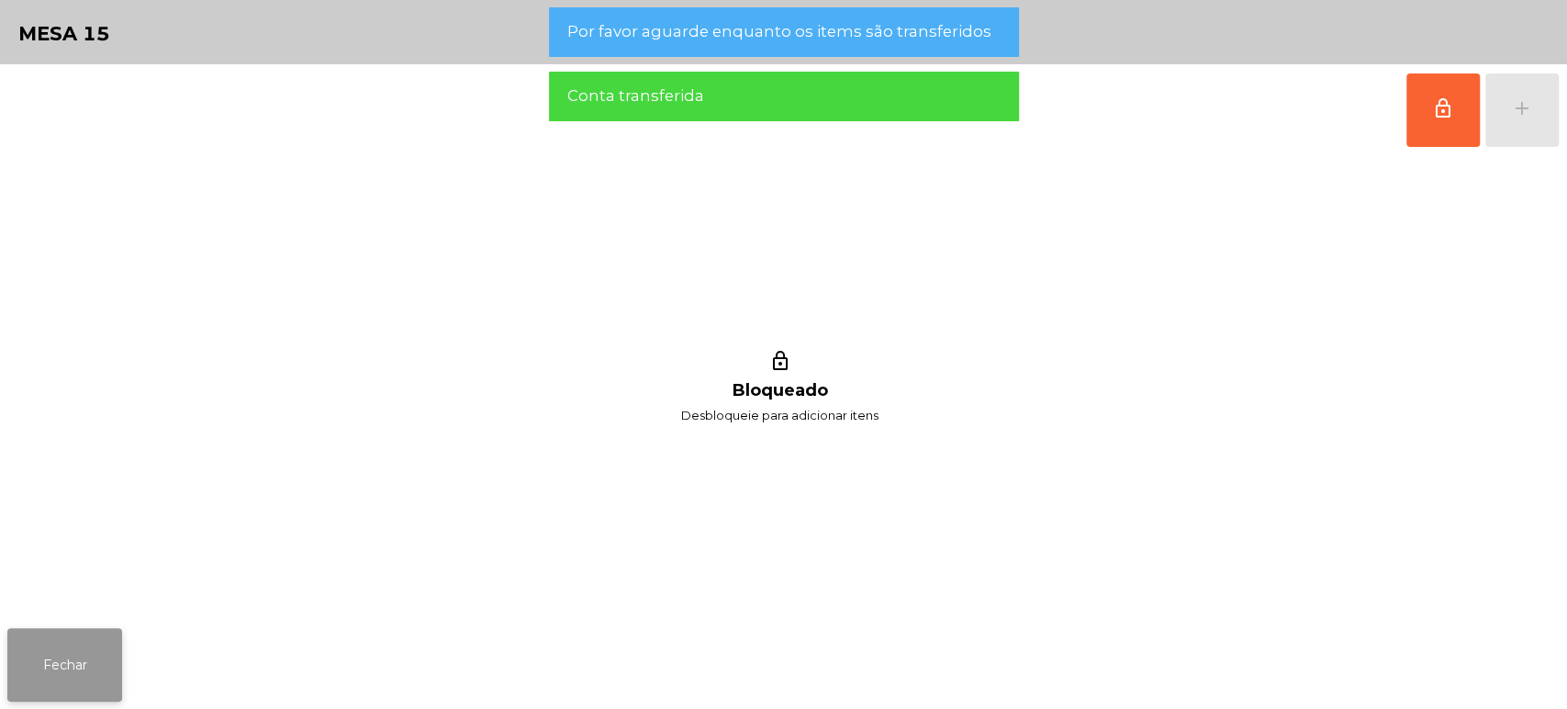
click at [88, 638] on button "Fechar" at bounding box center [64, 664] width 115 height 73
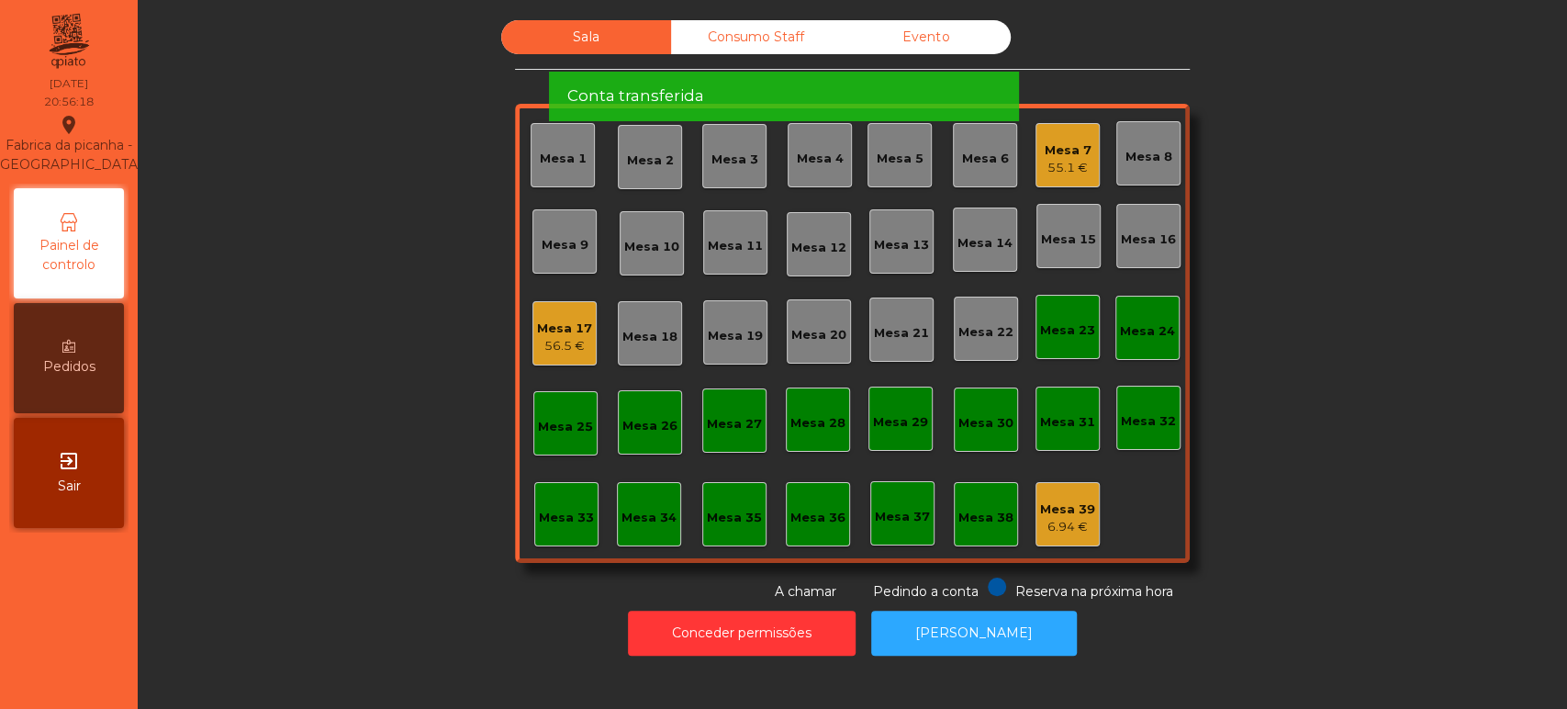
click at [1300, 242] on div "Sala Consumo Staff Evento Mesa 1 [GEOGRAPHIC_DATA] 3 Mesa 4 Mesa 5 Mesa 6 Mesa …" at bounding box center [852, 310] width 1380 height 581
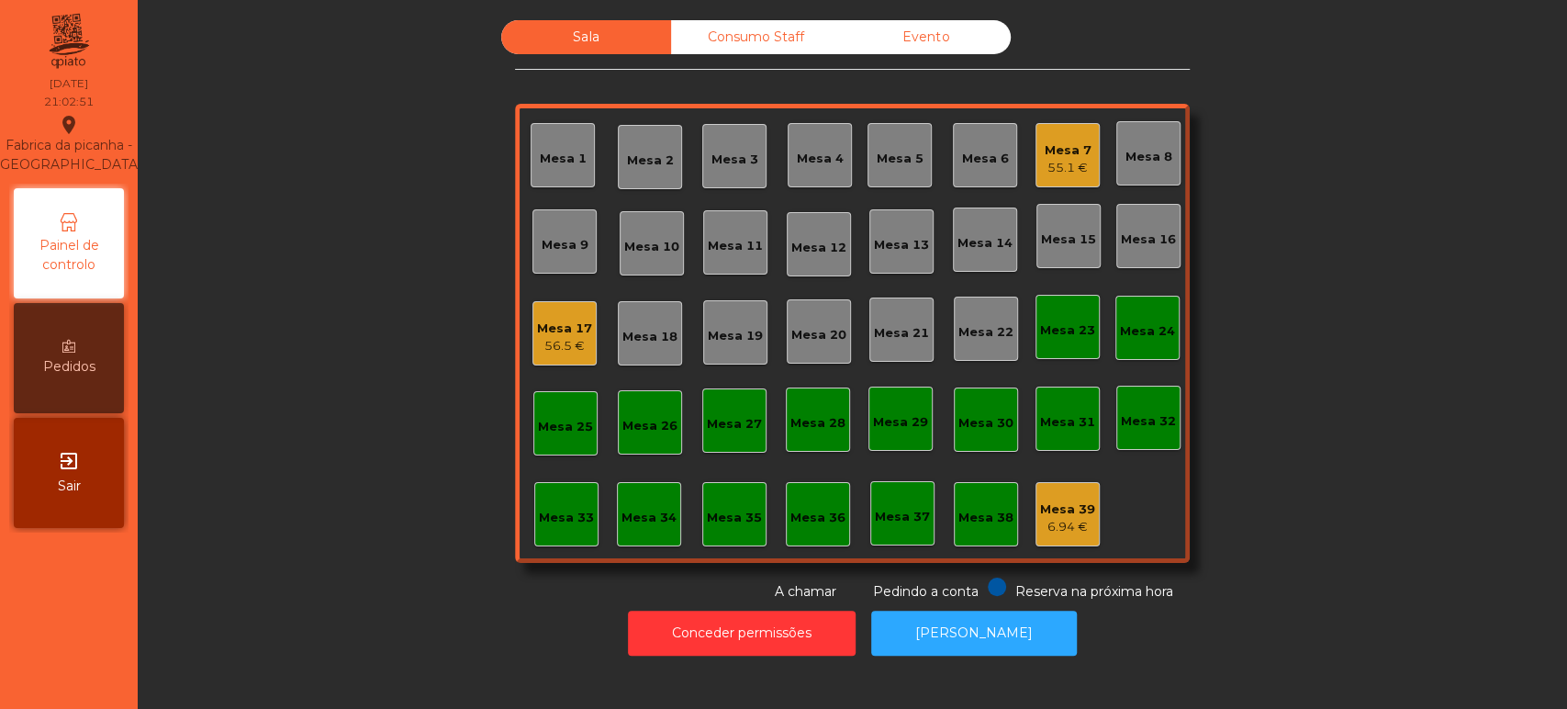
click at [888, 172] on div "Mesa 5" at bounding box center [899, 155] width 64 height 64
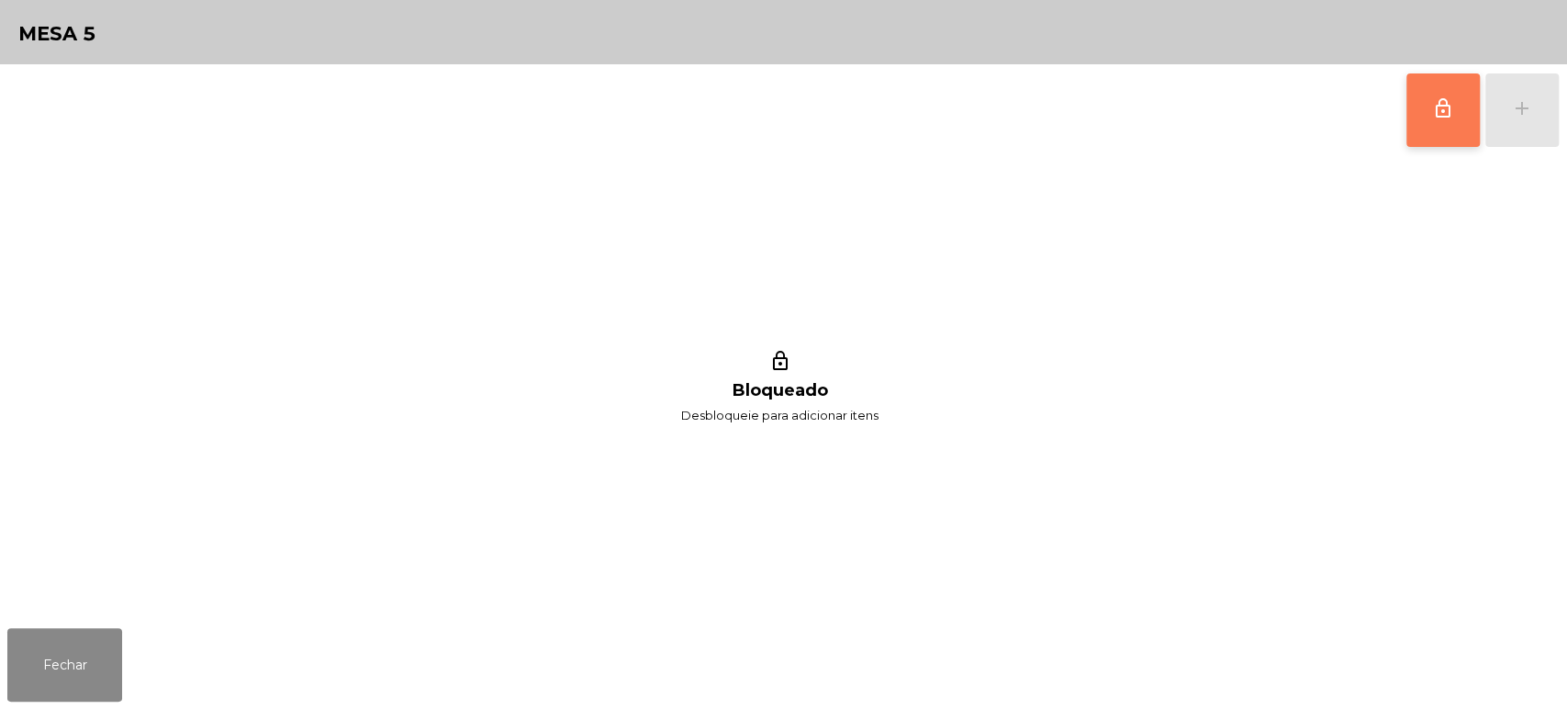
click at [1465, 104] on button "lock_outline" at bounding box center [1442, 109] width 73 height 73
click at [1511, 100] on div "add" at bounding box center [1522, 108] width 22 height 22
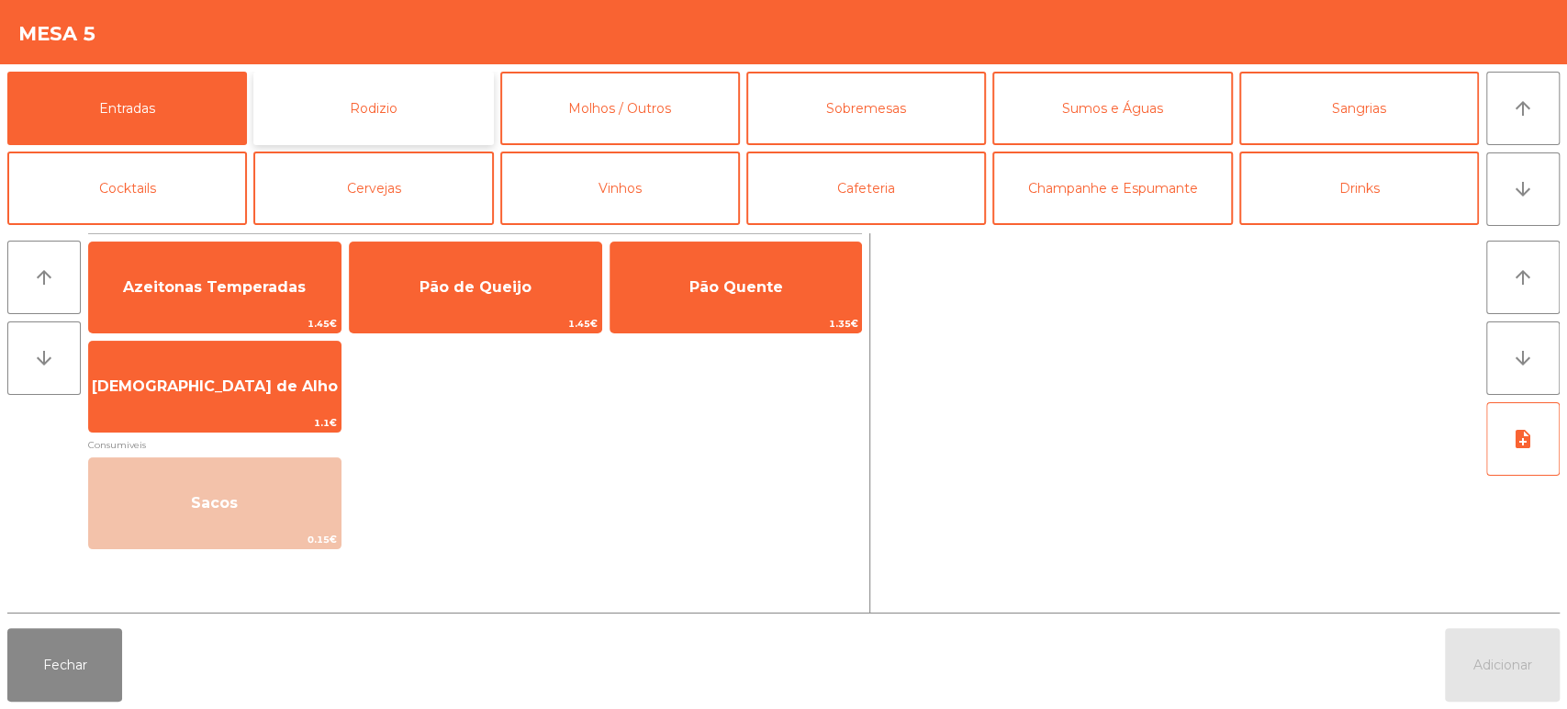
click at [372, 120] on button "Rodizio" at bounding box center [373, 108] width 240 height 73
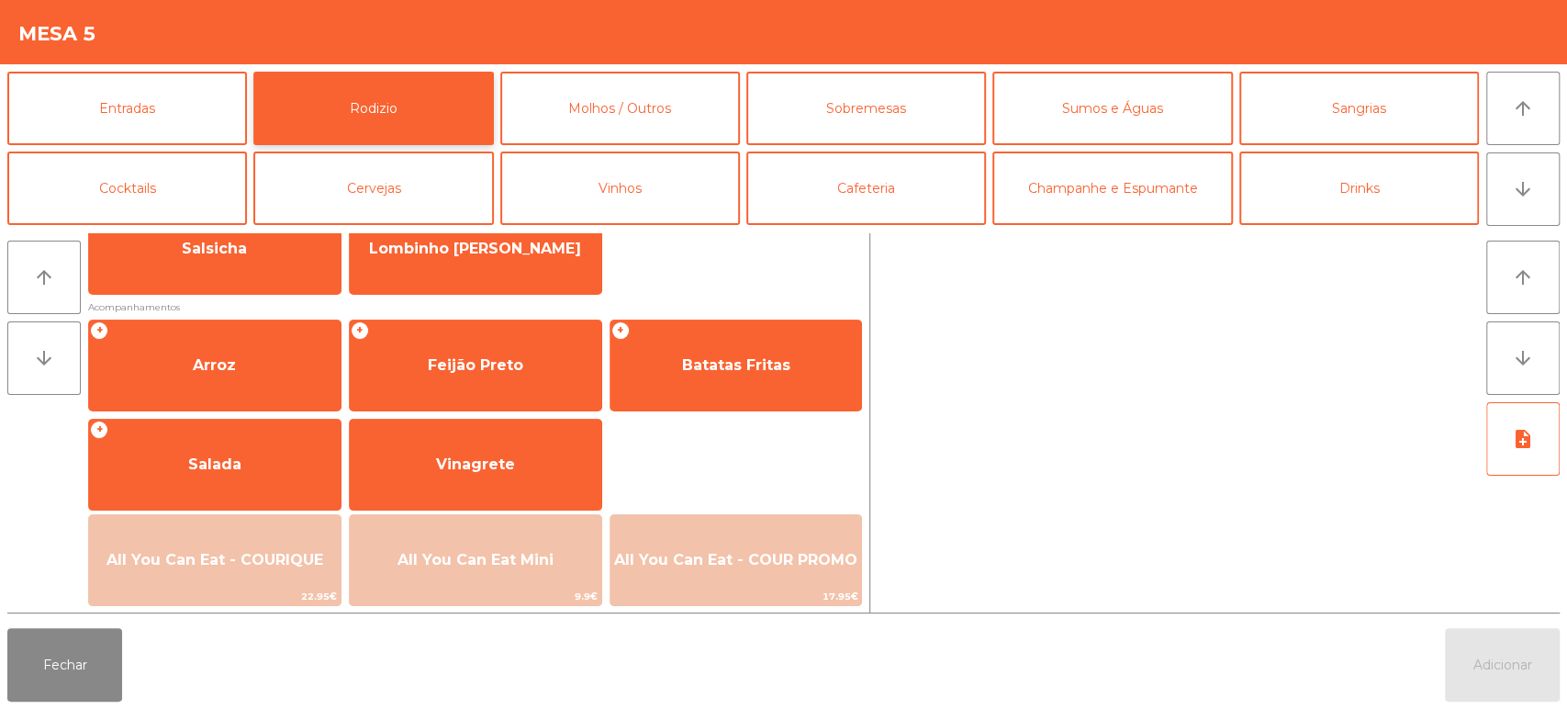
scroll to position [189, 0]
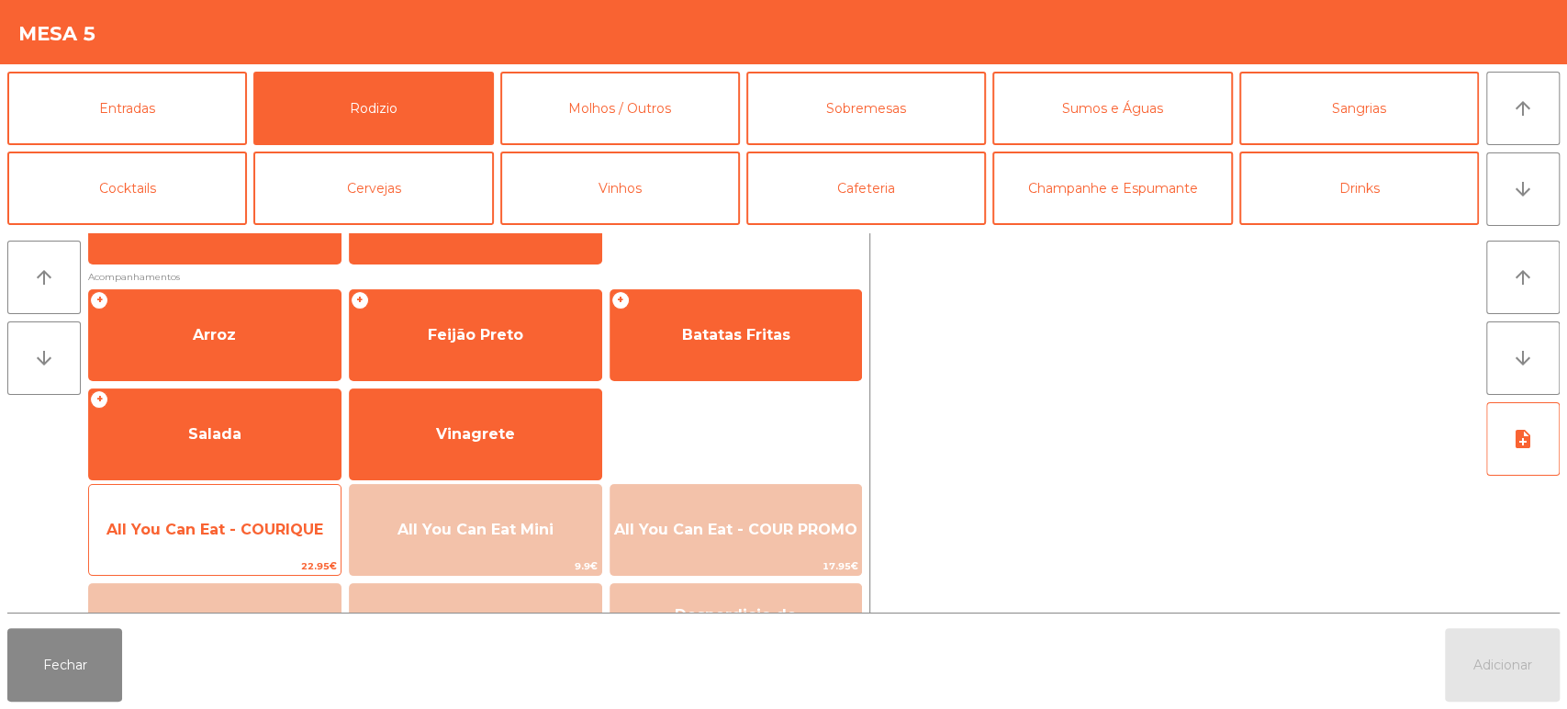
click at [199, 542] on span "All You Can Eat - COURIQUE" at bounding box center [215, 530] width 252 height 50
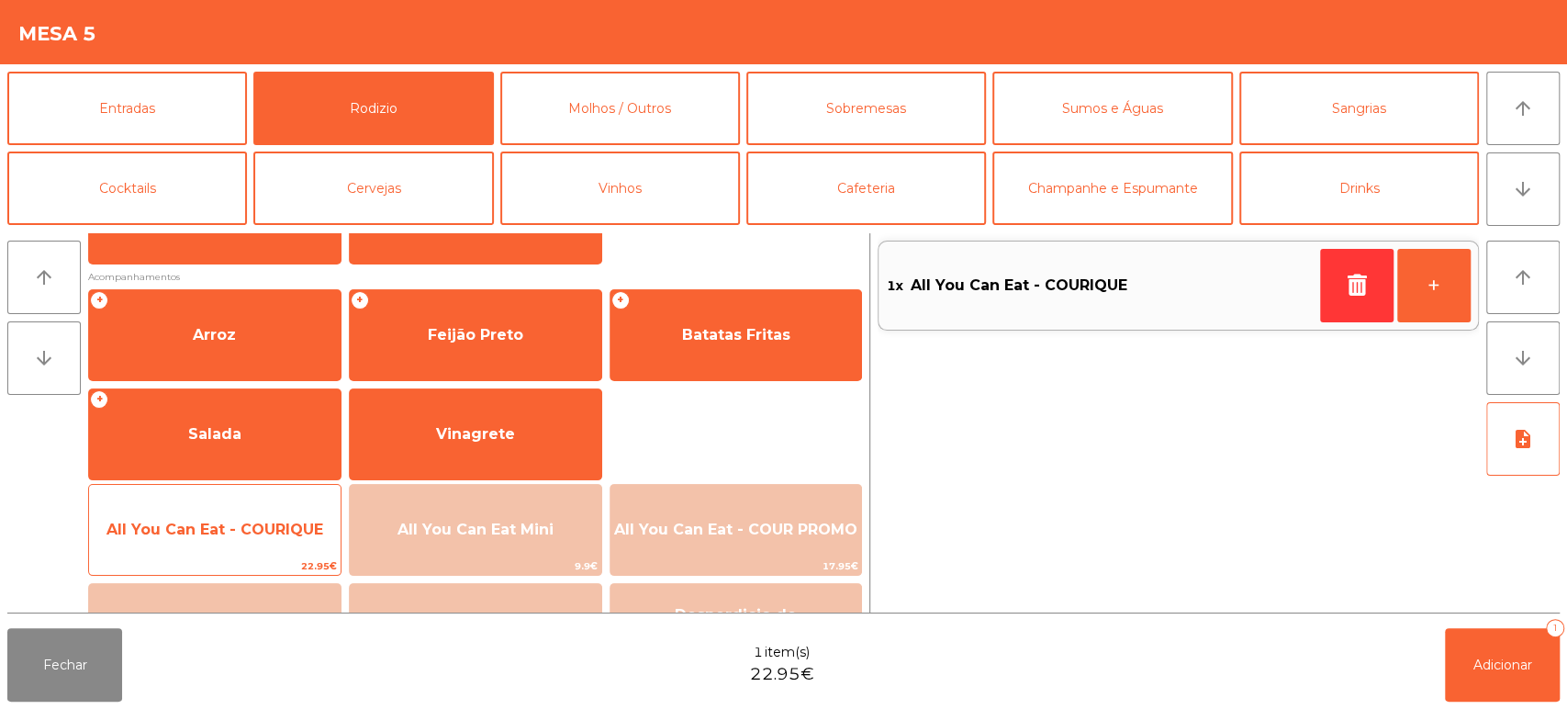
click at [206, 515] on span "All You Can Eat - COURIQUE" at bounding box center [215, 530] width 252 height 50
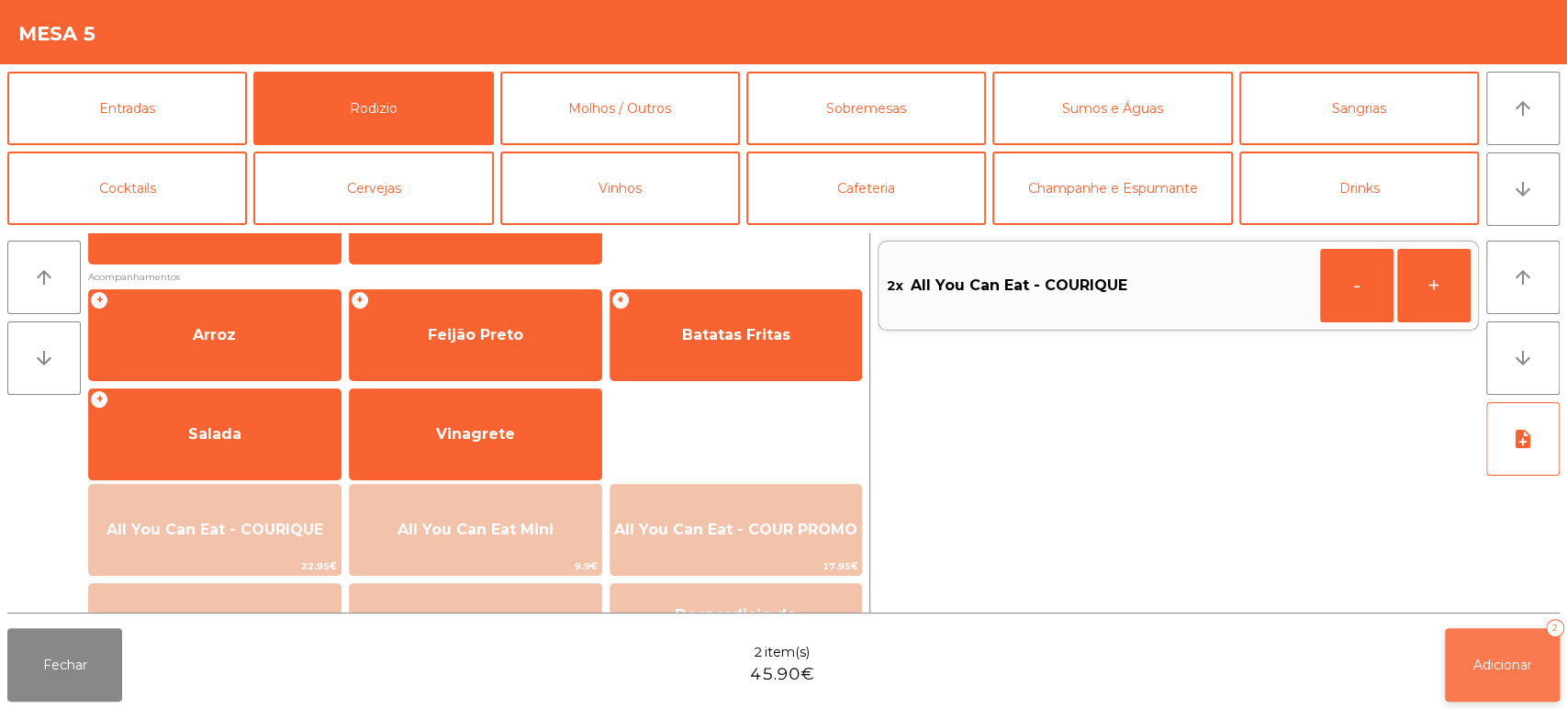
click at [1549, 629] on div "2" at bounding box center [1555, 628] width 18 height 18
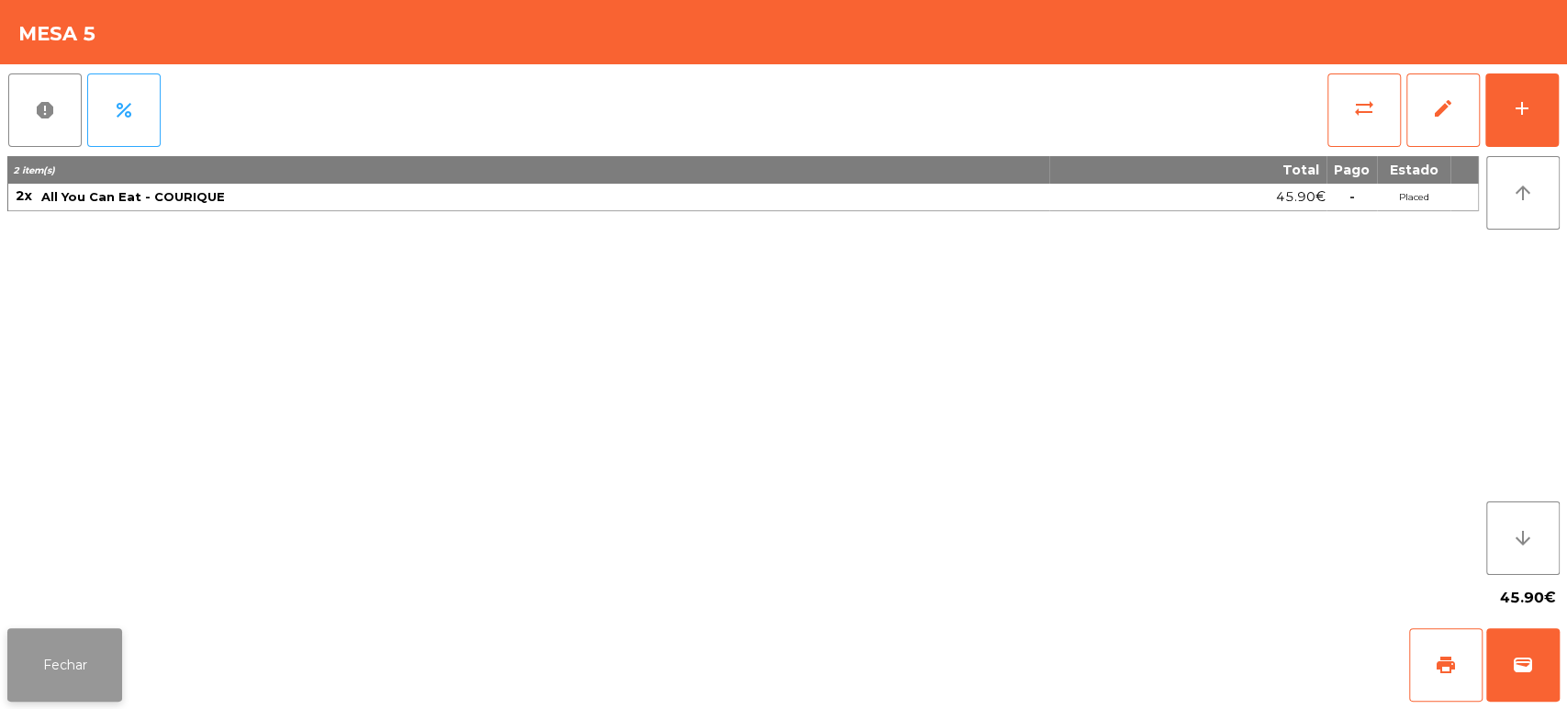
click at [73, 668] on button "Fechar" at bounding box center [64, 664] width 115 height 73
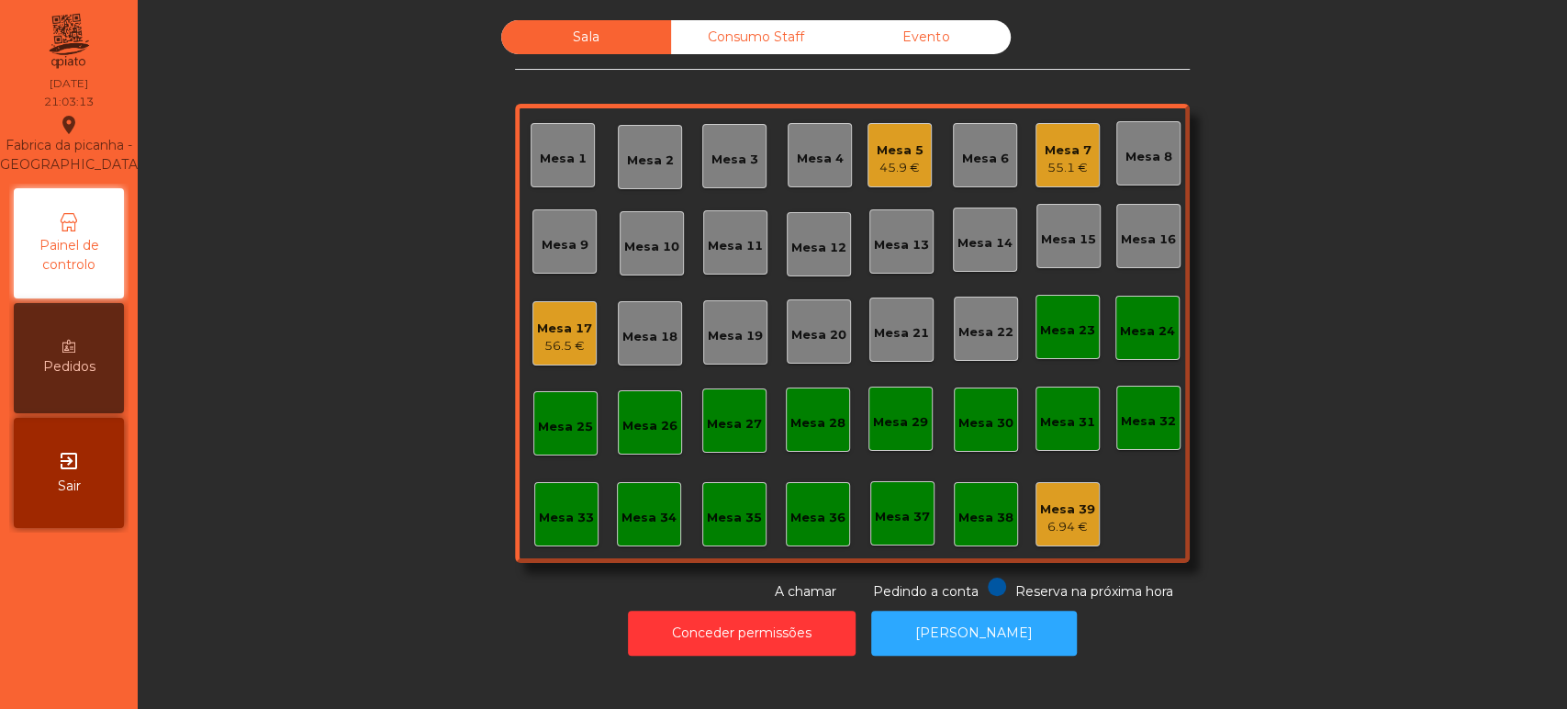
click at [1321, 358] on div "Sala Consumo Staff Evento Mesa 1 [GEOGRAPHIC_DATA] 3 Mesa 4 Mesa 5 45.9 € Mesa …" at bounding box center [852, 310] width 1380 height 581
